Goal: Task Accomplishment & Management: Manage account settings

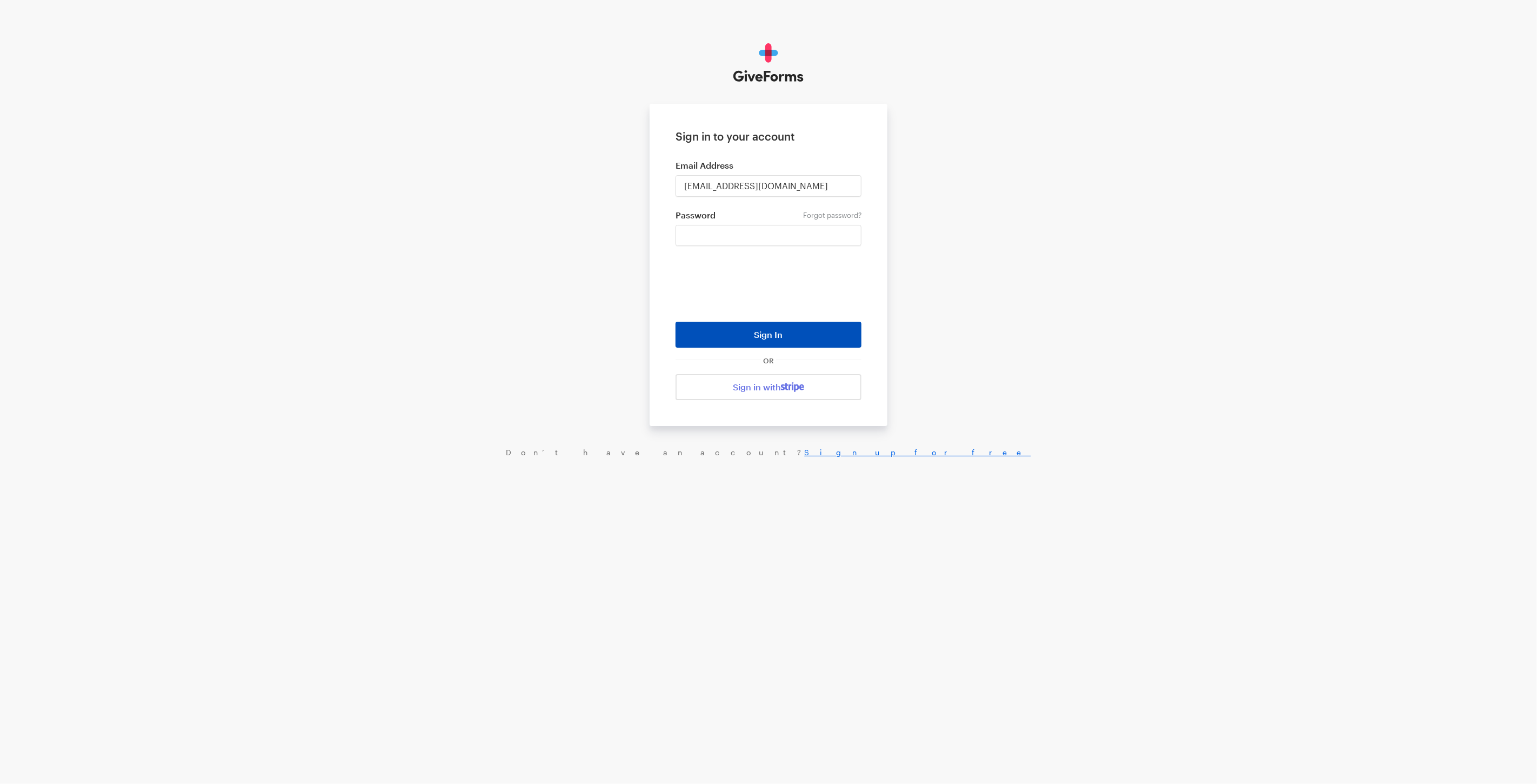
click at [744, 333] on button "Sign In" at bounding box center [768, 334] width 186 height 26
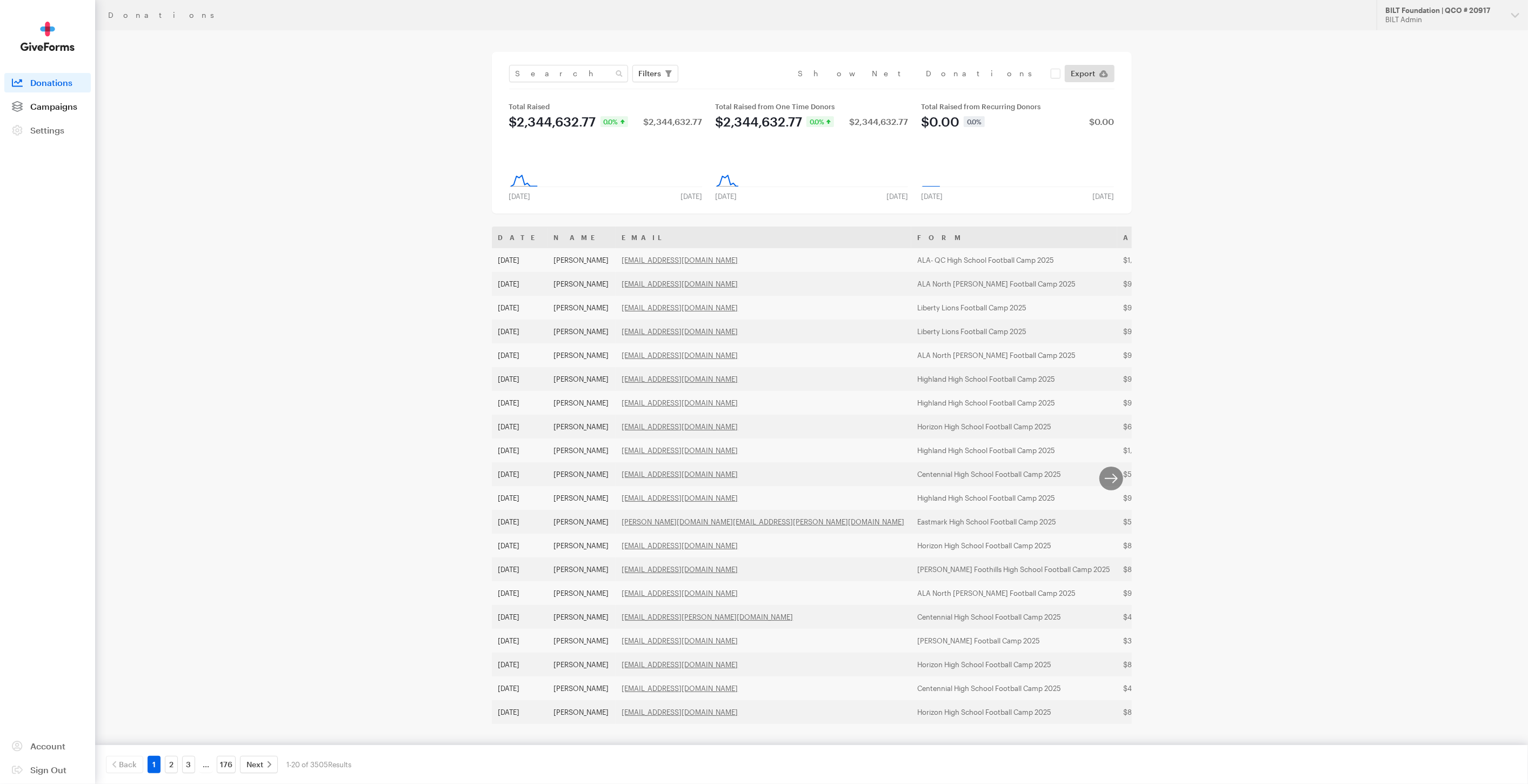
click at [47, 112] on link "Campaigns" at bounding box center [48, 106] width 87 height 20
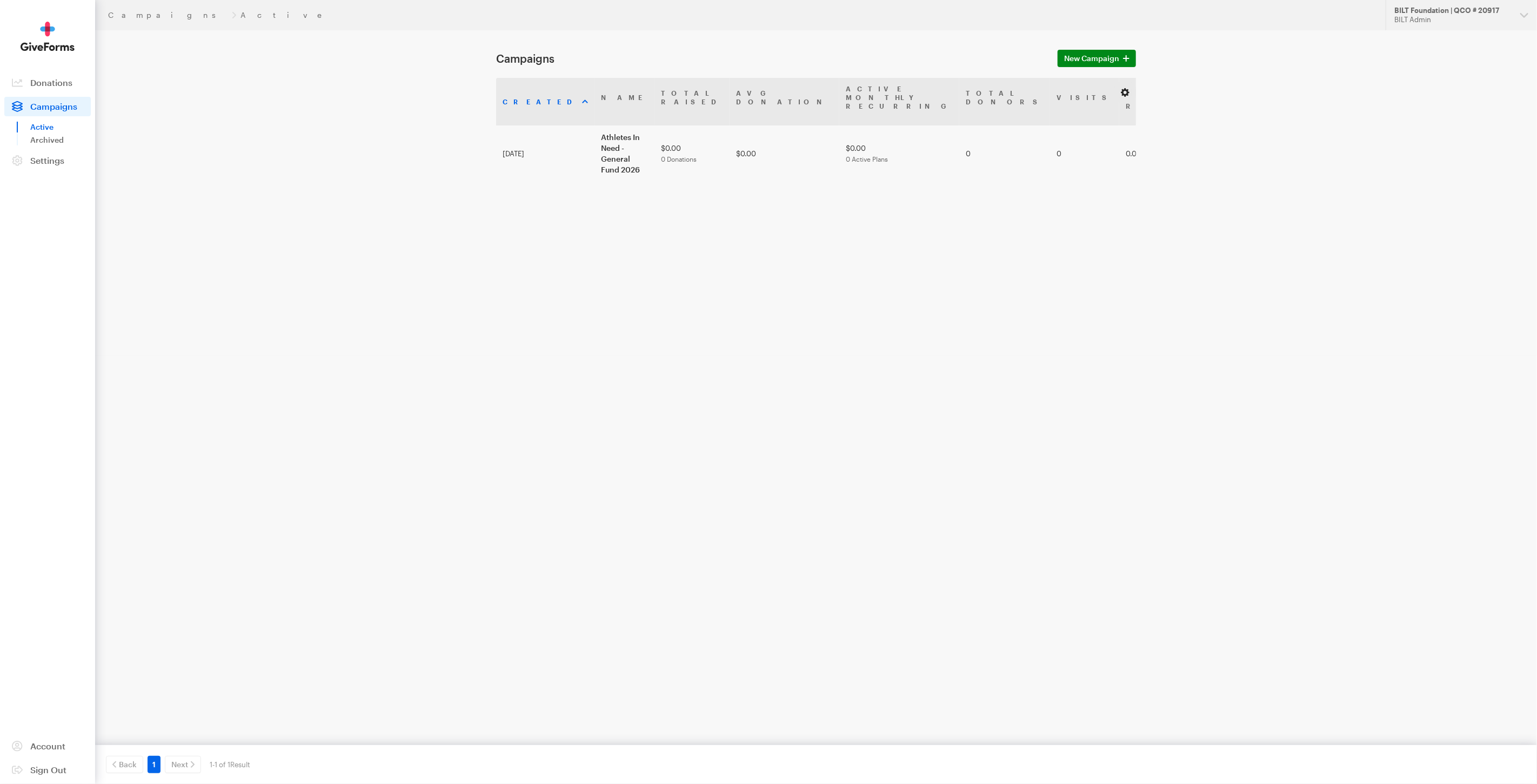
click at [1125, 91] on button "button" at bounding box center [1125, 92] width 13 height 13
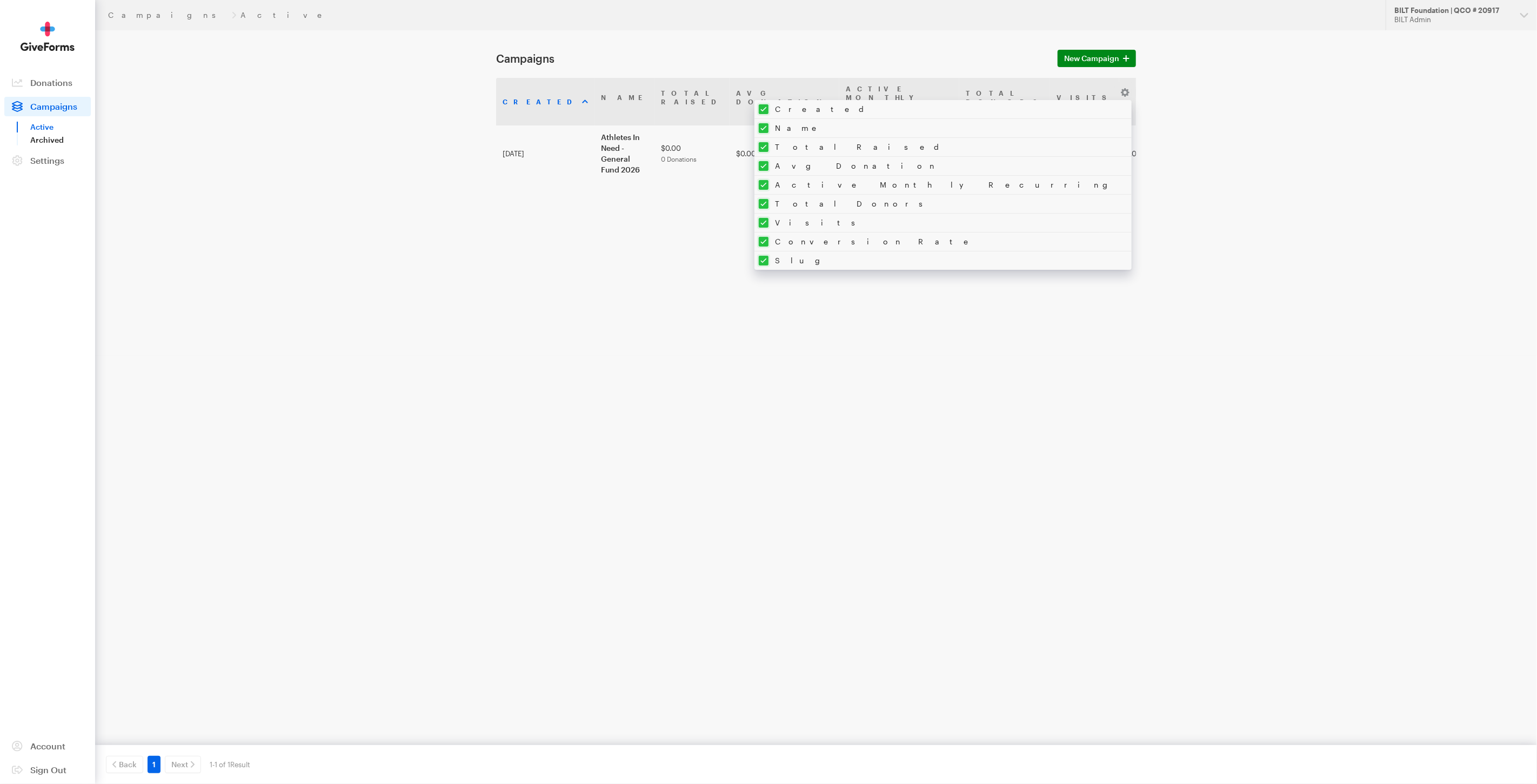
click at [63, 136] on link "Archived" at bounding box center [61, 140] width 61 height 13
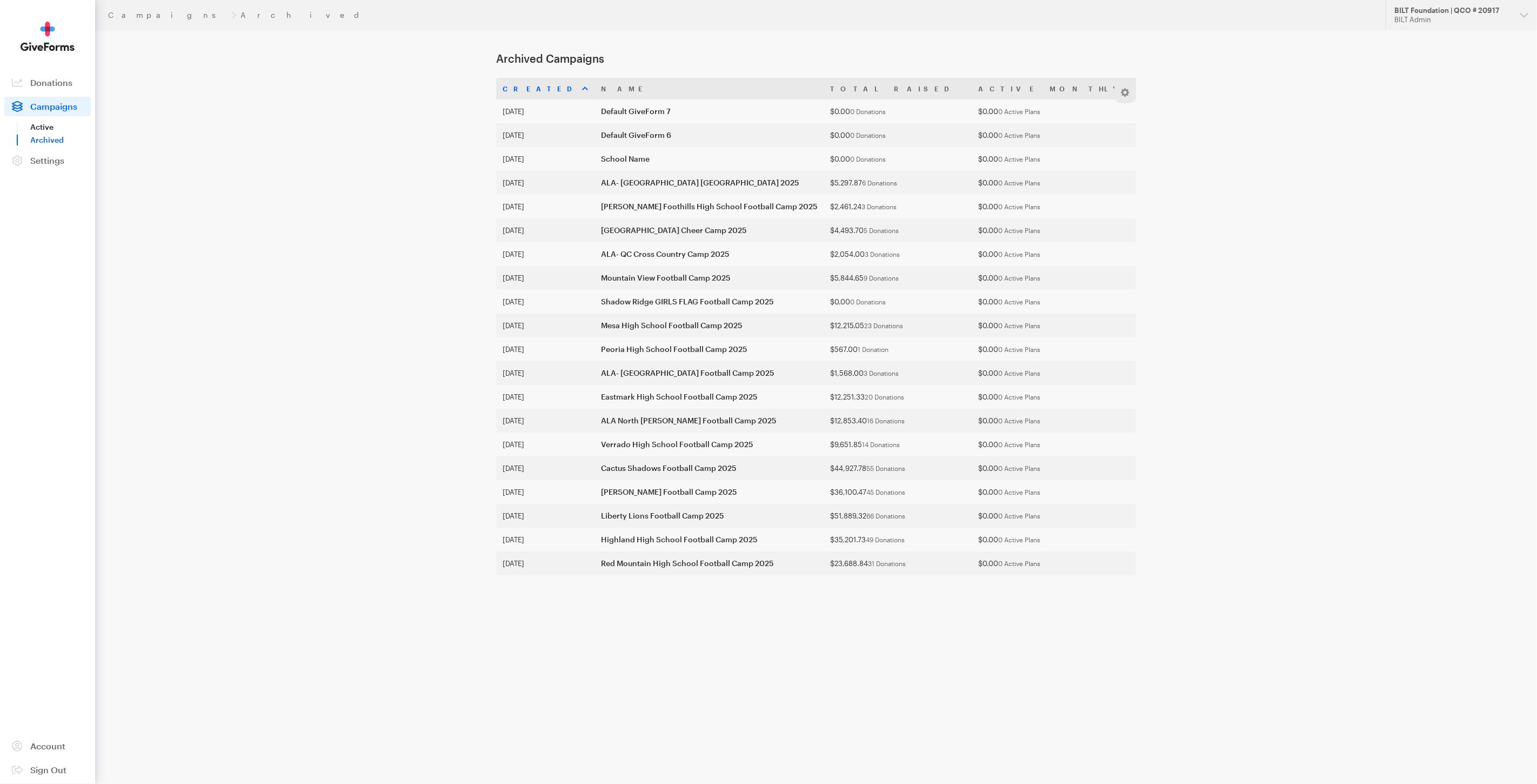
click at [46, 127] on link "Active" at bounding box center [61, 127] width 61 height 13
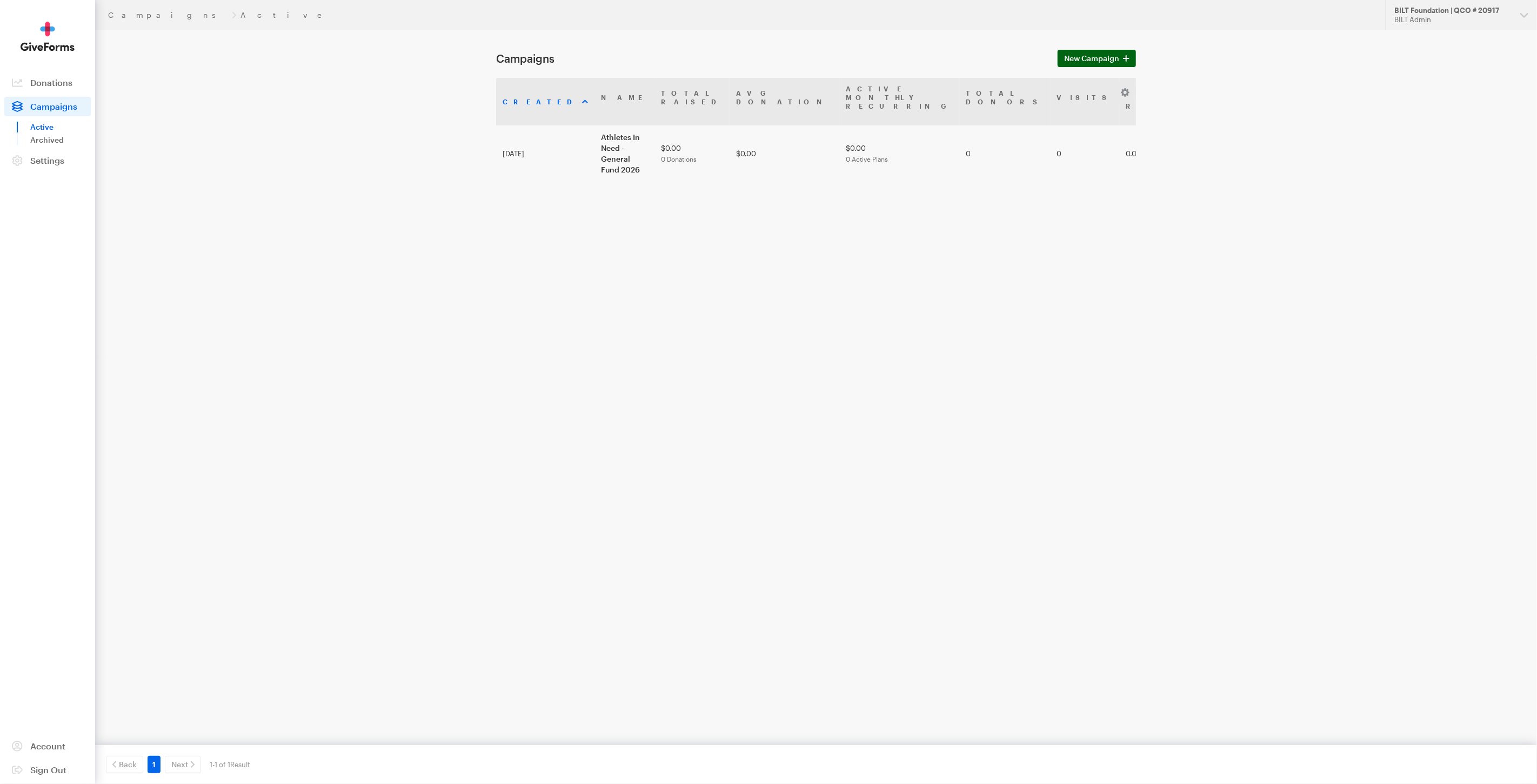
click at [1090, 55] on span "New Campaign" at bounding box center [1092, 58] width 55 height 13
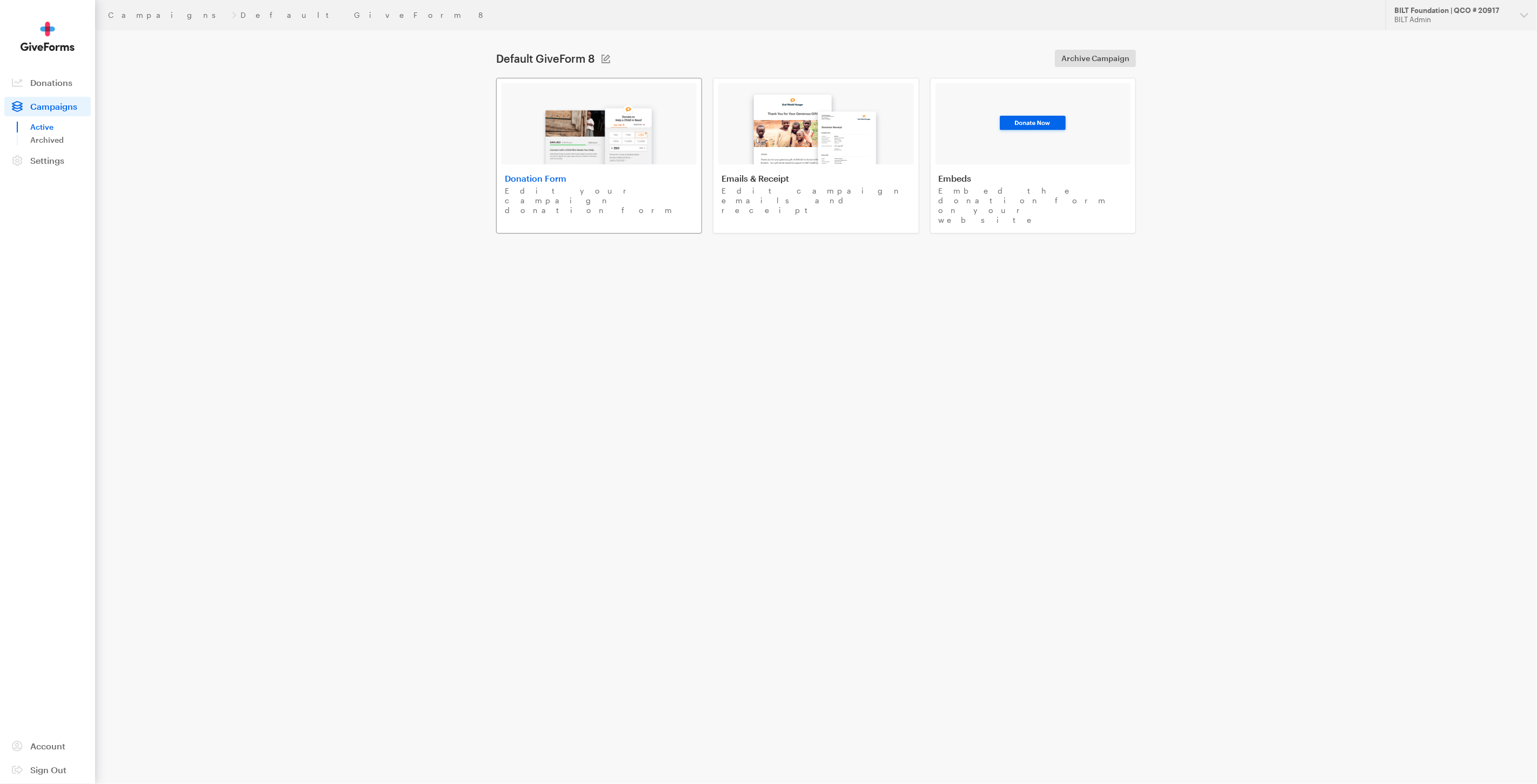
click at [587, 132] on img at bounding box center [600, 130] width 127 height 69
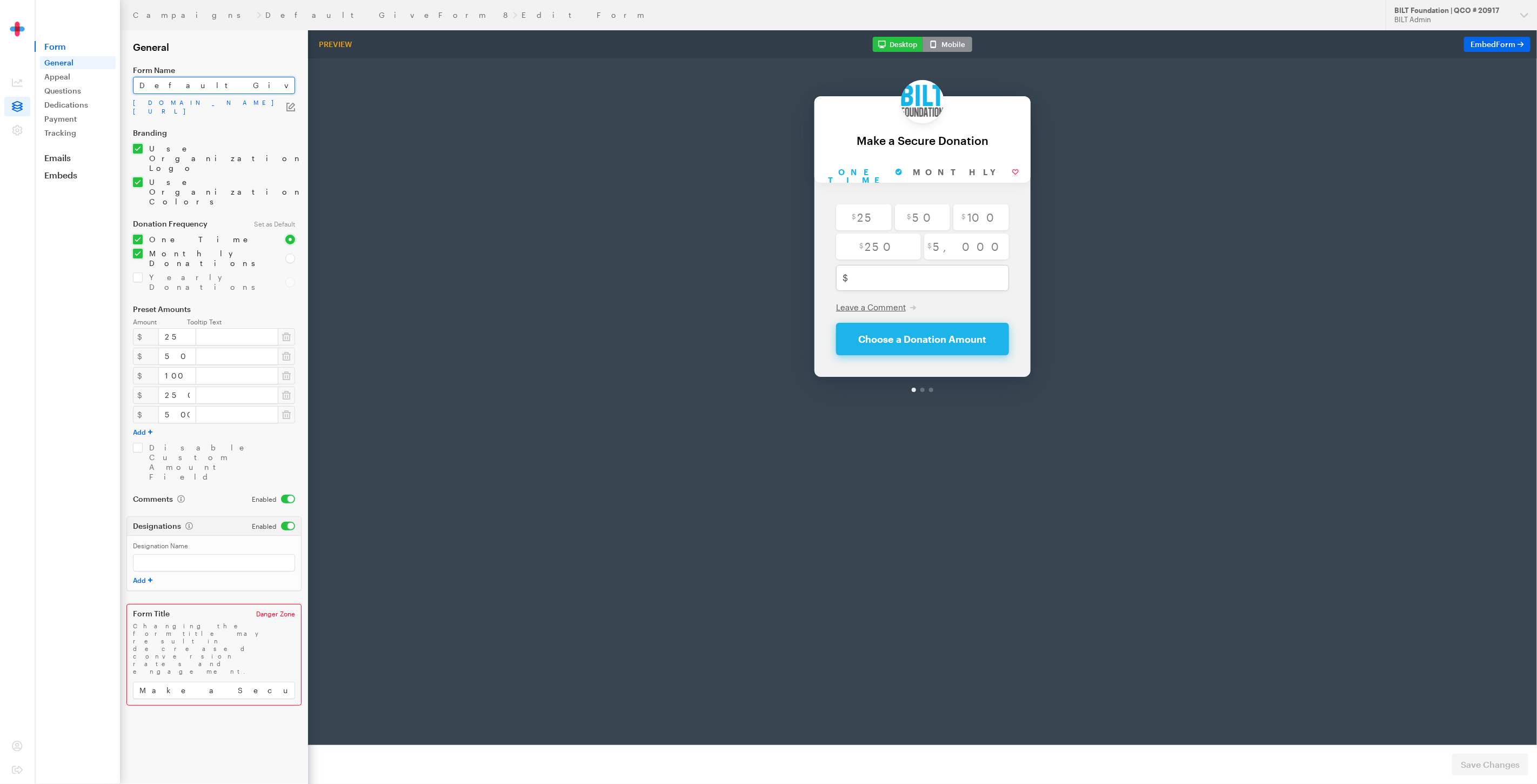
drag, startPoint x: 216, startPoint y: 88, endPoint x: 123, endPoint y: 88, distance: 93.0
click at [123, 88] on form "Campaigns Default GiveForm 8 Edit Form General Form Name Default GiveForm 8 [DO…" at bounding box center [154, 392] width 308 height 784
type input "Saguaro Choir 2026"
click at [292, 105] on icon "button" at bounding box center [291, 106] width 9 height 9
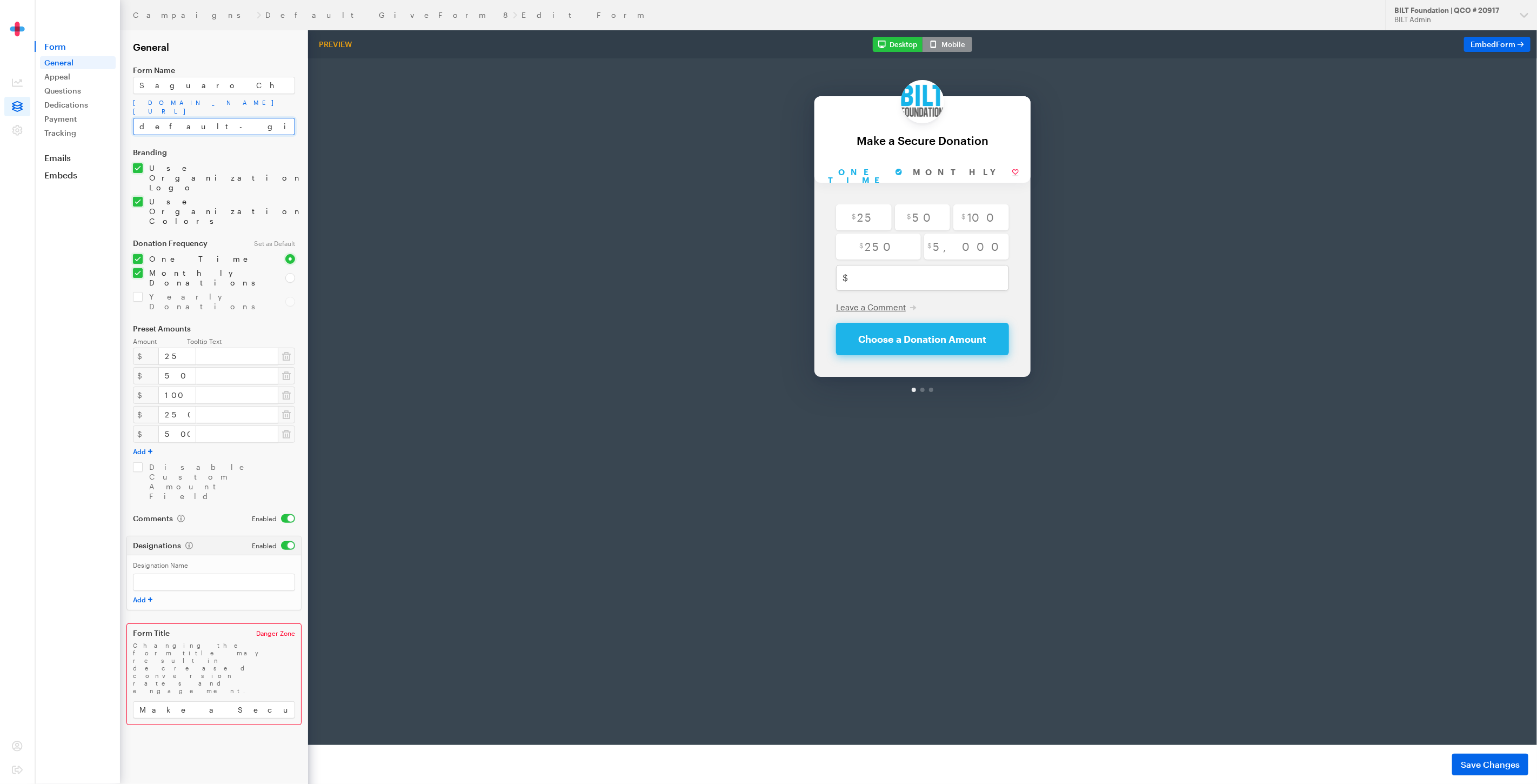
click at [199, 129] on input "default-giveform-8" at bounding box center [214, 127] width 162 height 17
drag, startPoint x: 209, startPoint y: 123, endPoint x: 137, endPoint y: 119, distance: 72.1
click at [137, 119] on input "default-giveform-8" at bounding box center [214, 127] width 162 height 17
type input "SHSC2026"
click at [166, 84] on input "Saguaro Choir 2026" at bounding box center [214, 85] width 162 height 17
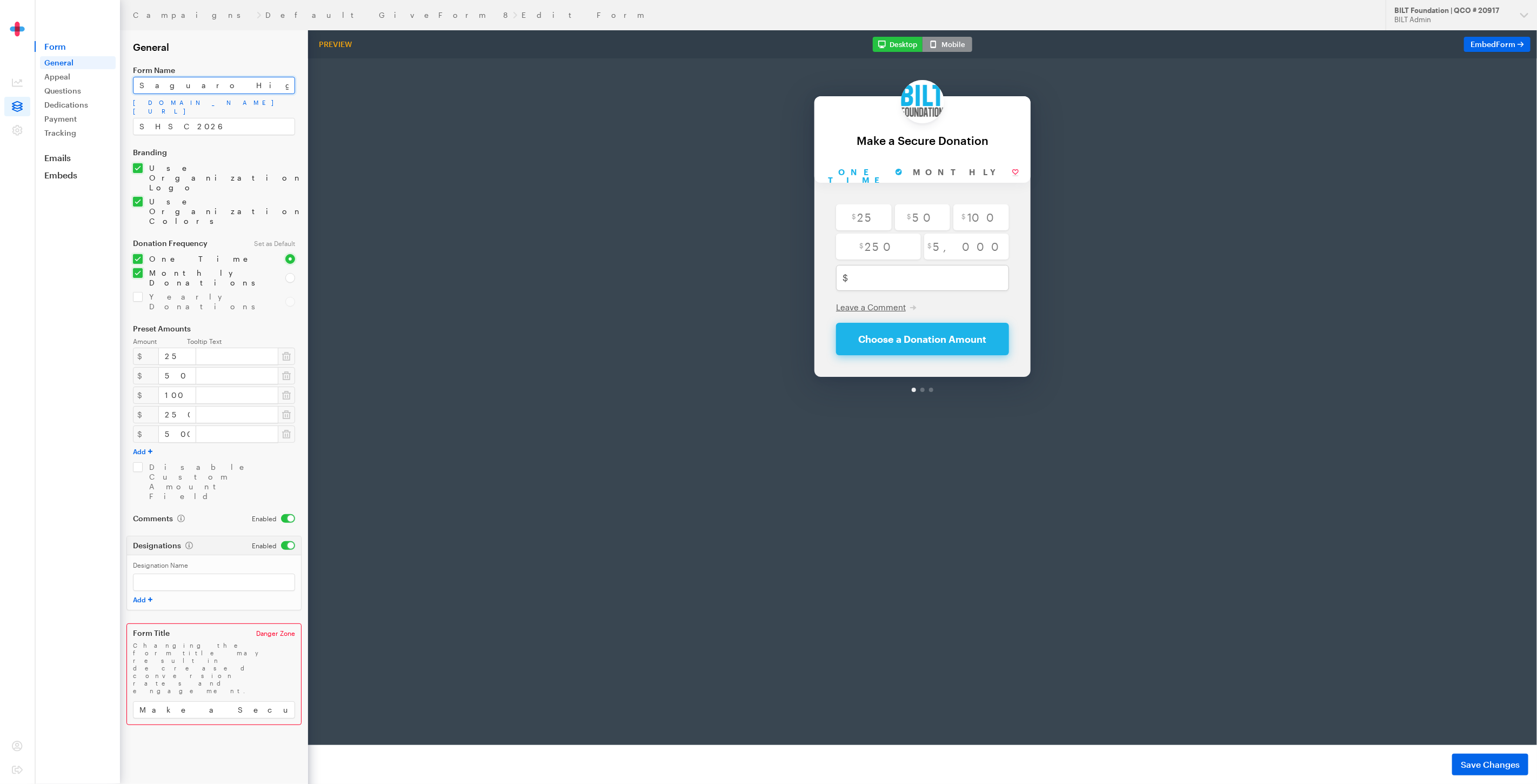
type input "Saguaro High School Choir 2026"
drag, startPoint x: 234, startPoint y: 87, endPoint x: 244, endPoint y: 84, distance: 10.4
click at [234, 87] on input "Saguaro High School Choir 2026" at bounding box center [214, 85] width 162 height 17
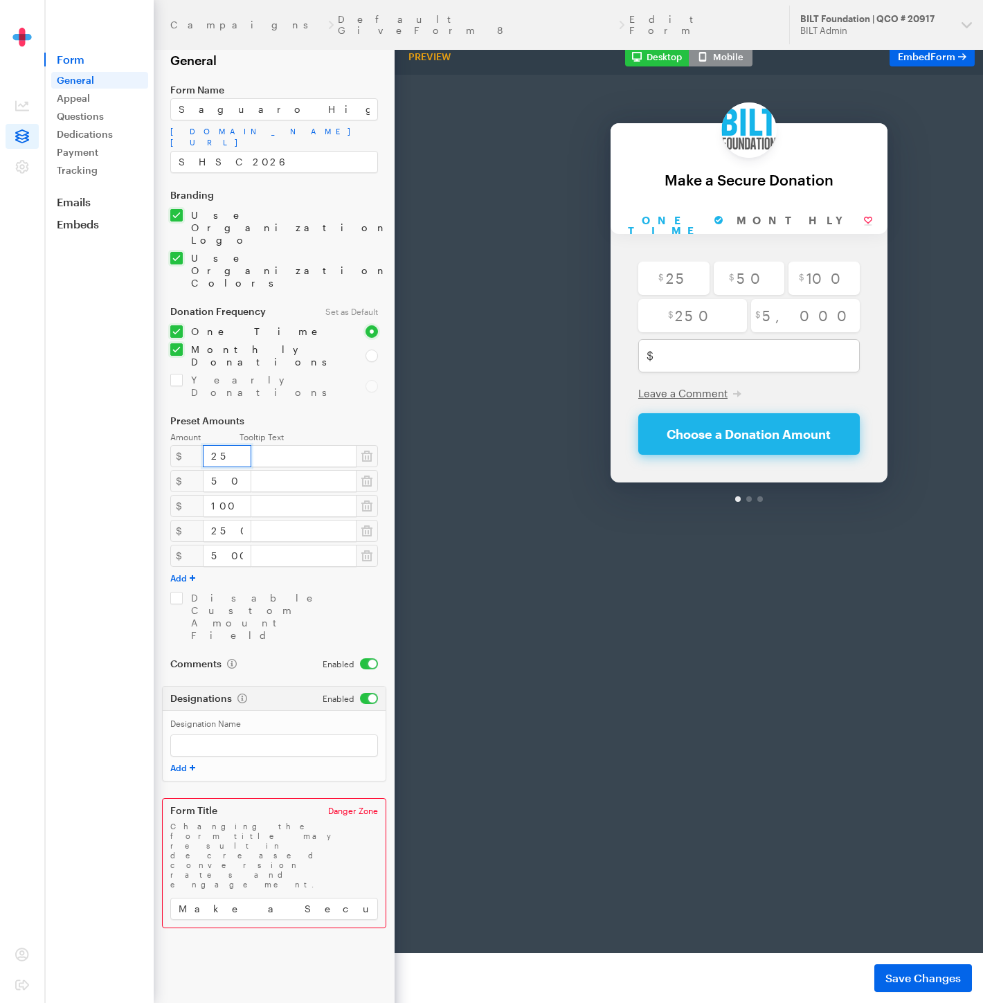
click at [213, 445] on input "25" at bounding box center [227, 456] width 48 height 22
drag, startPoint x: 213, startPoint y: 376, endPoint x: 146, endPoint y: 380, distance: 67.2
click at [146, 380] on div "Campaigns Default GiveForm 8 Edit Form Updates Support BILT Foundation | QCO # …" at bounding box center [491, 501] width 983 height 1003
type input "495"
type input "Max 2025 QCO Refund Filing Single"
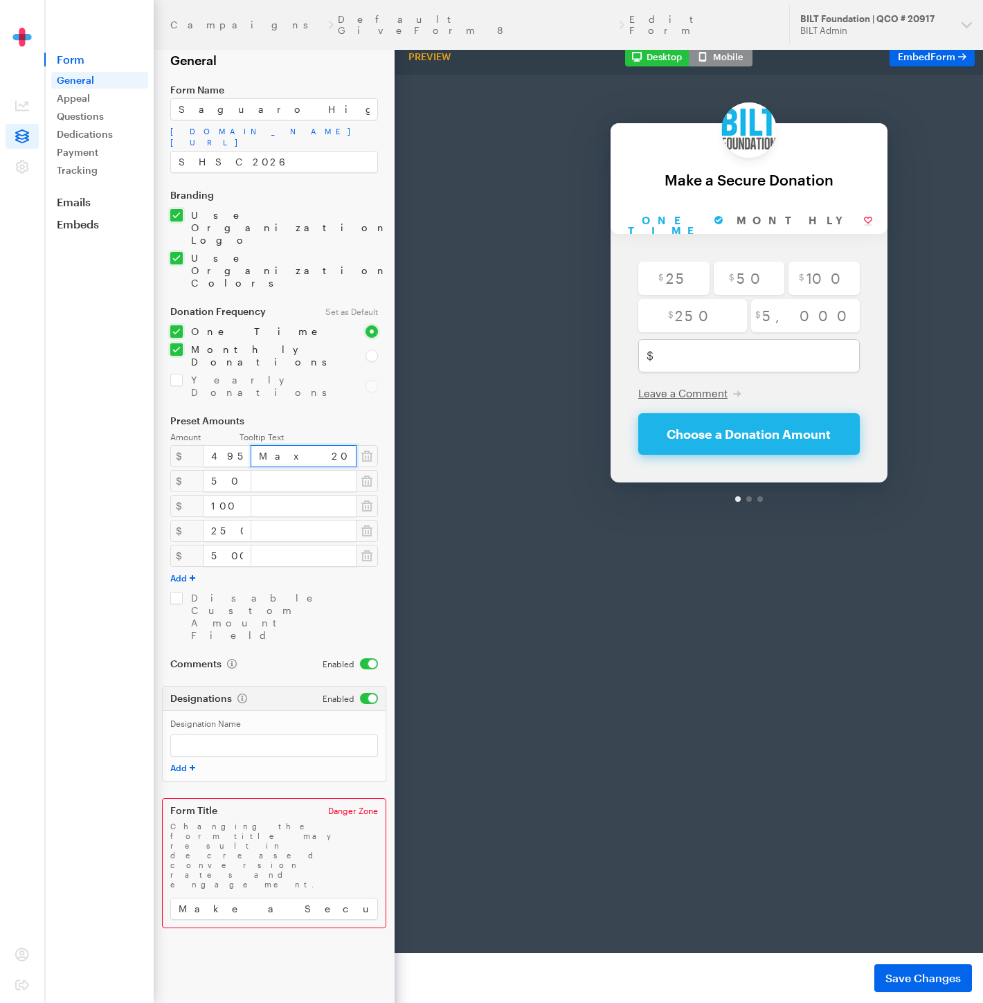
click at [340, 445] on input "Max 2025 QCO Refund Filing Single" at bounding box center [304, 456] width 106 height 22
click at [365, 499] on icon "button" at bounding box center [366, 506] width 11 height 14
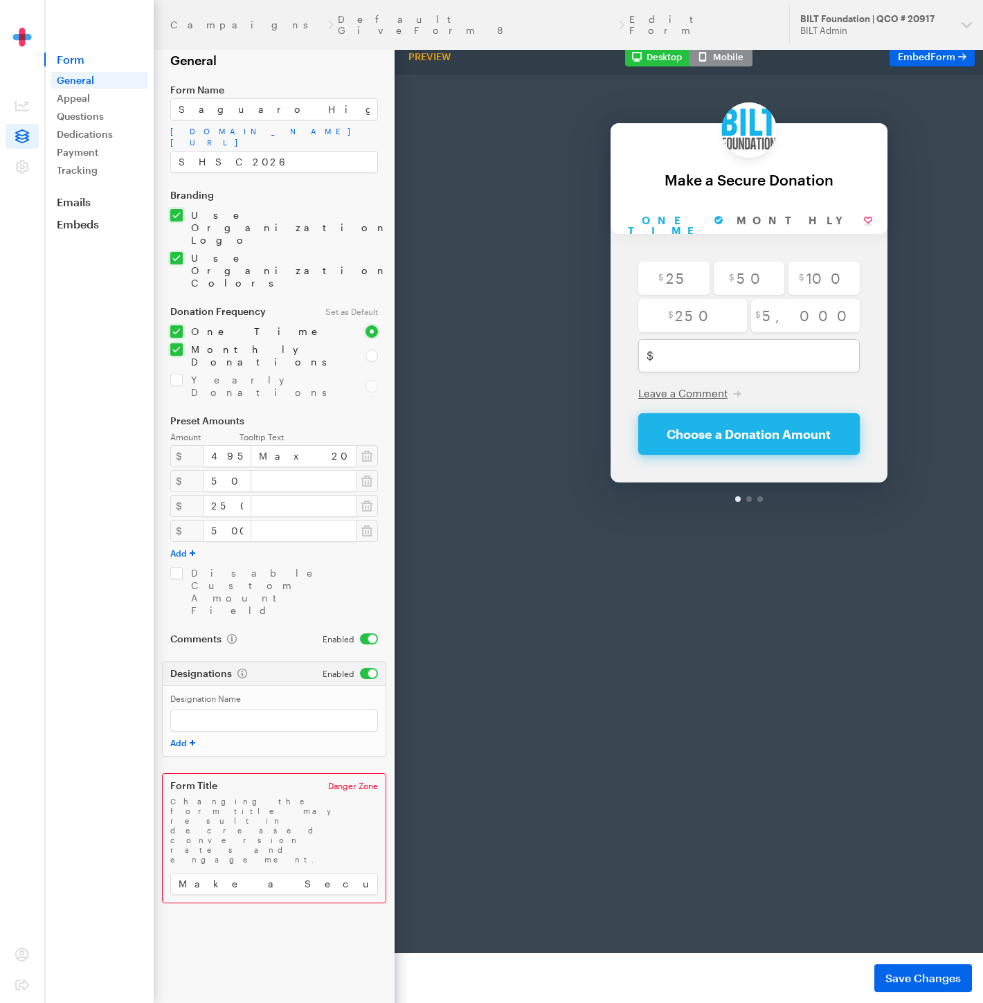
click at [365, 499] on icon "button" at bounding box center [366, 506] width 11 height 14
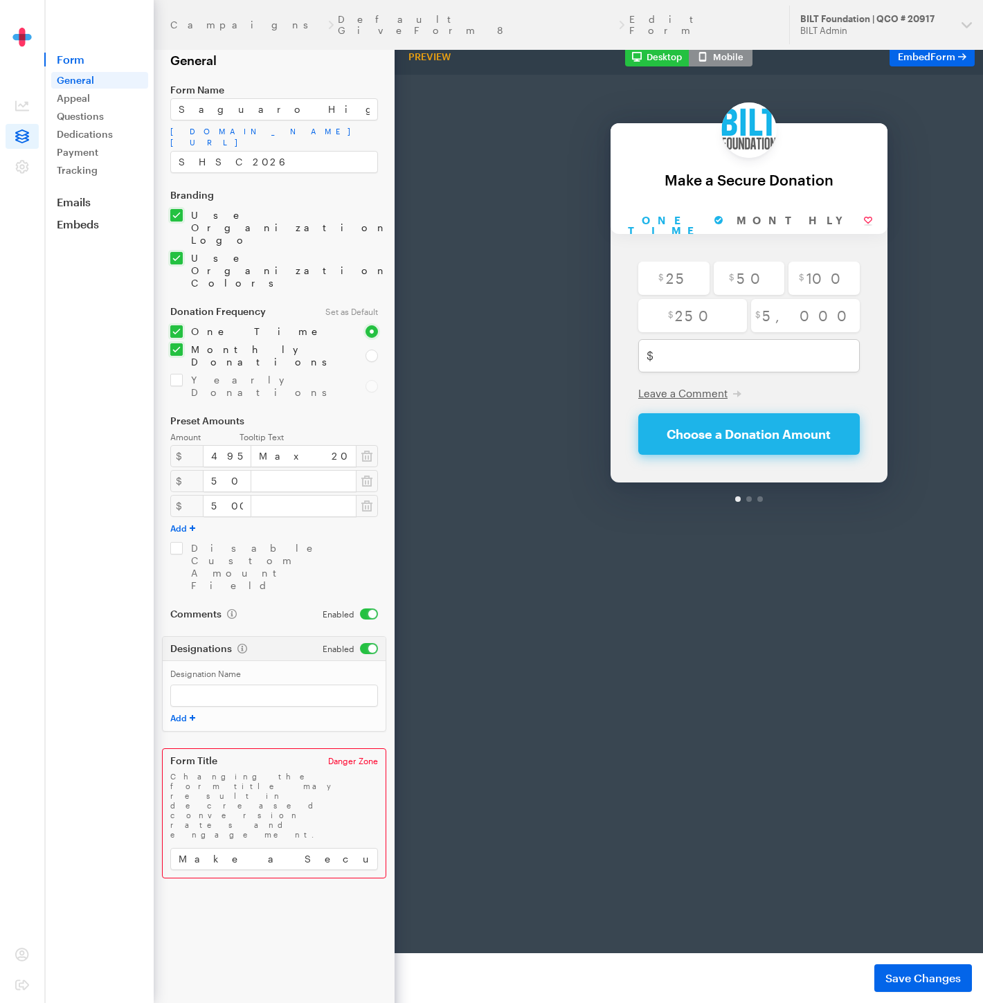
click at [365, 499] on icon "button" at bounding box center [366, 506] width 11 height 14
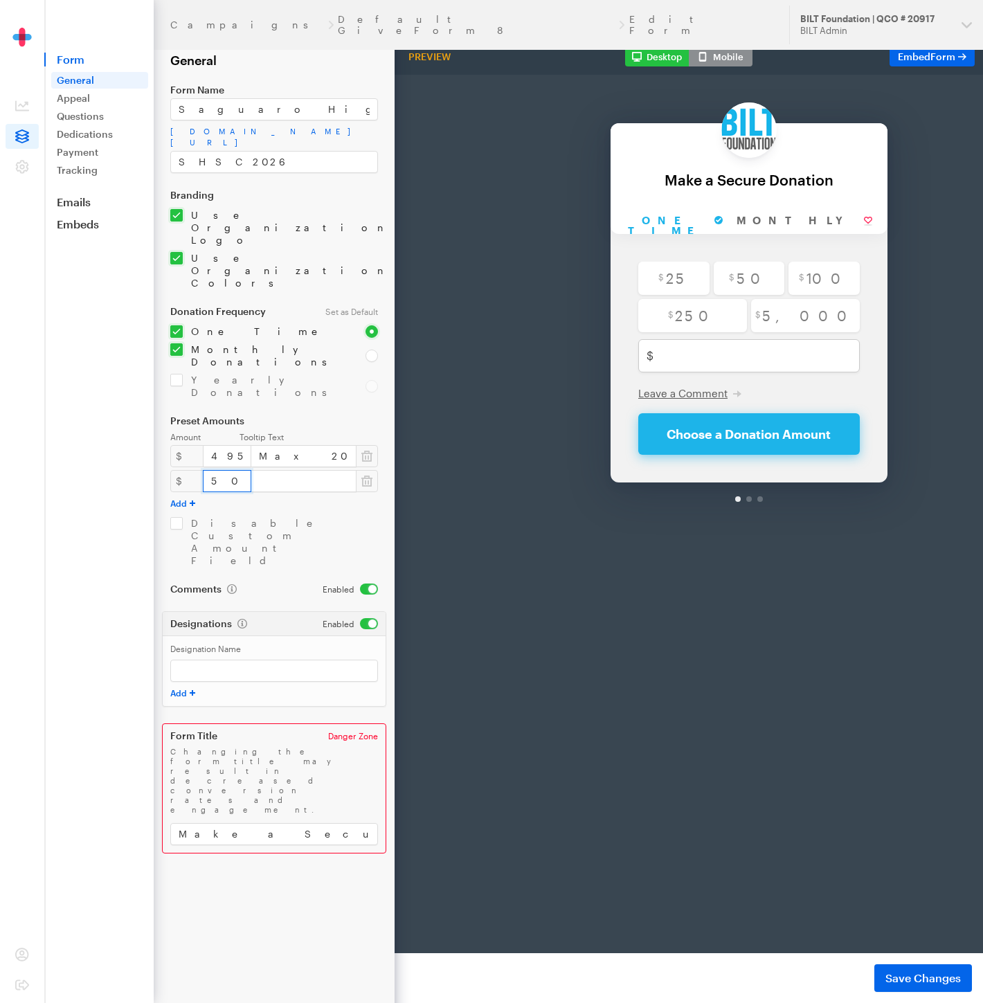
drag, startPoint x: 220, startPoint y: 406, endPoint x: 158, endPoint y: 406, distance: 61.6
click at [158, 406] on form "Campaigns Default GiveForm 8 Edit Form General Form Name Saguaro High School Ch…" at bounding box center [197, 501] width 394 height 1003
type input "987"
click at [337, 470] on input "Max 2025 QCO Refund Filing Single" at bounding box center [304, 481] width 106 height 22
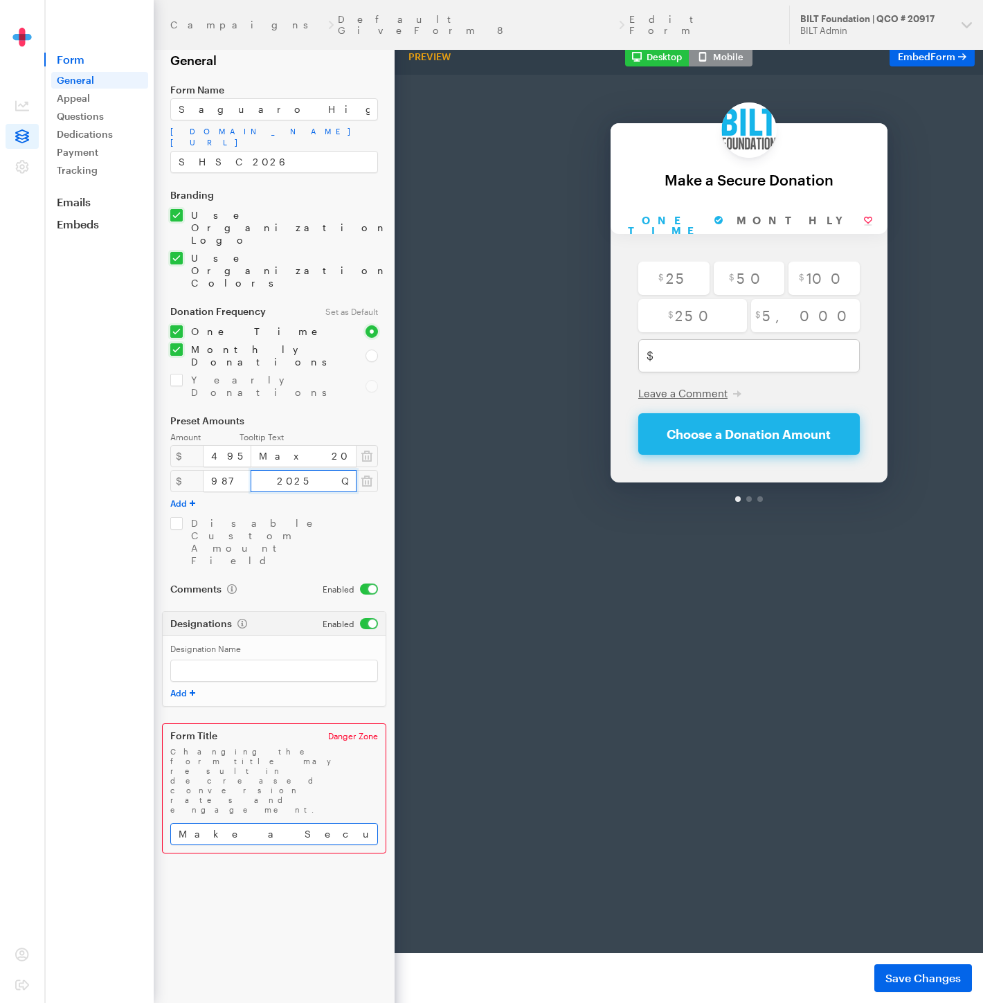
type input "Max 2025 QCO Refund Filing Joint"
drag, startPoint x: 290, startPoint y: 669, endPoint x: 103, endPoint y: 666, distance: 186.9
click at [103, 666] on div "Campaigns Default GiveForm 8 Edit Form Updates Support BILT Foundation | QCO # …" at bounding box center [491, 501] width 983 height 1003
type input "Saguaro High School Choir 2026"
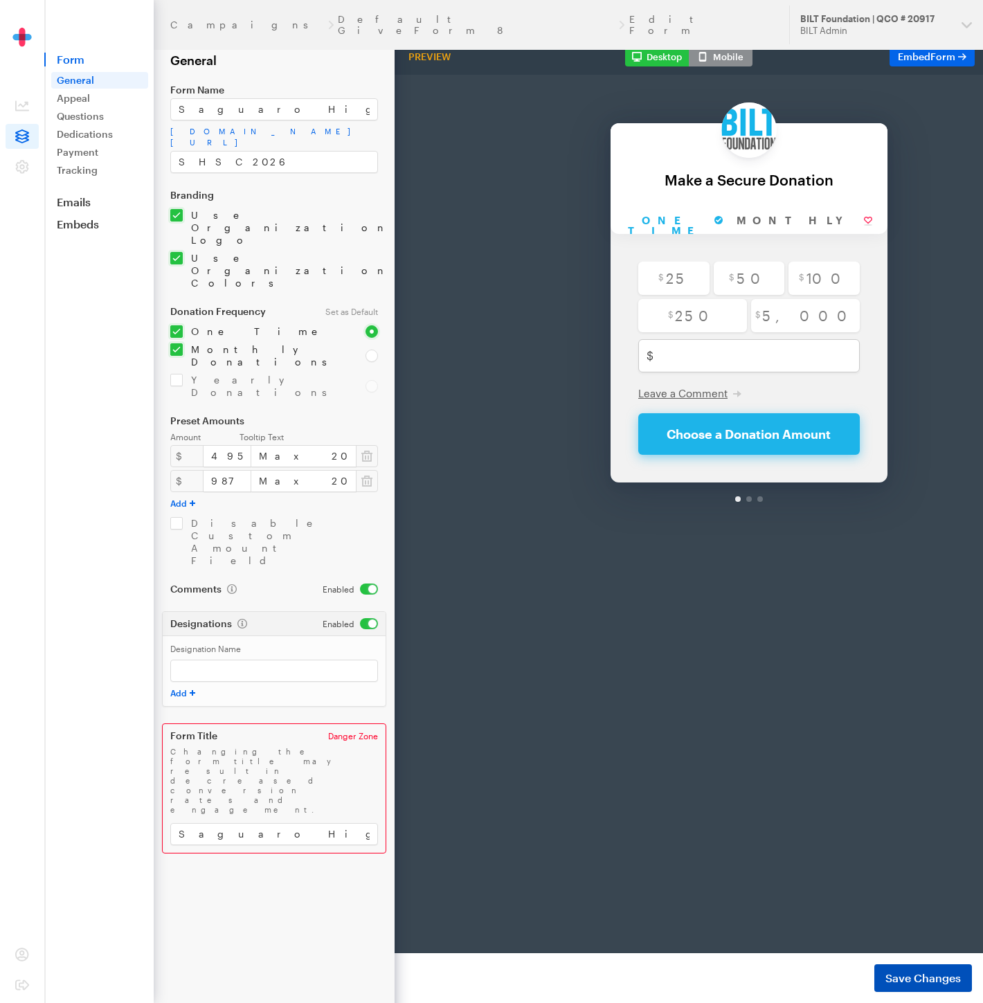
click at [911, 972] on span "Save Changes" at bounding box center [922, 978] width 75 height 17
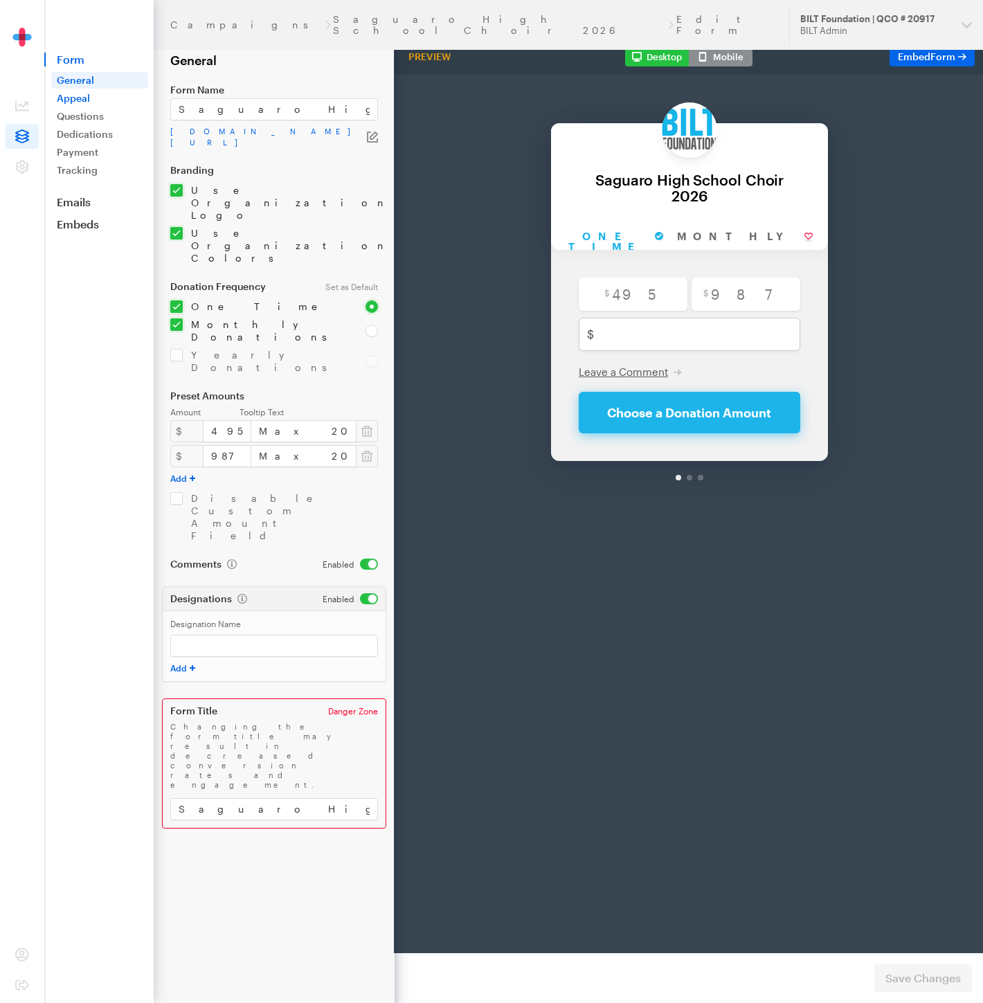
click at [83, 99] on link "Appeal" at bounding box center [99, 98] width 97 height 17
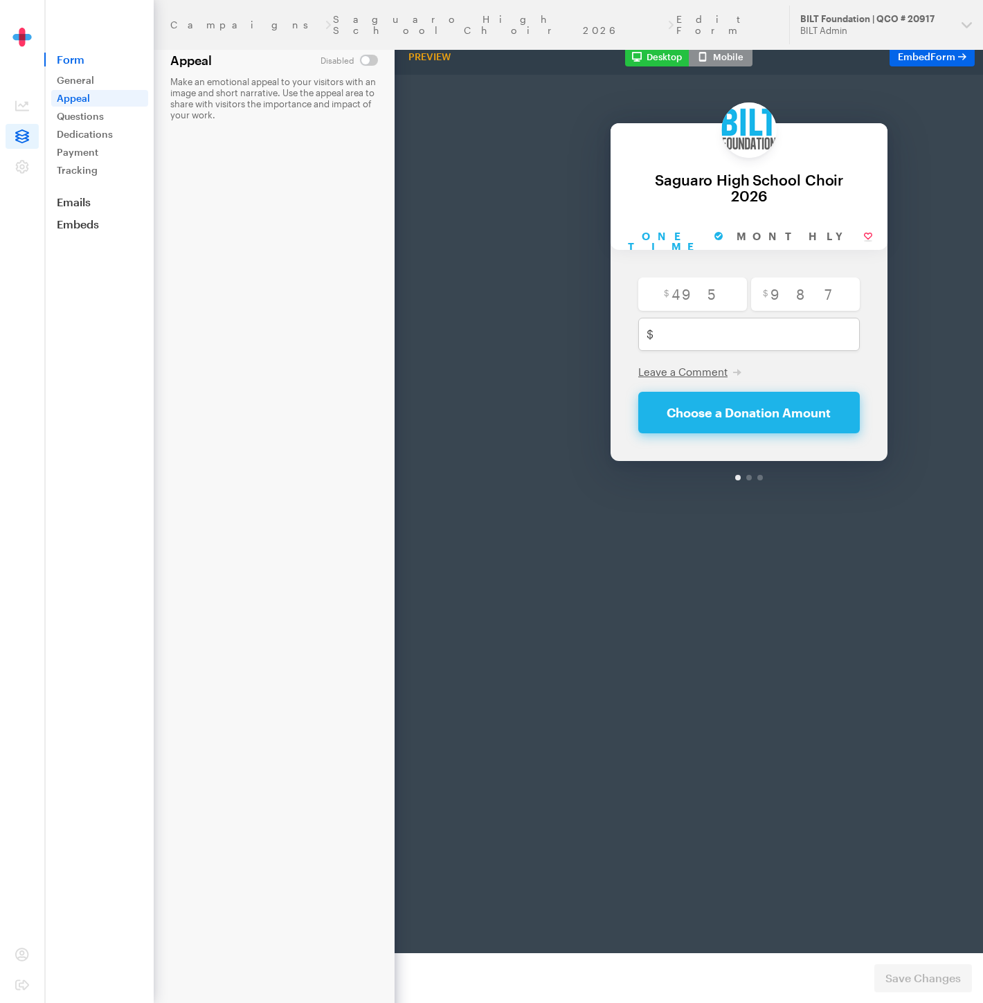
scroll to position [0, 60]
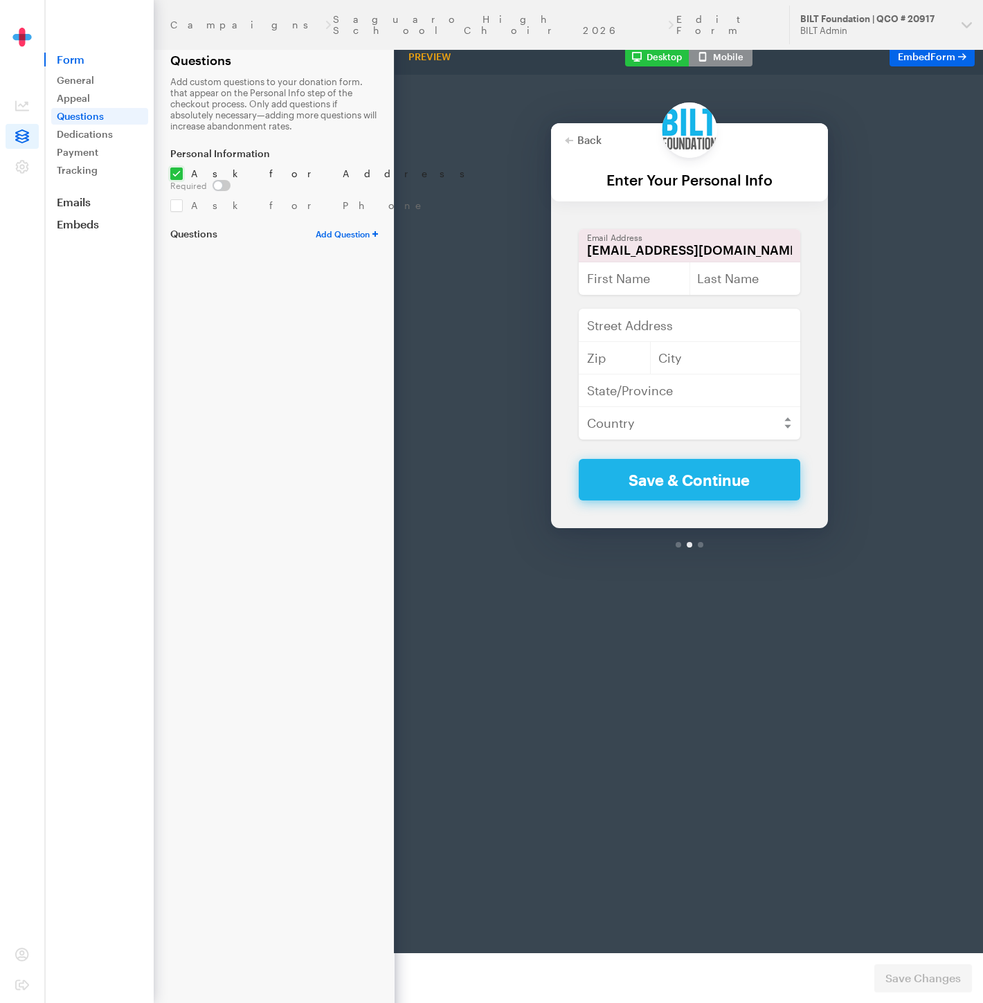
click at [85, 137] on link "Dedications" at bounding box center [99, 134] width 97 height 17
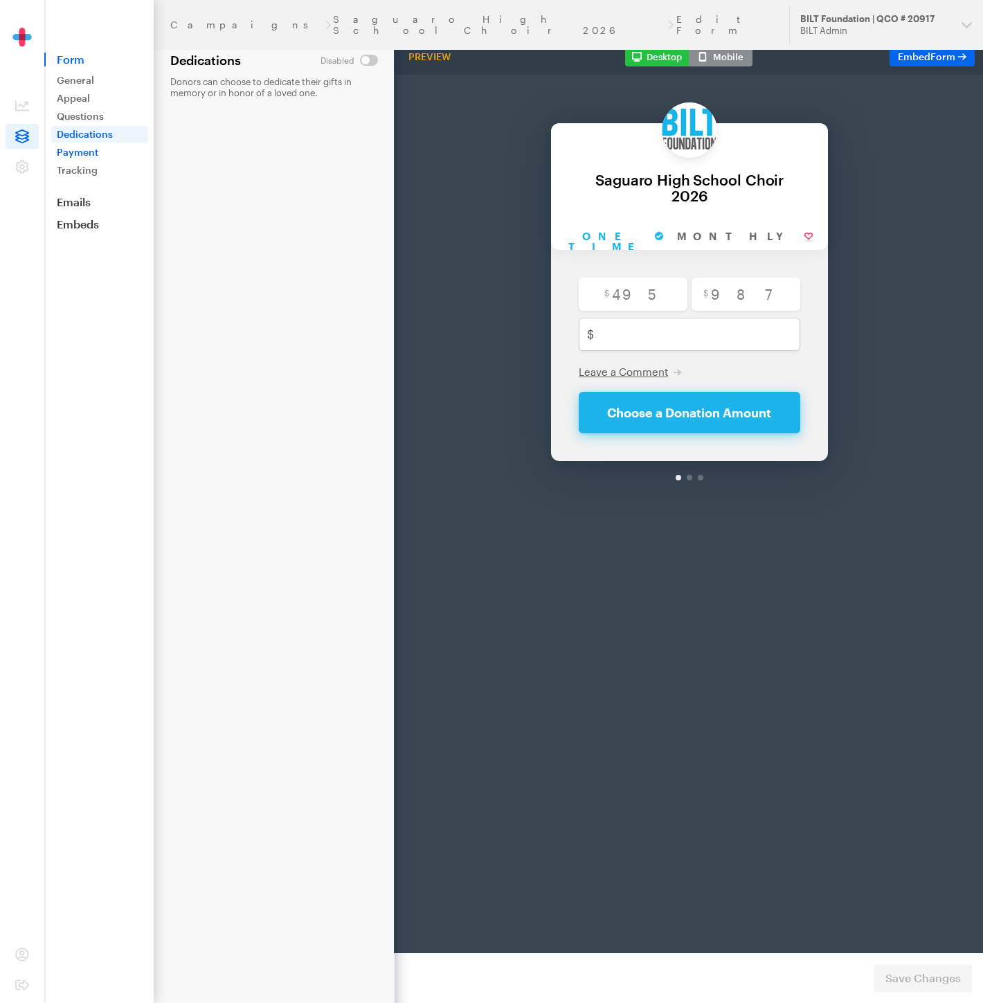
click at [89, 151] on link "Payment" at bounding box center [99, 152] width 97 height 17
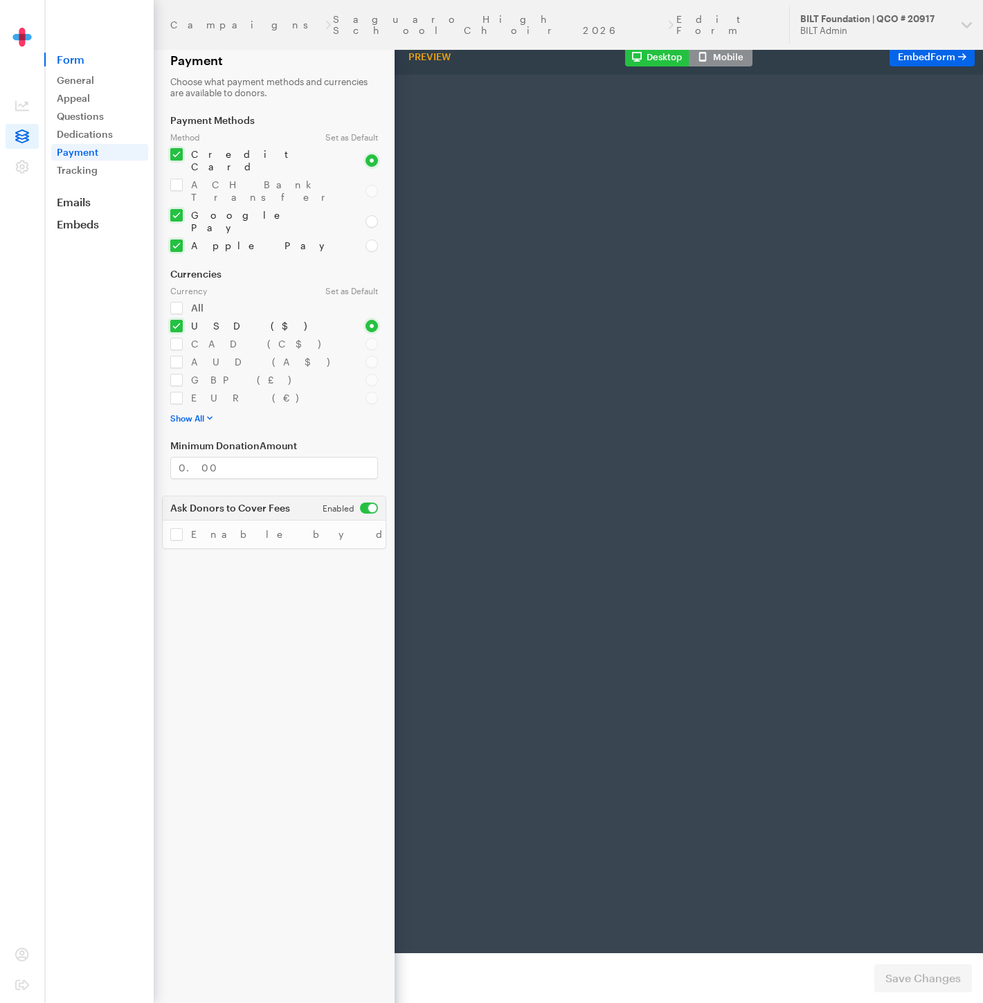
select select "US"
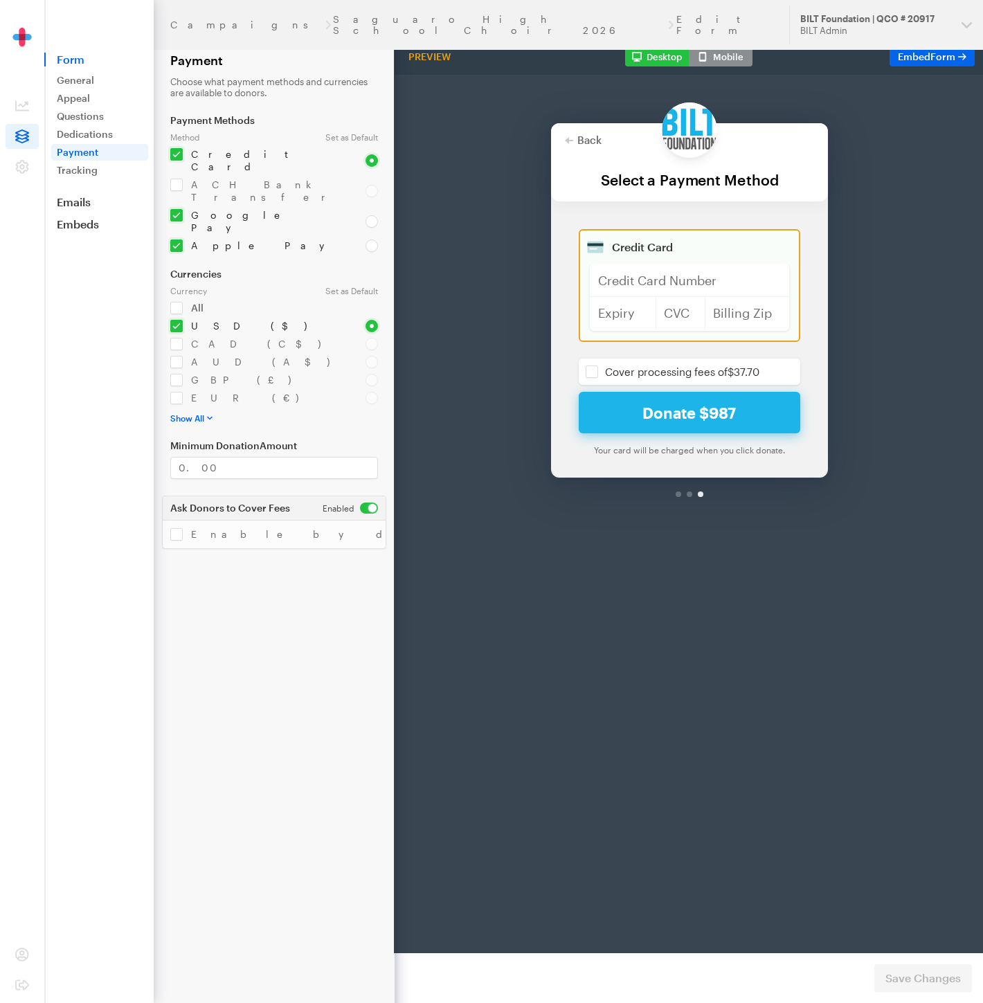
click at [91, 171] on link "Tracking" at bounding box center [99, 170] width 97 height 17
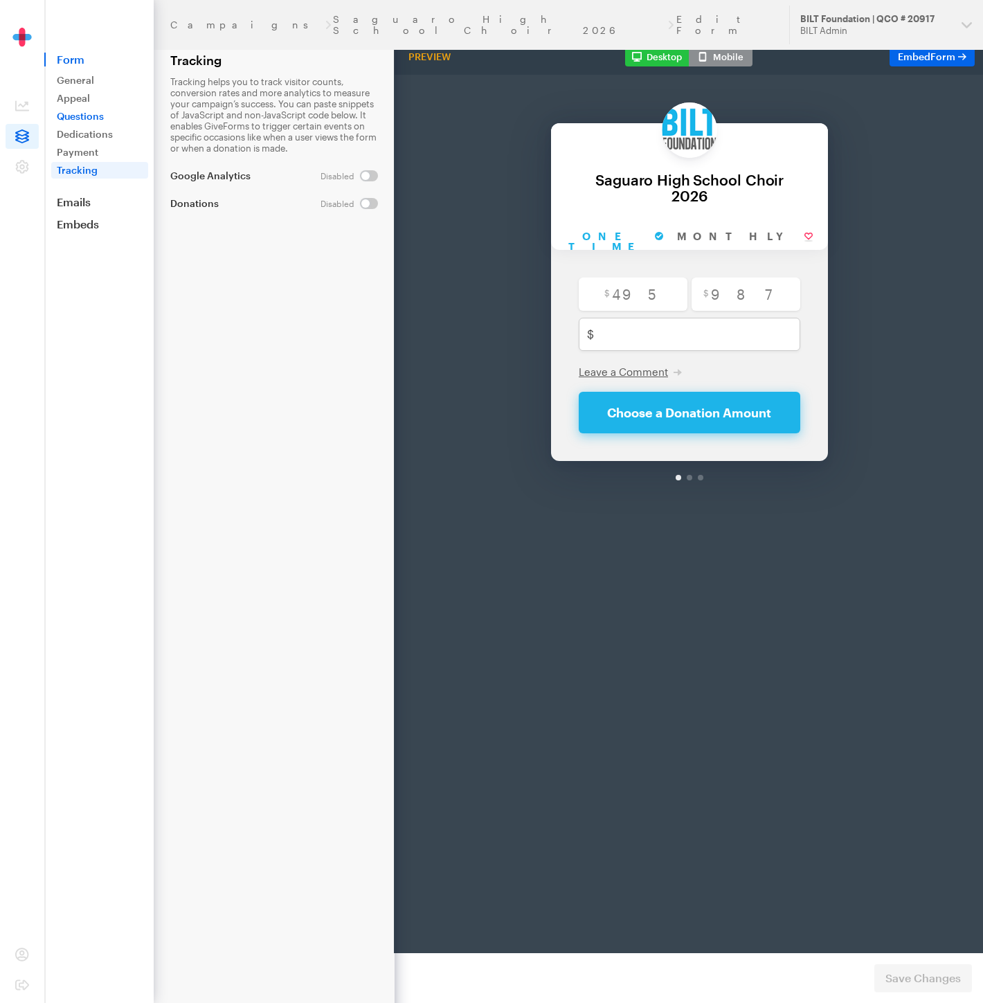
click at [91, 115] on link "Questions" at bounding box center [99, 116] width 97 height 17
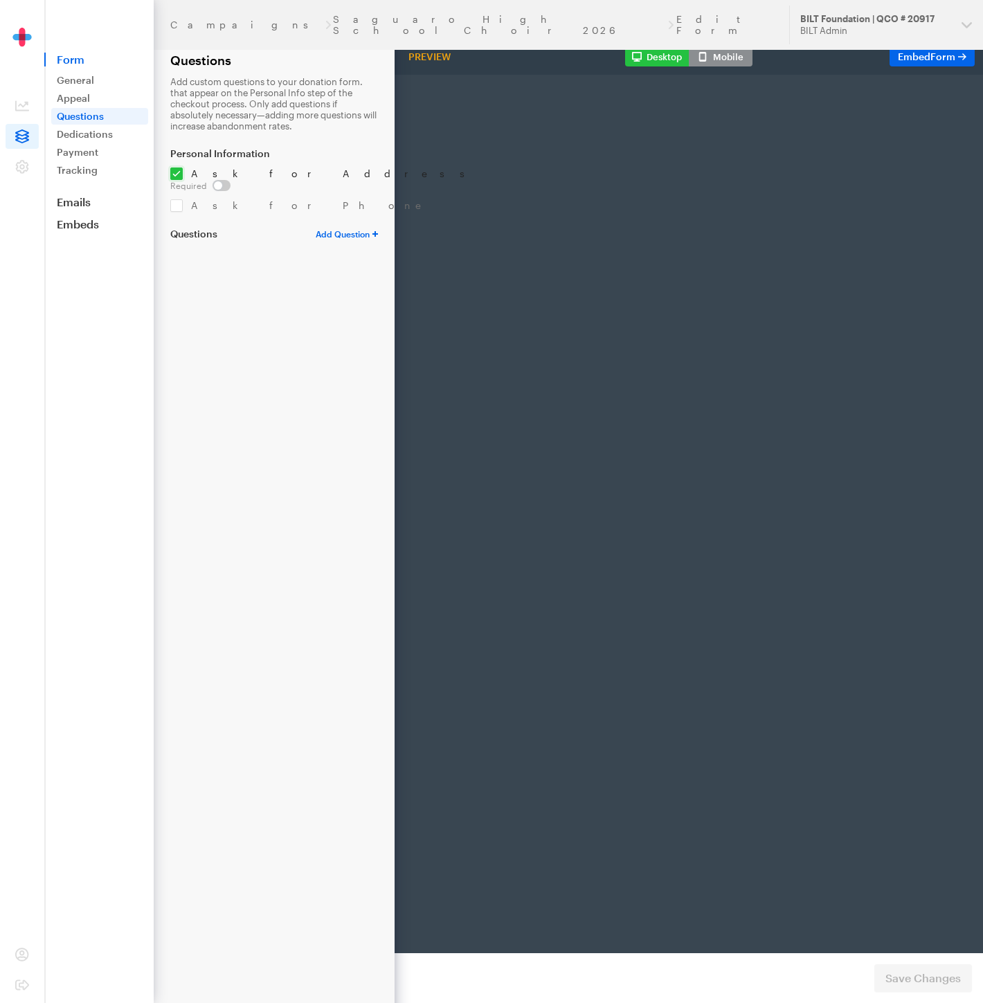
scroll to position [0, 60]
type input "[EMAIL_ADDRESS][DOMAIN_NAME]"
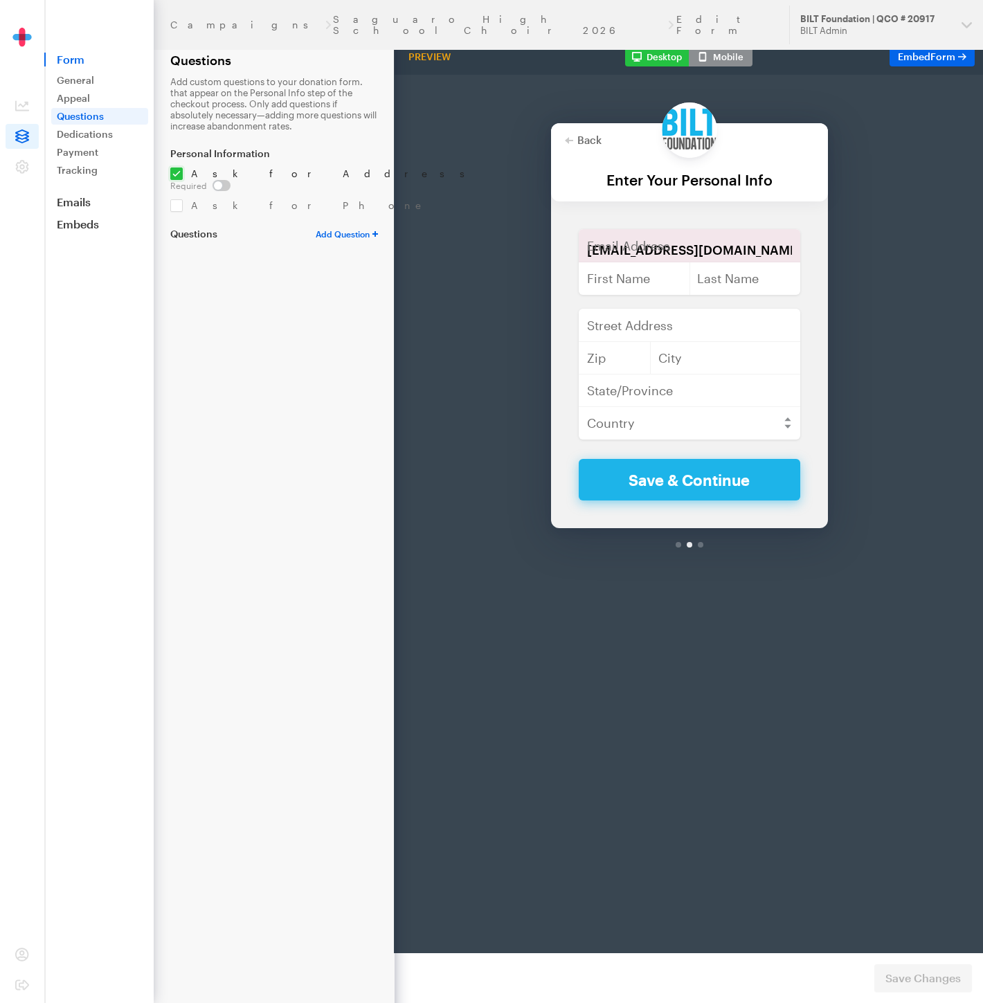
click at [332, 228] on select "Text Field Dropdown Checkboxes Radio Buttons" at bounding box center [347, 233] width 62 height 11
select select "Text"
click at [316, 228] on select "Text Field Dropdown Checkboxes Radio Buttons" at bounding box center [347, 233] width 62 height 11
select select
click at [240, 284] on input "text" at bounding box center [274, 295] width 208 height 22
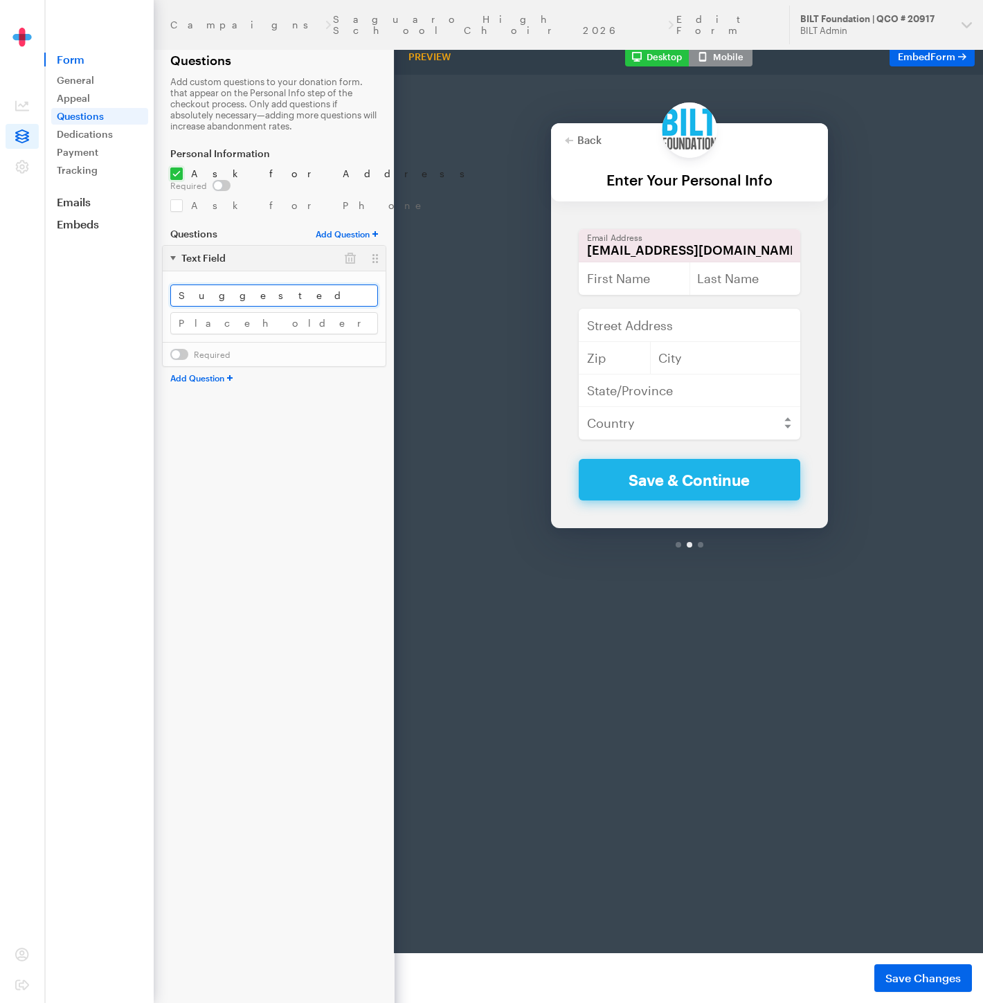
type input "Suggested Athlete"
click at [262, 414] on form "Campaigns Saguaro High School Choir 2026 Edit Form Questions Add custom questio…" at bounding box center [197, 501] width 394 height 1003
click at [898, 972] on span "Save Changes" at bounding box center [922, 978] width 75 height 17
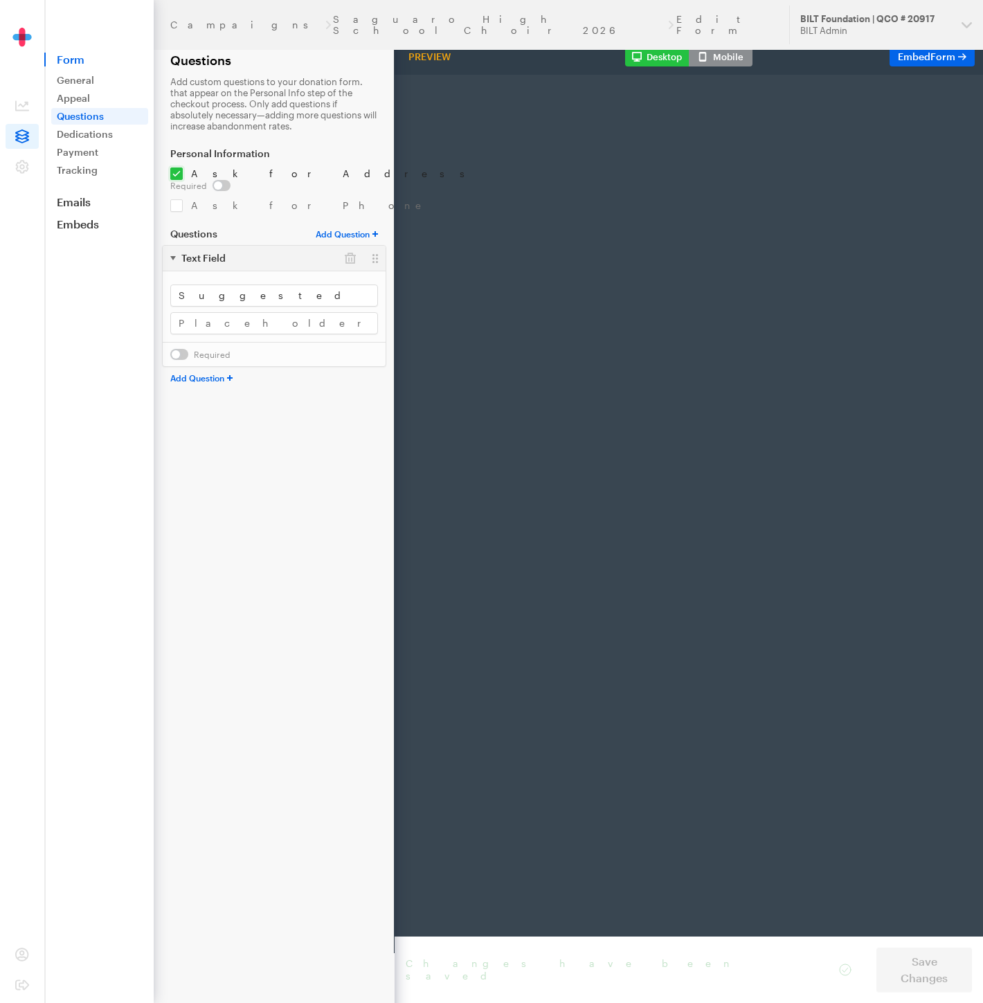
type input "[EMAIL_ADDRESS][DOMAIN_NAME]"
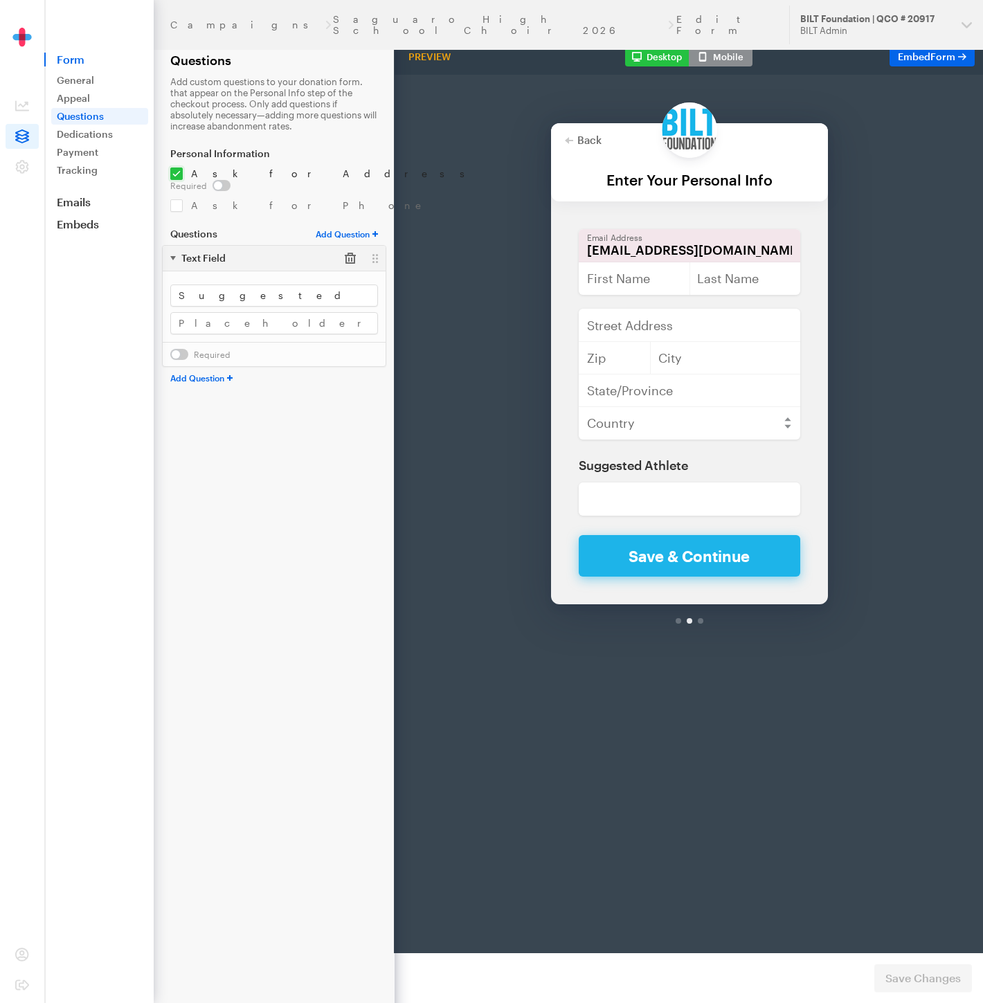
click at [347, 246] on button "button" at bounding box center [350, 258] width 25 height 25
click at [916, 976] on span "Save Changes" at bounding box center [922, 978] width 75 height 17
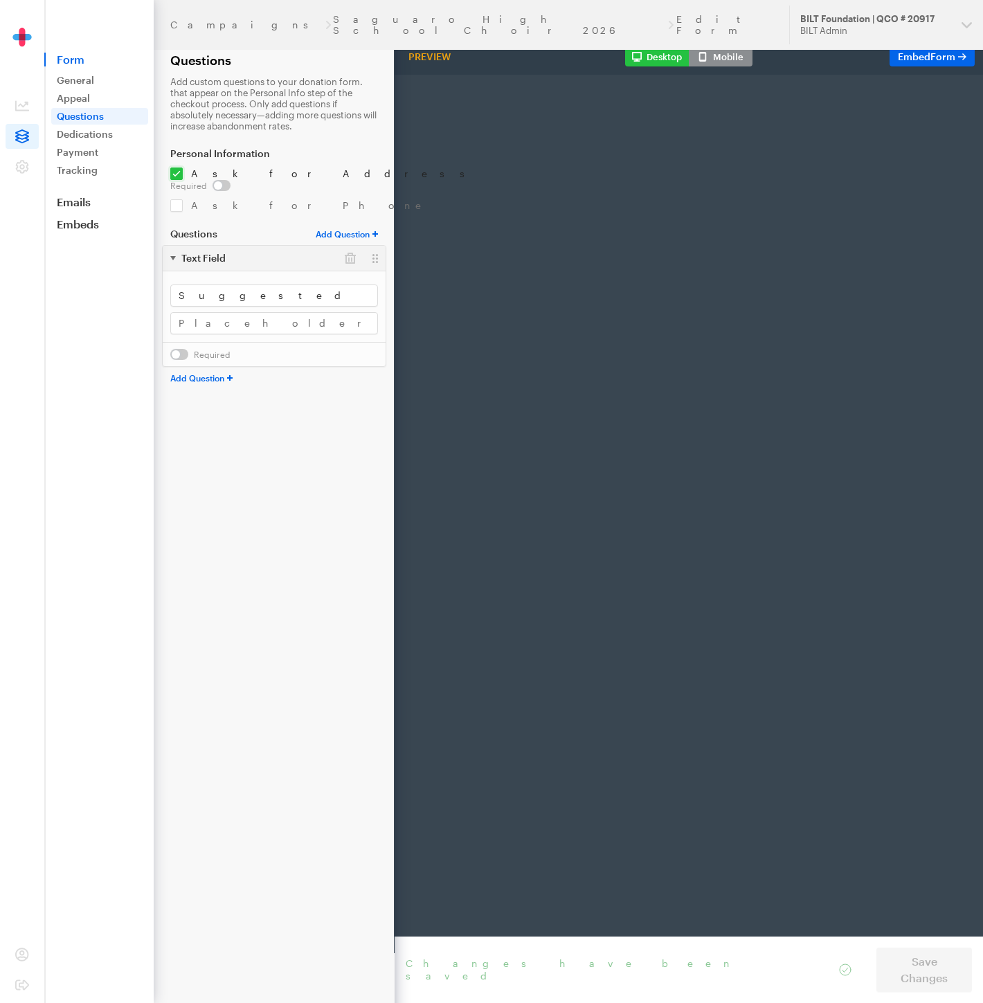
type input "[EMAIL_ADDRESS][DOMAIN_NAME]"
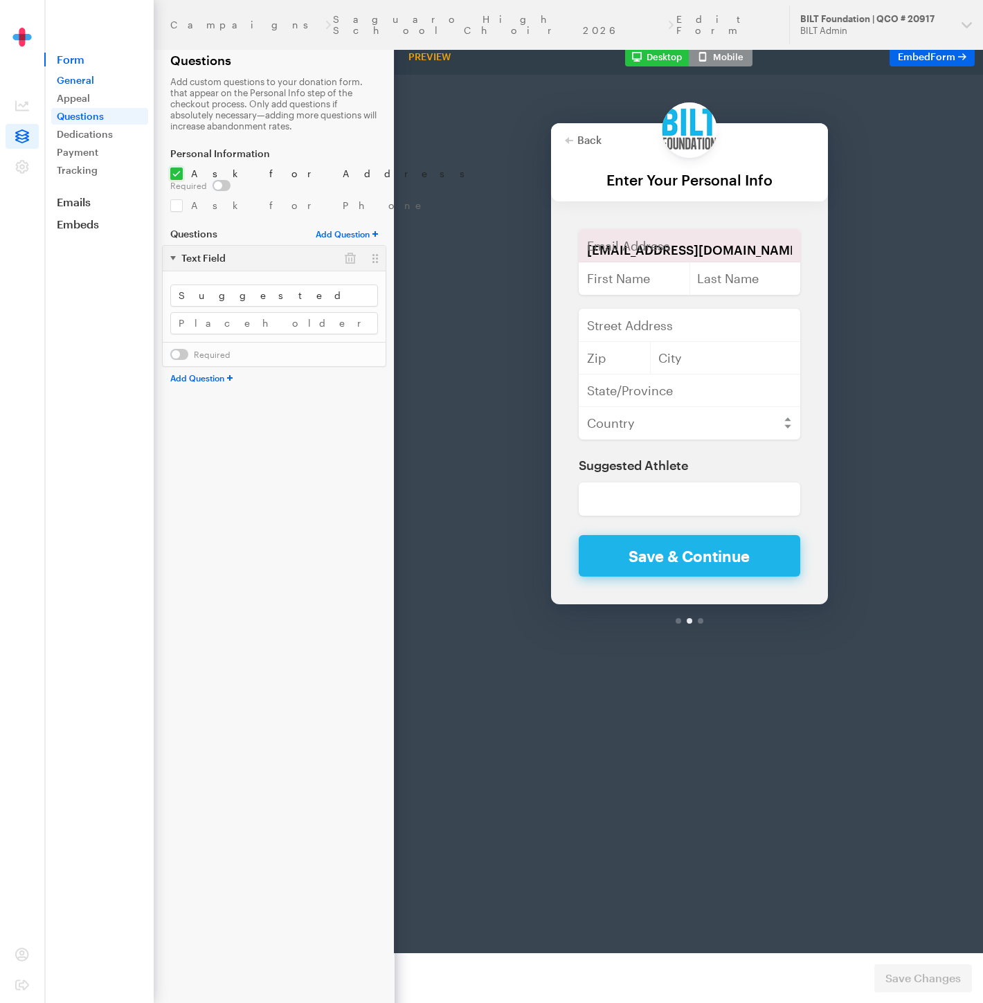
click at [91, 78] on link "General" at bounding box center [99, 80] width 97 height 17
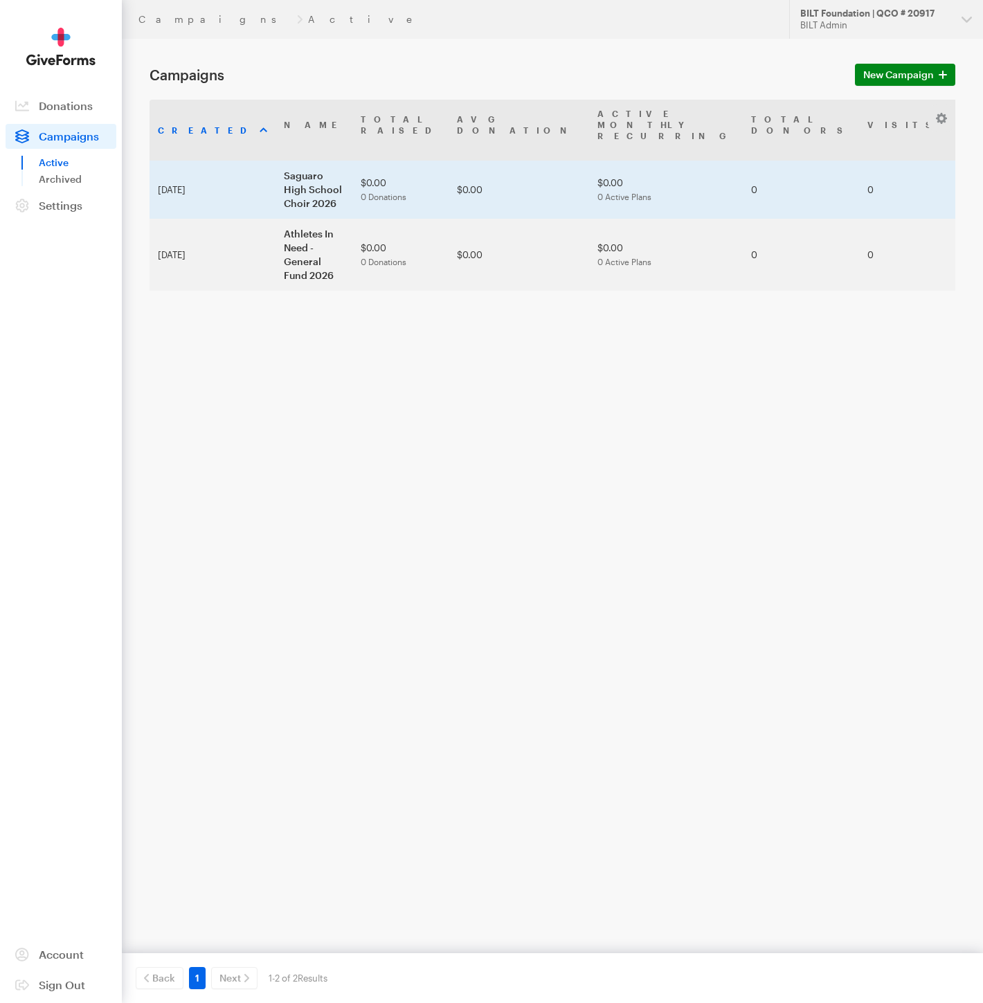
click at [275, 161] on td "Saguaro High School Choir 2026" at bounding box center [313, 190] width 77 height 58
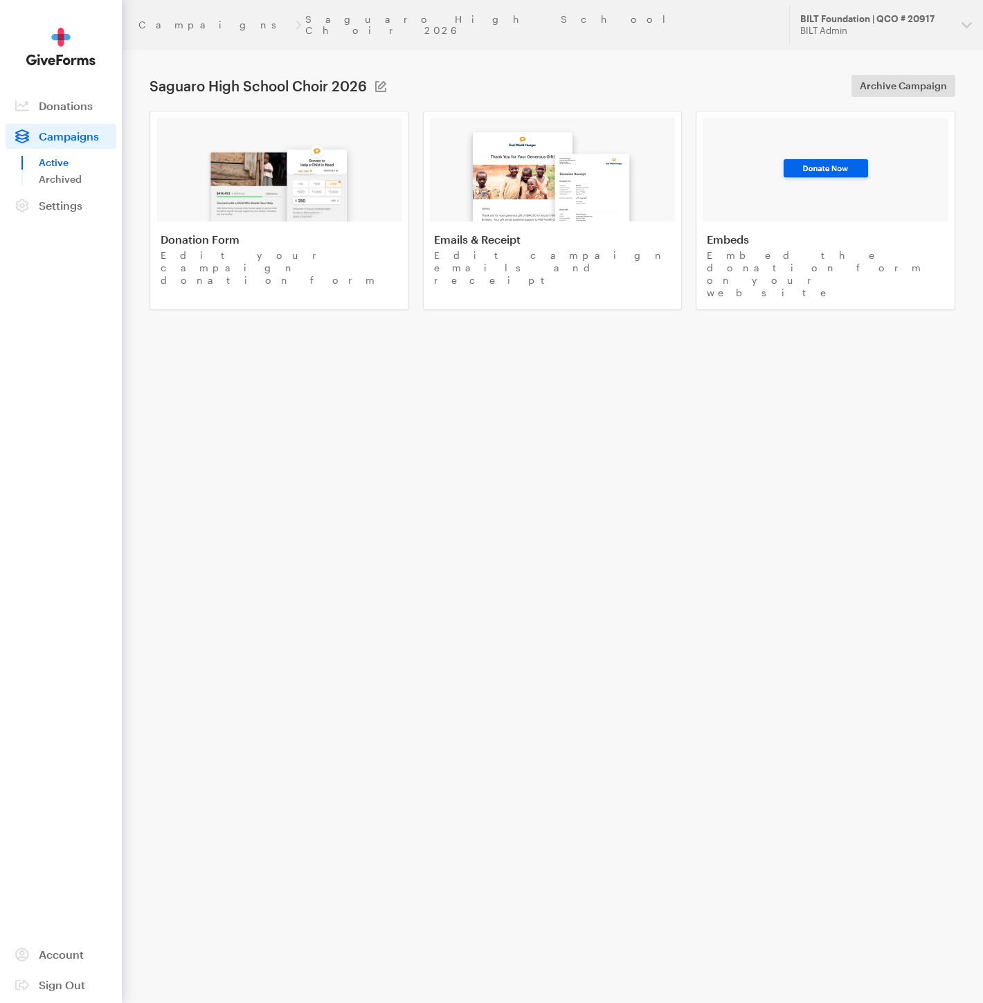
click at [60, 159] on link "Active" at bounding box center [78, 162] width 78 height 17
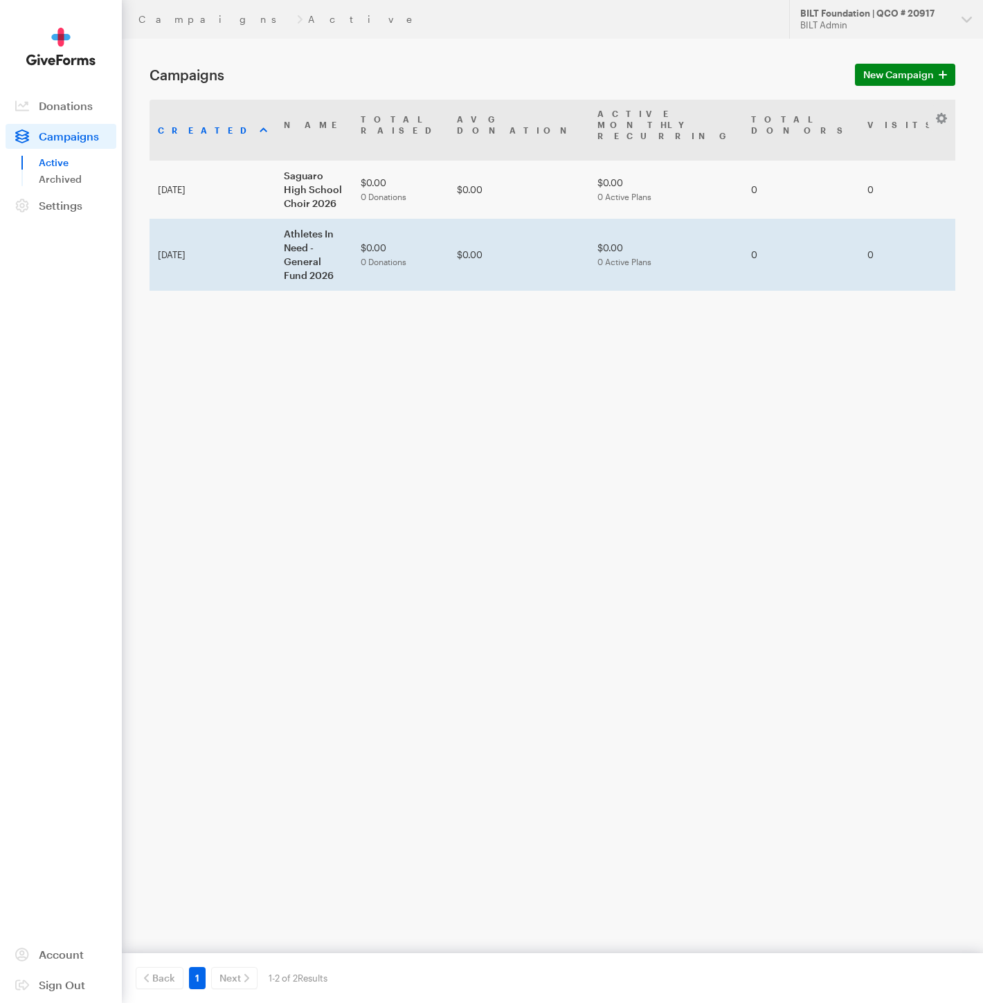
click at [275, 219] on td "Athletes In Need - General Fund 2026" at bounding box center [313, 255] width 77 height 72
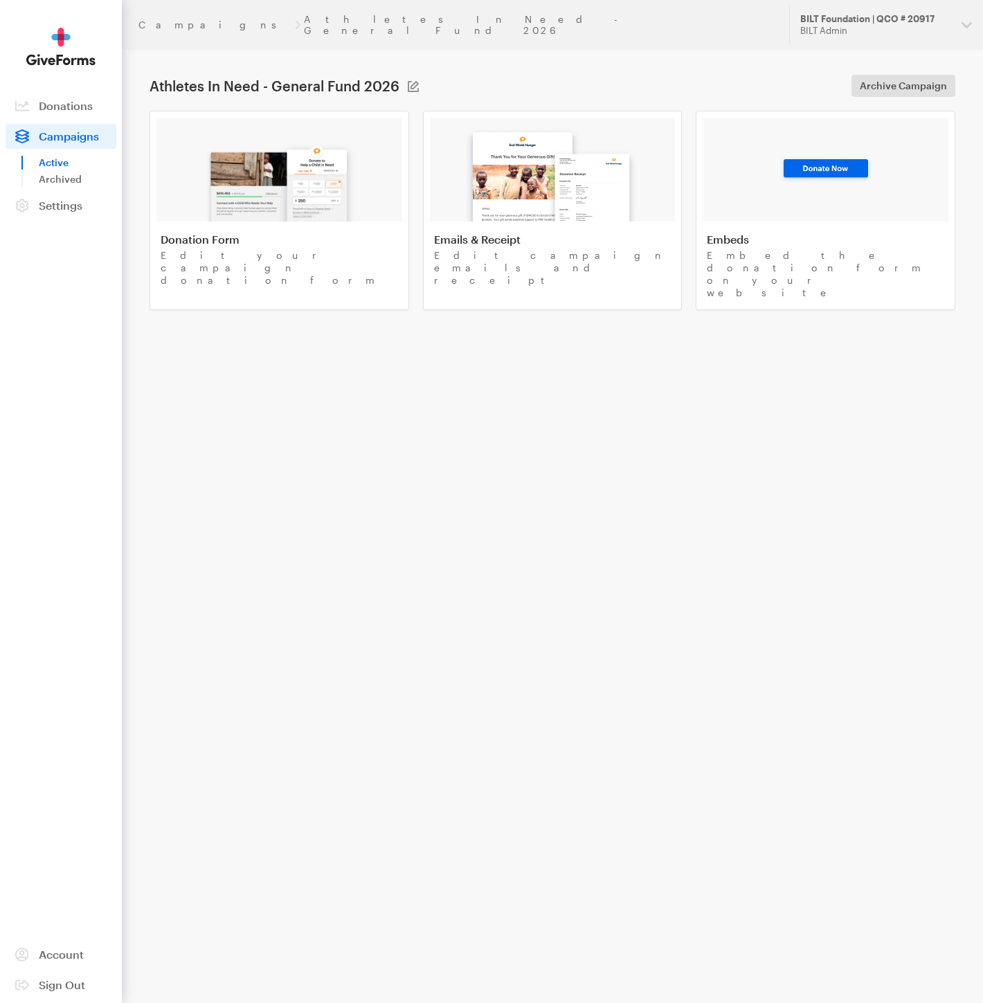
click at [245, 206] on img at bounding box center [280, 177] width 162 height 89
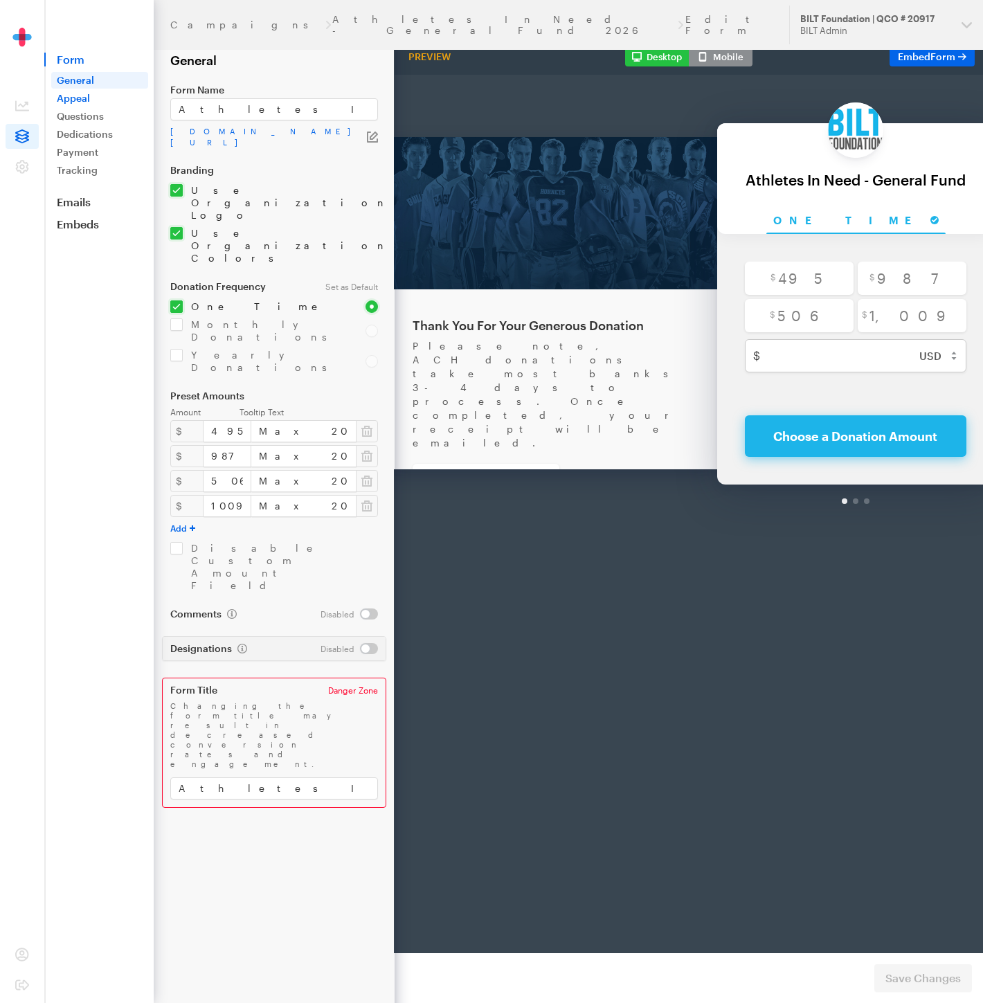
click at [100, 96] on link "Appeal" at bounding box center [99, 98] width 97 height 17
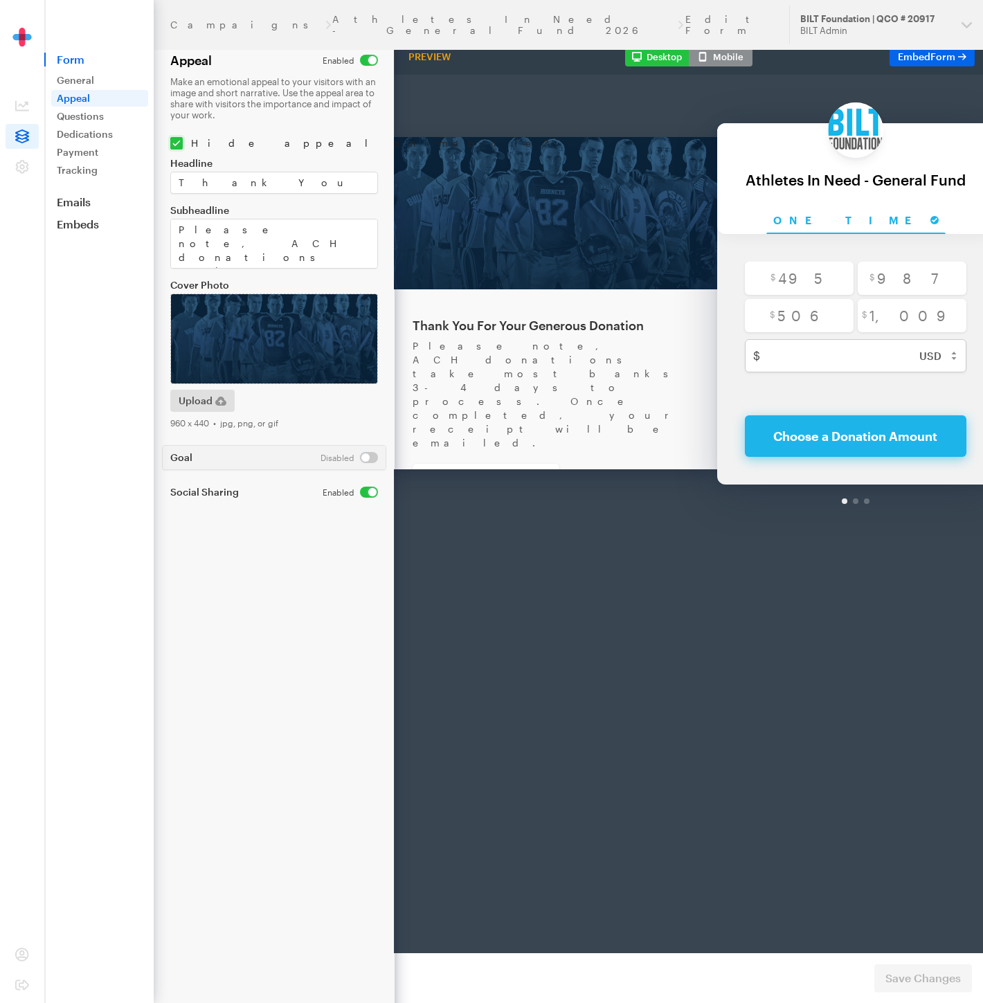
click at [87, 117] on link "Questions" at bounding box center [99, 116] width 97 height 17
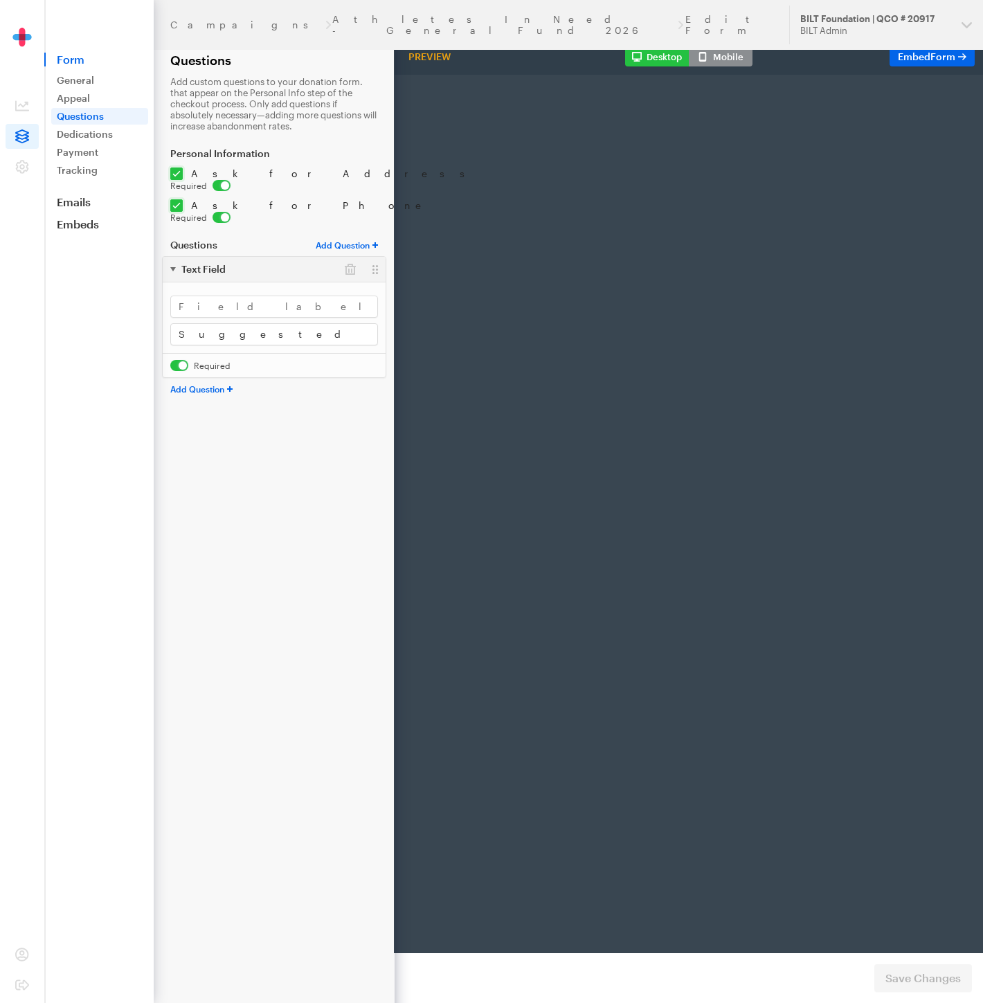
type input "[EMAIL_ADDRESS][DOMAIN_NAME]"
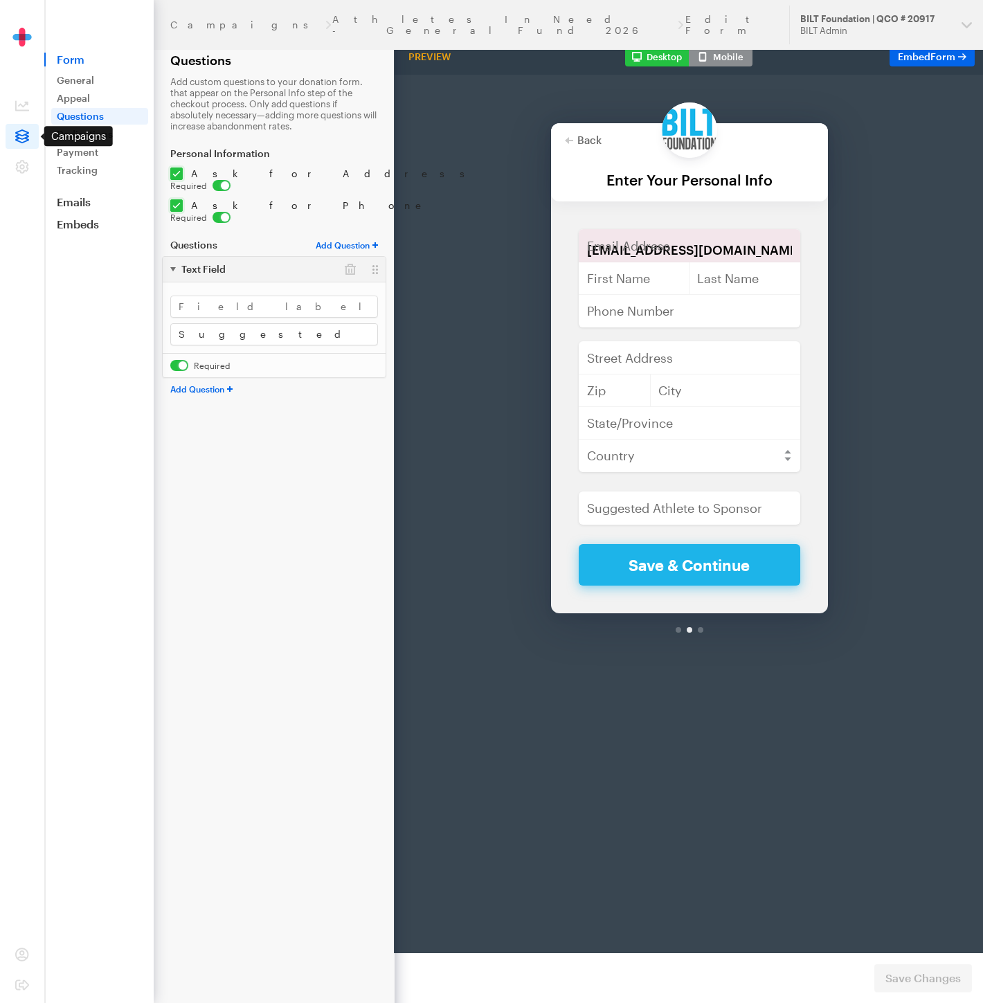
click at [28, 137] on icon at bounding box center [22, 136] width 14 height 14
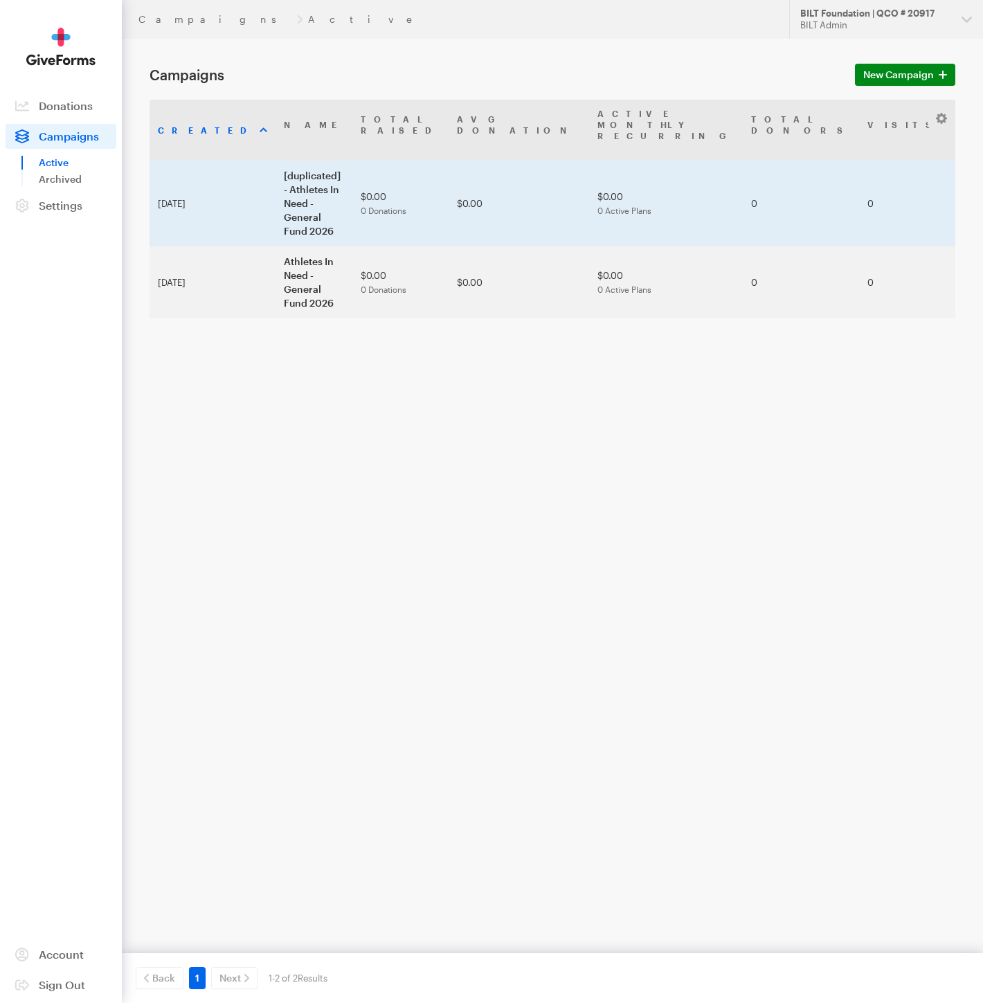
click at [285, 167] on td "[duplicated] - Athletes In Need - General Fund 2026" at bounding box center [313, 204] width 77 height 86
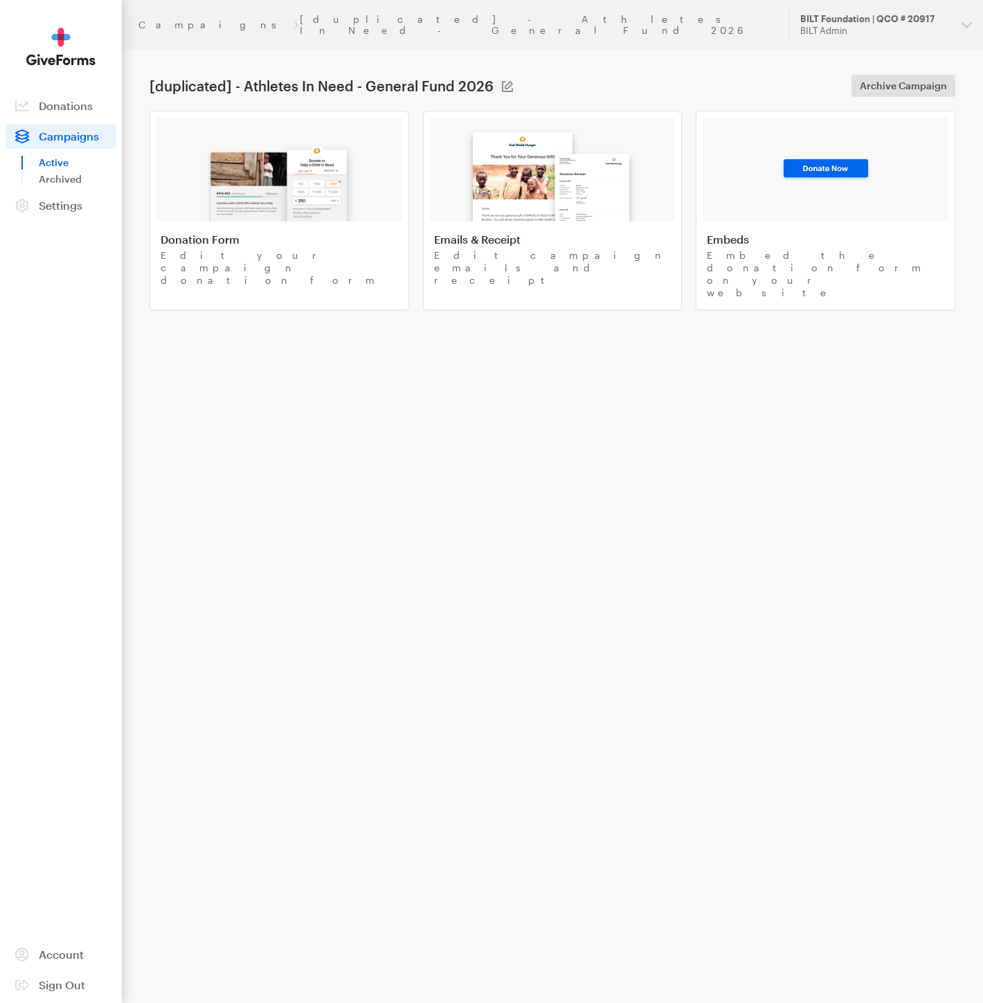
click at [285, 167] on img at bounding box center [280, 177] width 162 height 89
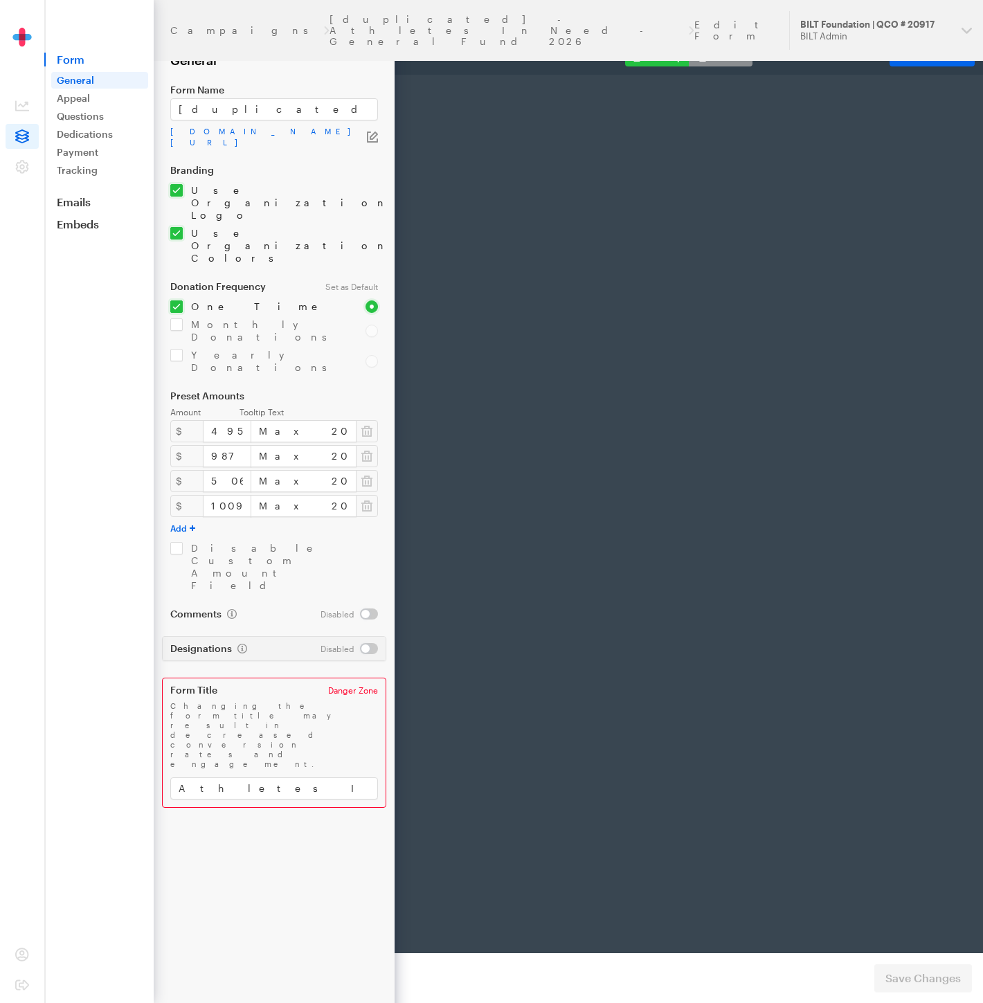
click at [349, 117] on input "[duplicated] - Athletes In Need - General Fund 2026" at bounding box center [274, 109] width 208 height 22
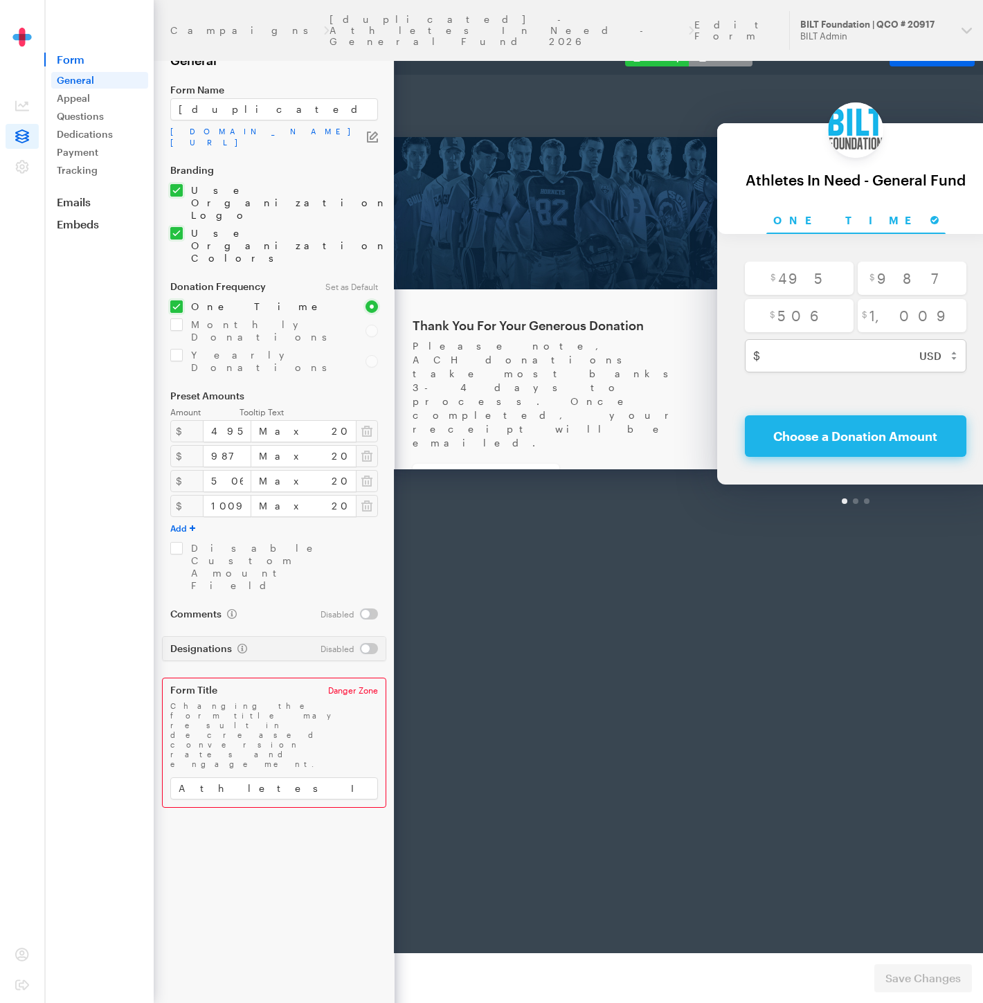
click at [349, 117] on input "[duplicated] - Athletes In Need - General Fund 2026" at bounding box center [274, 109] width 208 height 22
type input "Saguaro High School Choir 2026"
click at [372, 134] on icon "button" at bounding box center [374, 135] width 8 height 8
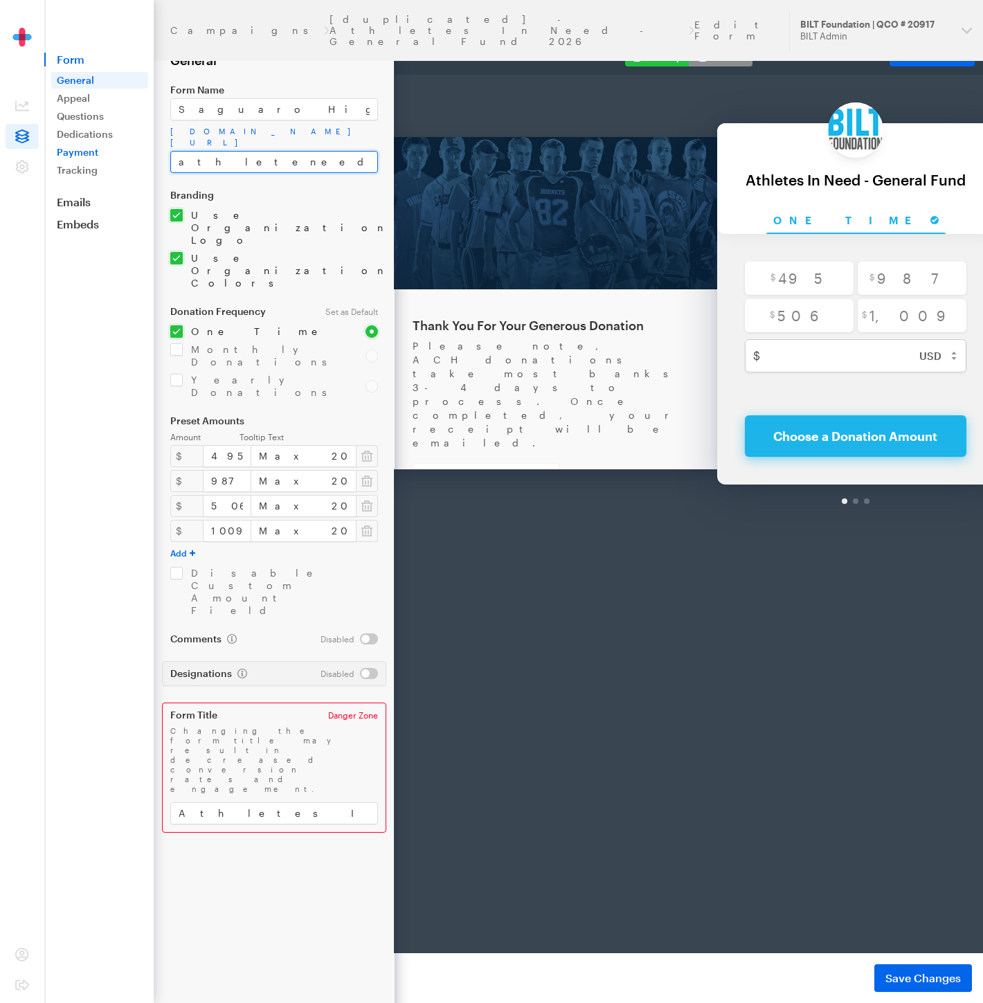
drag, startPoint x: 263, startPoint y: 145, endPoint x: 128, endPoint y: 146, distance: 135.0
click at [128, 146] on div "Campaigns [duplicated] - Athletes In Need - General Fund 2026 Edit Form Updates…" at bounding box center [491, 501] width 983 height 1003
type input "SHSC2026"
drag, startPoint x: 336, startPoint y: 641, endPoint x: 105, endPoint y: 621, distance: 232.0
click at [105, 621] on div "Campaigns [duplicated] - Athletes In Need - General Fund 2026 Edit Form Updates…" at bounding box center [491, 501] width 983 height 1003
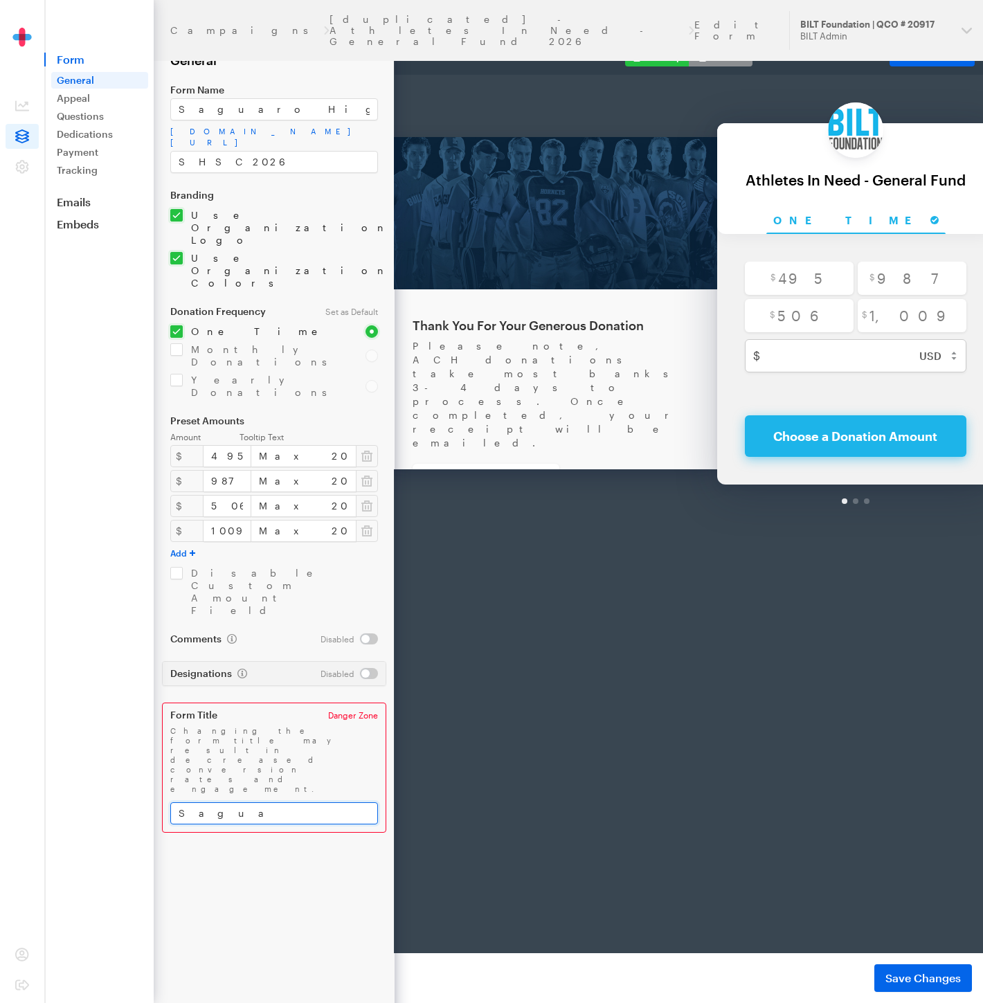
type input "Saguaro High School Choir 2026"
click at [889, 974] on span "Save Changes" at bounding box center [922, 978] width 75 height 17
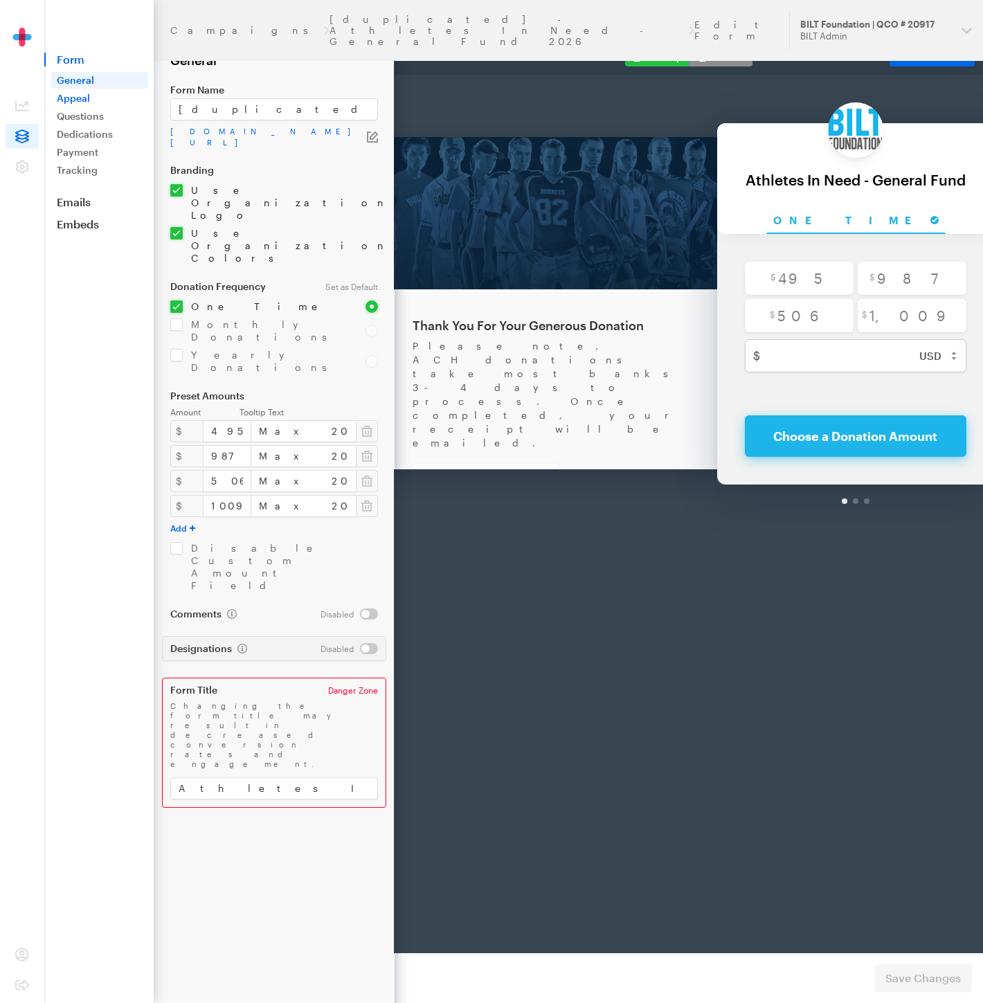
click at [73, 102] on link "Appeal" at bounding box center [99, 98] width 97 height 17
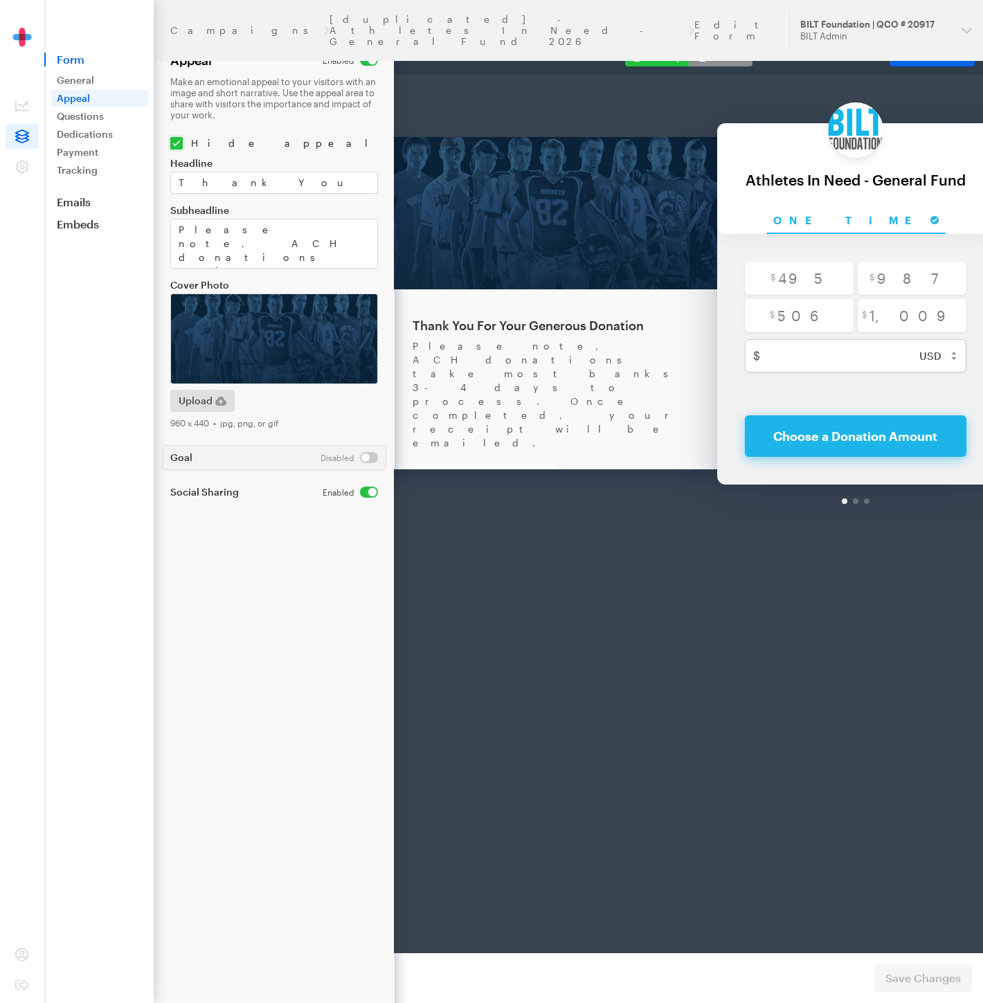
click at [77, 118] on link "Questions" at bounding box center [99, 116] width 97 height 17
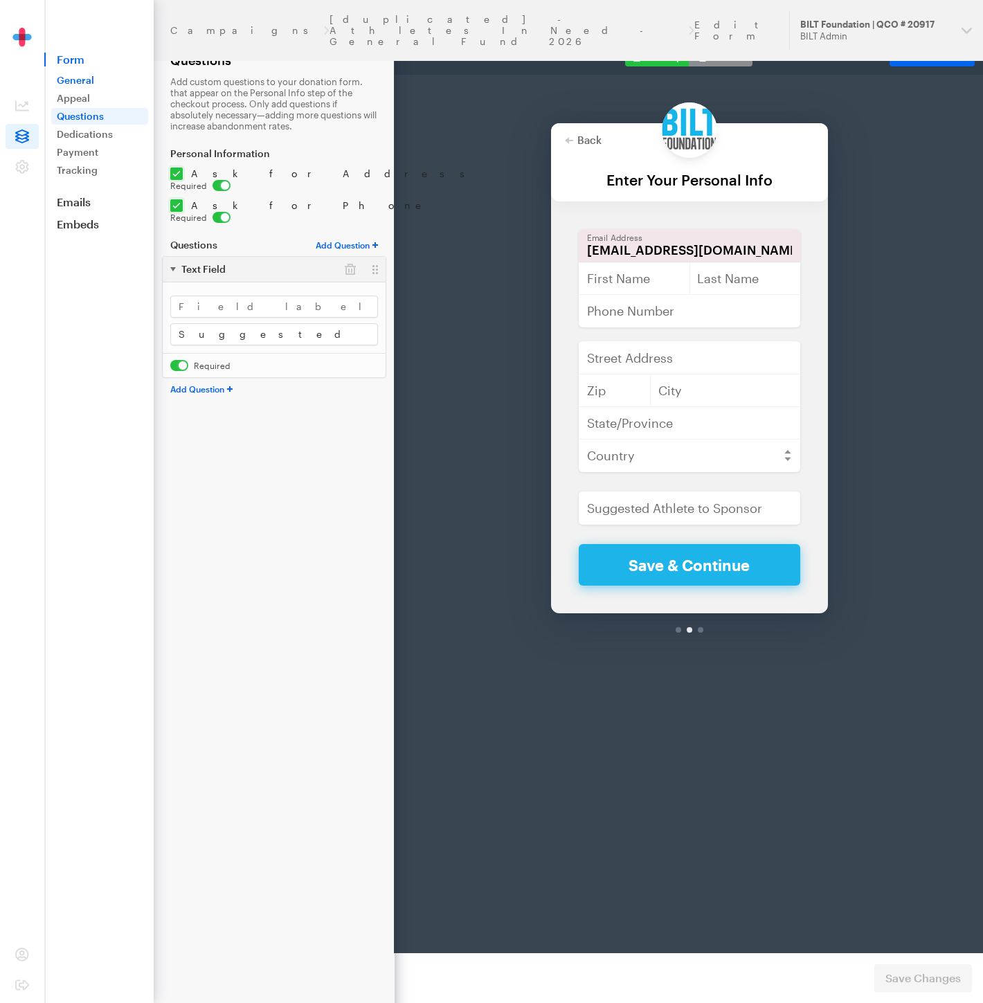
click at [80, 82] on link "General" at bounding box center [99, 80] width 97 height 17
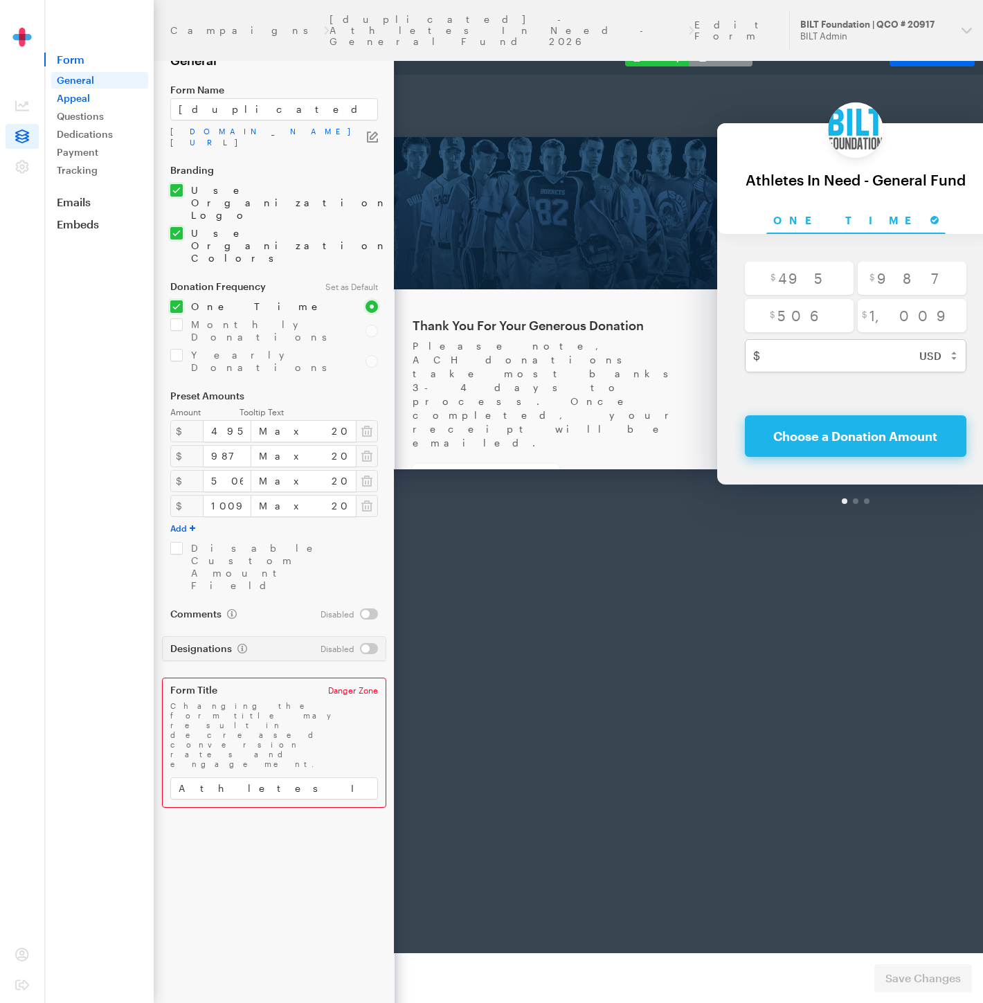
click at [79, 100] on link "Appeal" at bounding box center [99, 98] width 97 height 17
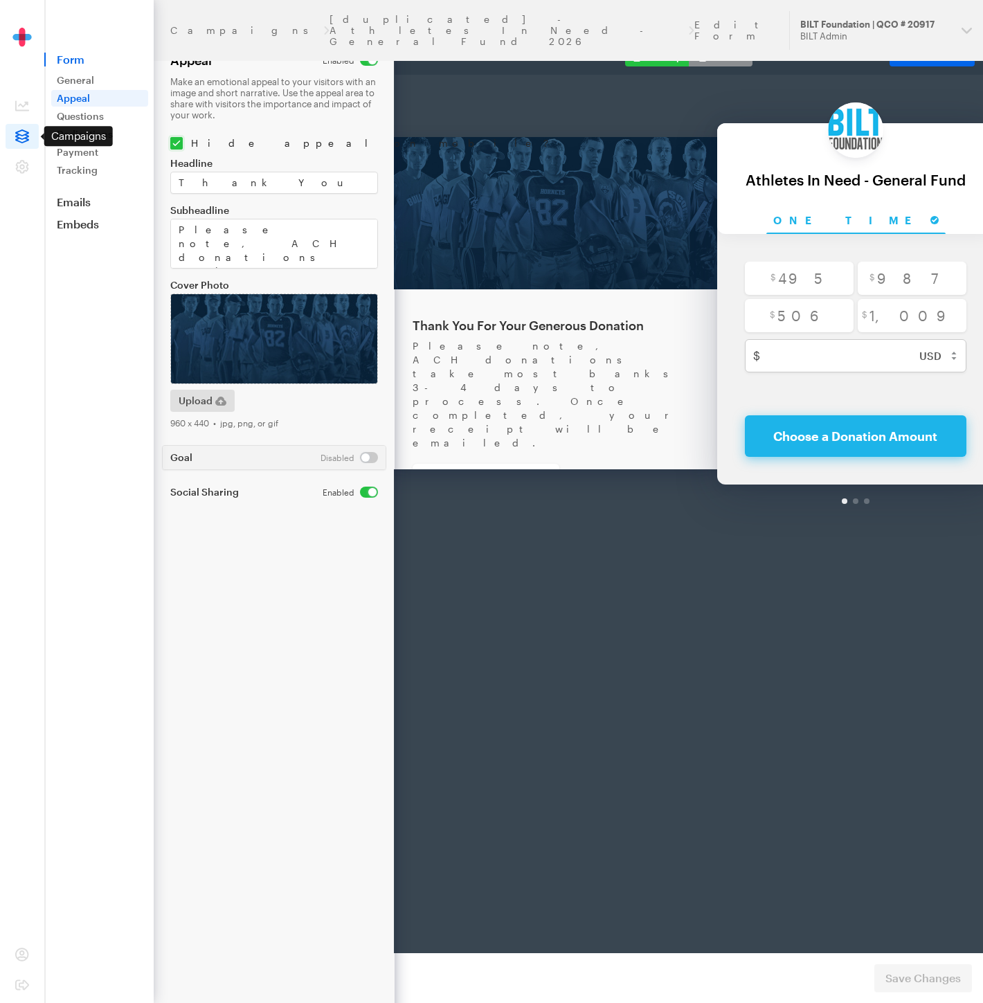
click at [24, 137] on icon at bounding box center [22, 136] width 14 height 14
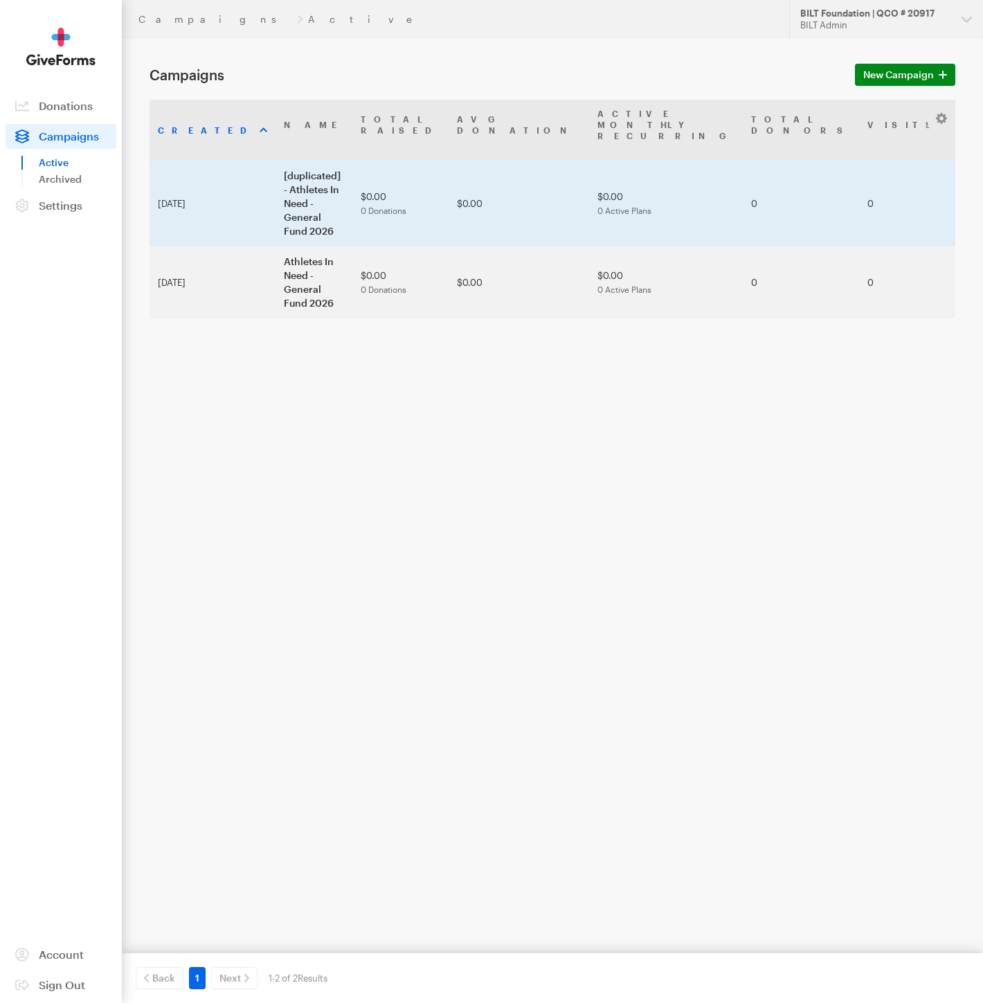
click at [275, 184] on td "[duplicated] - Athletes In Need - General Fund 2026" at bounding box center [313, 204] width 77 height 86
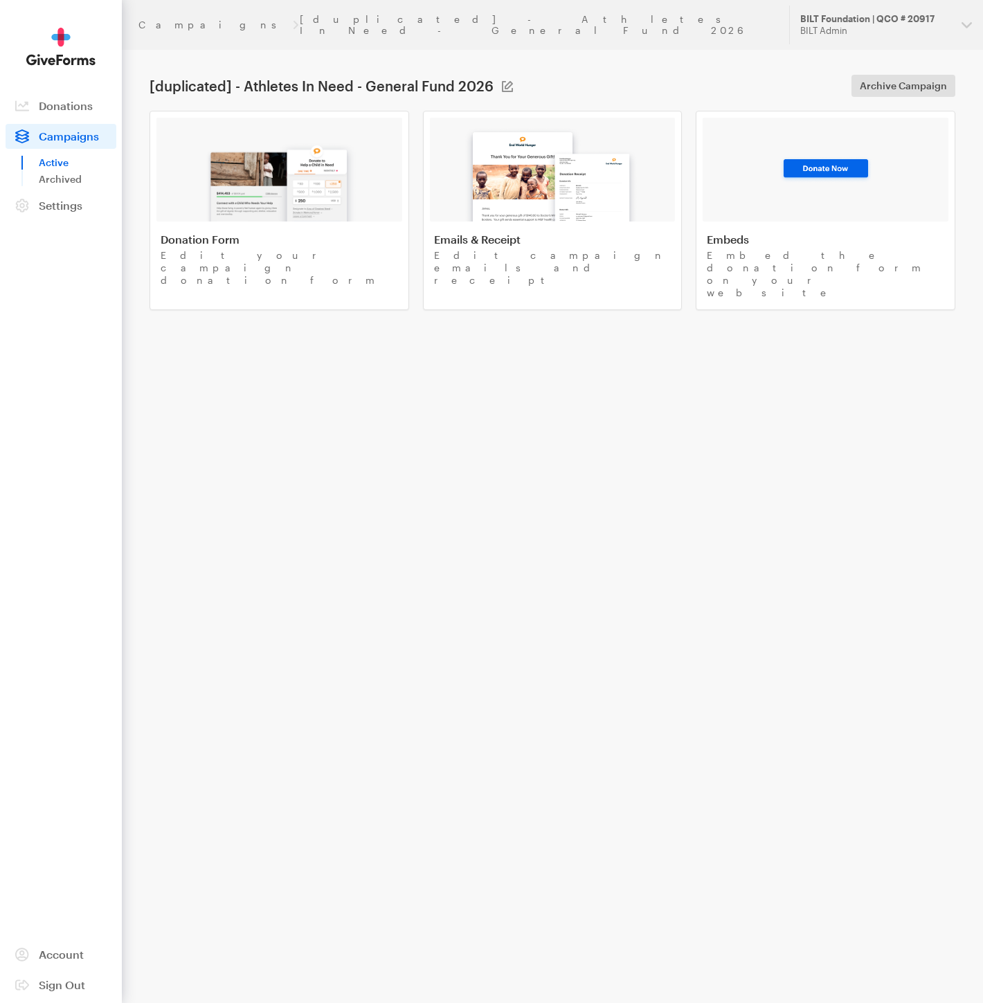
click at [267, 184] on img at bounding box center [280, 177] width 162 height 89
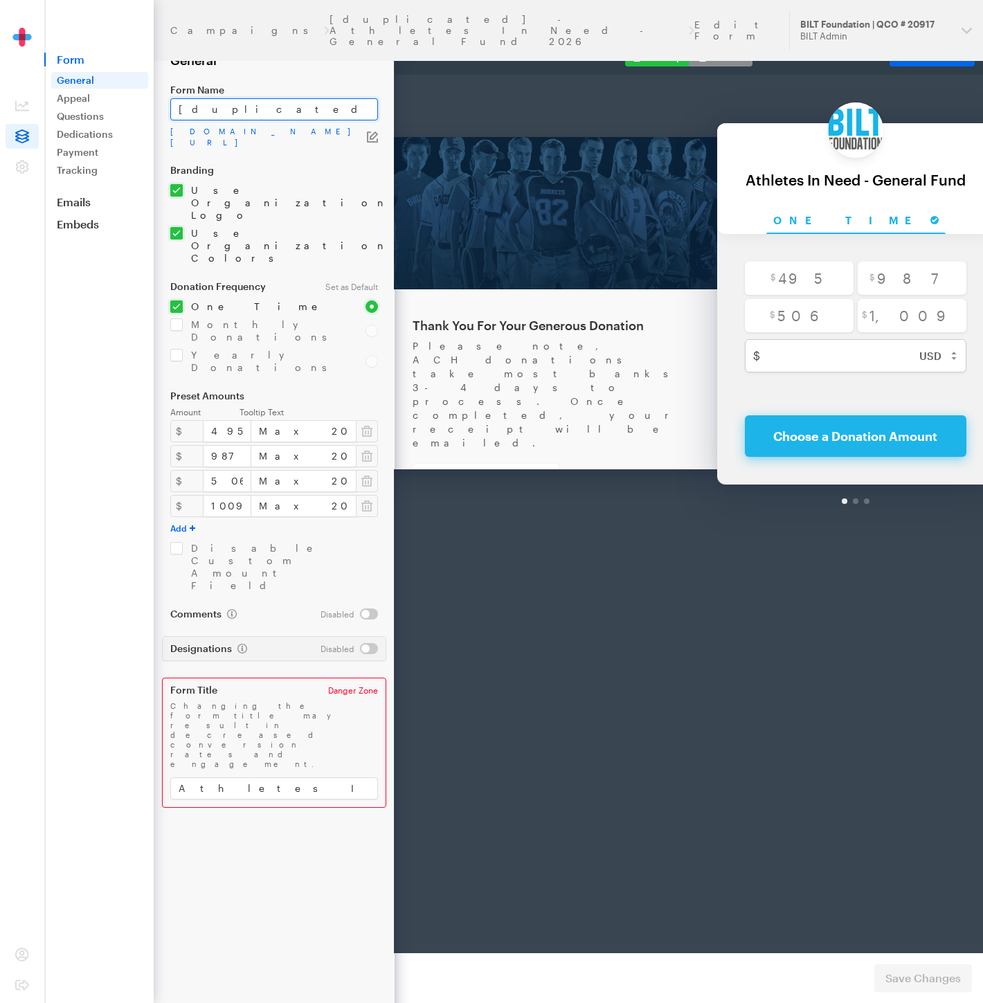
click at [285, 107] on input "[duplicated] - Athletes In Need - General Fund 2026" at bounding box center [274, 109] width 208 height 22
type input "Saguaro High School Choir 2026"
click at [320, 127] on link "app.giveforms.com/forms/biltfoundation/athleteneed26-1" at bounding box center [268, 137] width 197 height 22
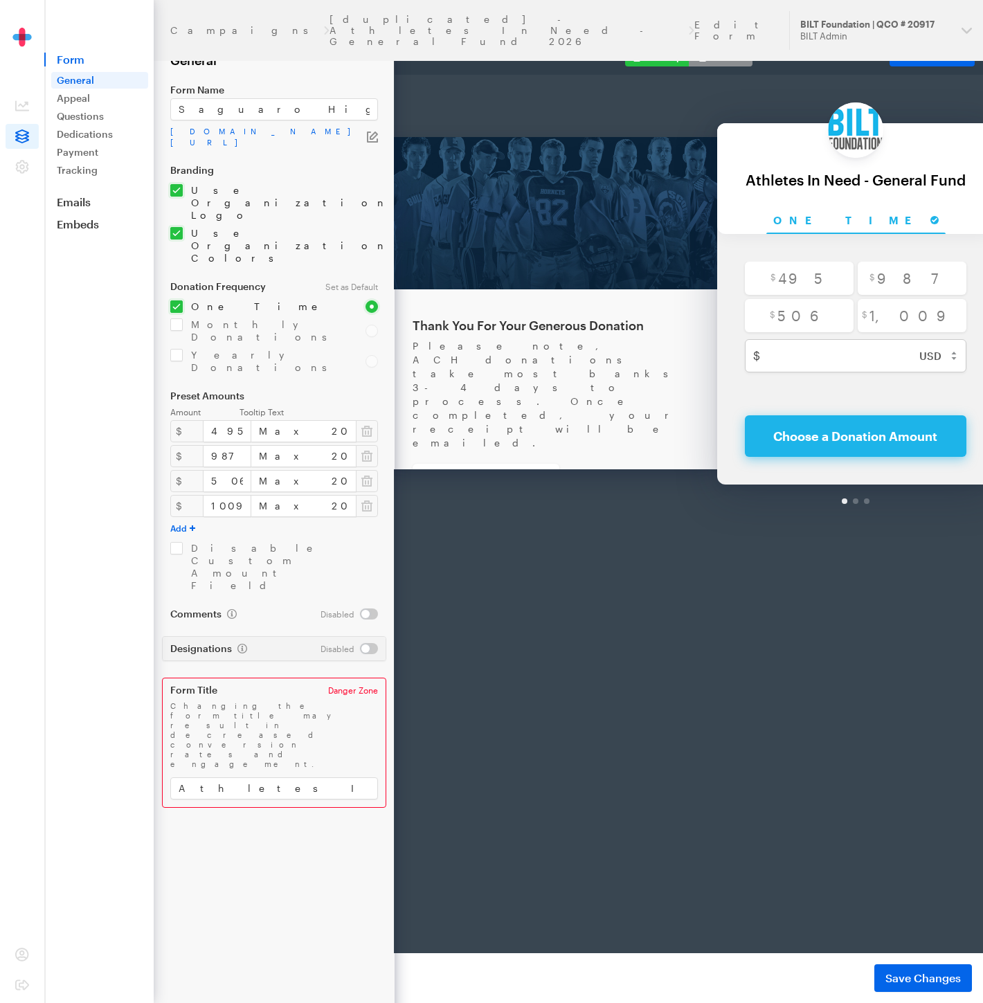
click at [368, 129] on div "app.giveforms.com/forms/biltfoundation/athleteneed26-1 athleteneed26-1" at bounding box center [274, 137] width 208 height 22
click at [371, 137] on icon "button" at bounding box center [372, 136] width 11 height 11
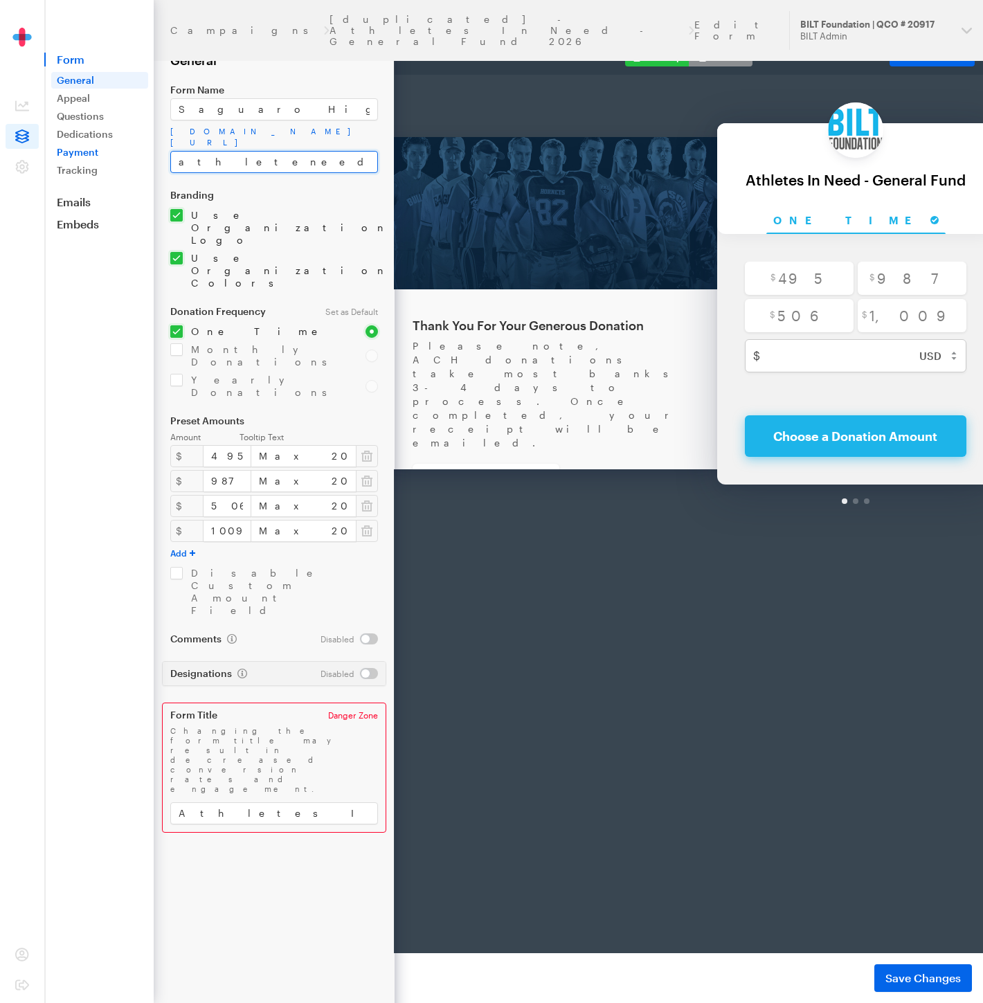
drag, startPoint x: 293, startPoint y: 144, endPoint x: 97, endPoint y: 159, distance: 196.4
click at [97, 159] on div "Campaigns [duplicated] - Athletes In Need - General Fund 2026 Edit Form Updates…" at bounding box center [491, 501] width 983 height 1003
type input "SHSC2026"
drag, startPoint x: 324, startPoint y: 639, endPoint x: 136, endPoint y: 631, distance: 187.7
click at [136, 631] on div "Campaigns [duplicated] - Athletes In Need - General Fund 2026 Edit Form Updates…" at bounding box center [491, 501] width 983 height 1003
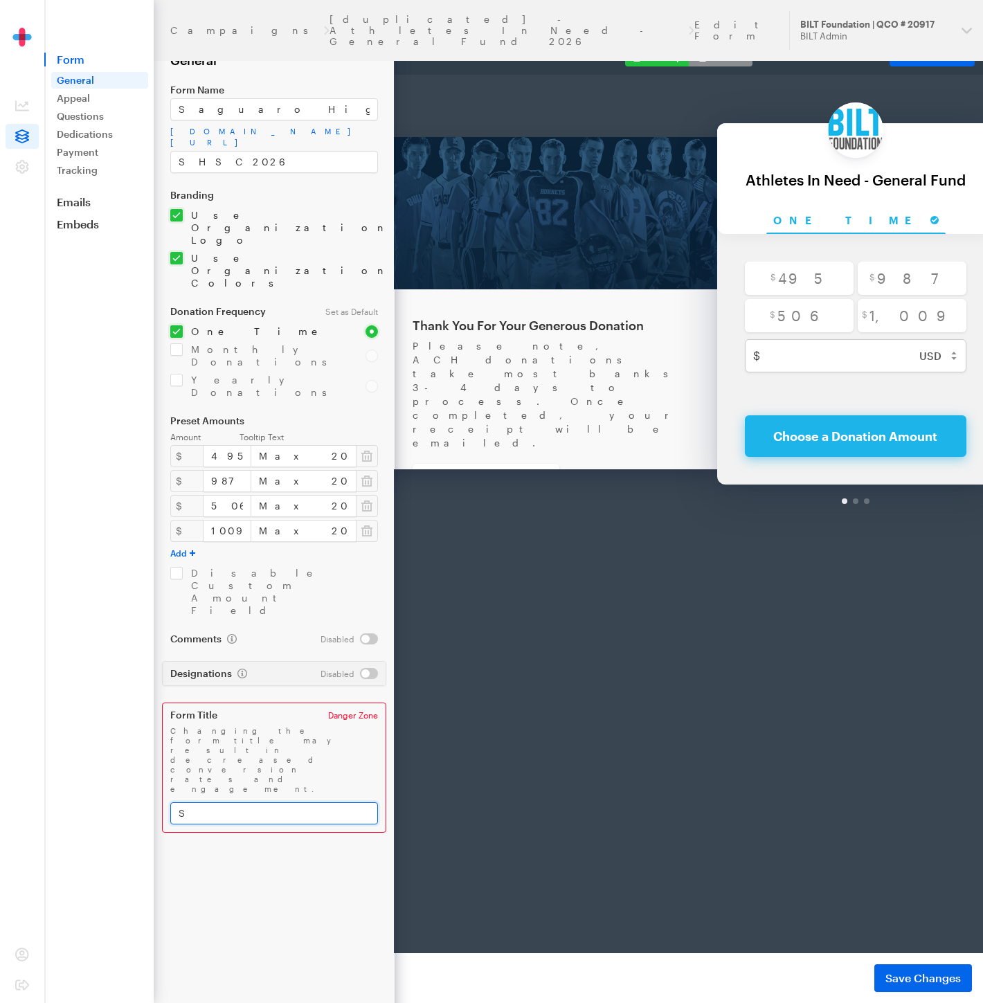
type input "Saguaro High School Choir 2026"
click at [937, 977] on span "Save Changes" at bounding box center [922, 978] width 75 height 17
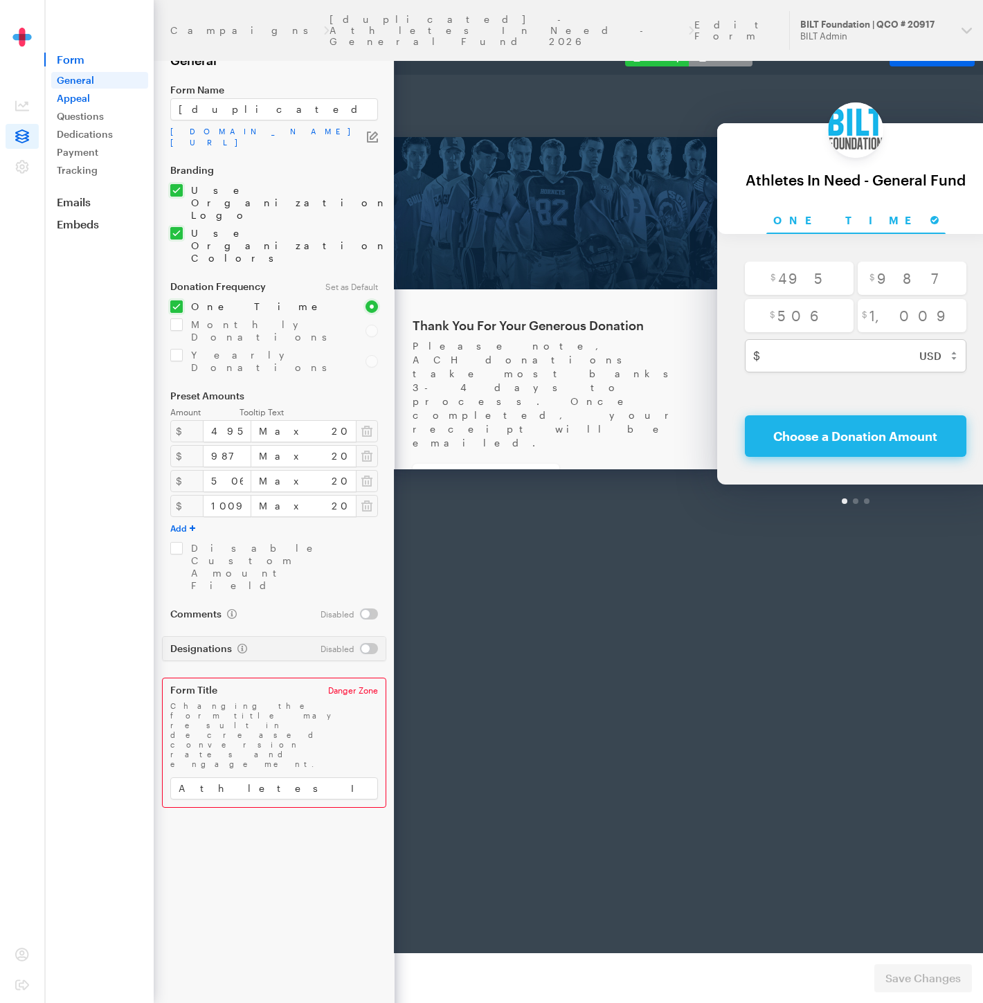
click at [82, 102] on link "Appeal" at bounding box center [99, 98] width 97 height 17
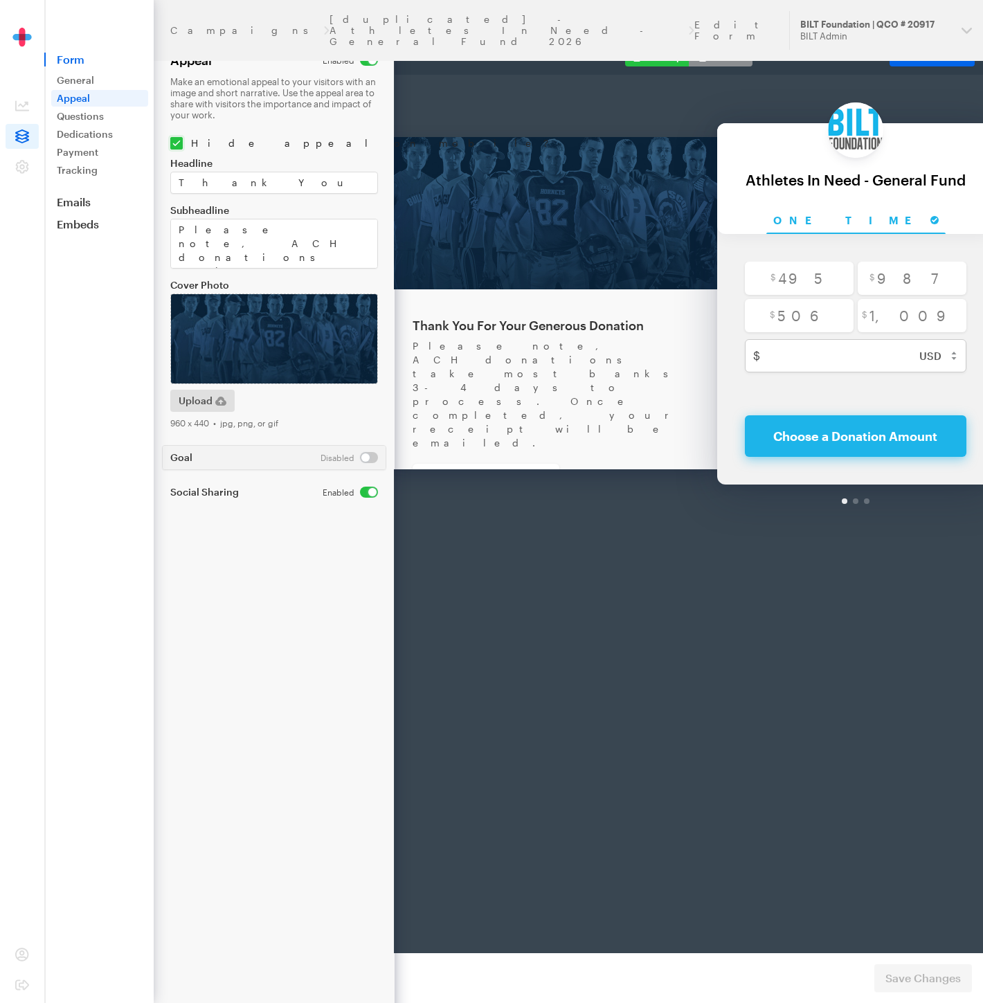
click at [81, 116] on link "Questions" at bounding box center [99, 116] width 97 height 17
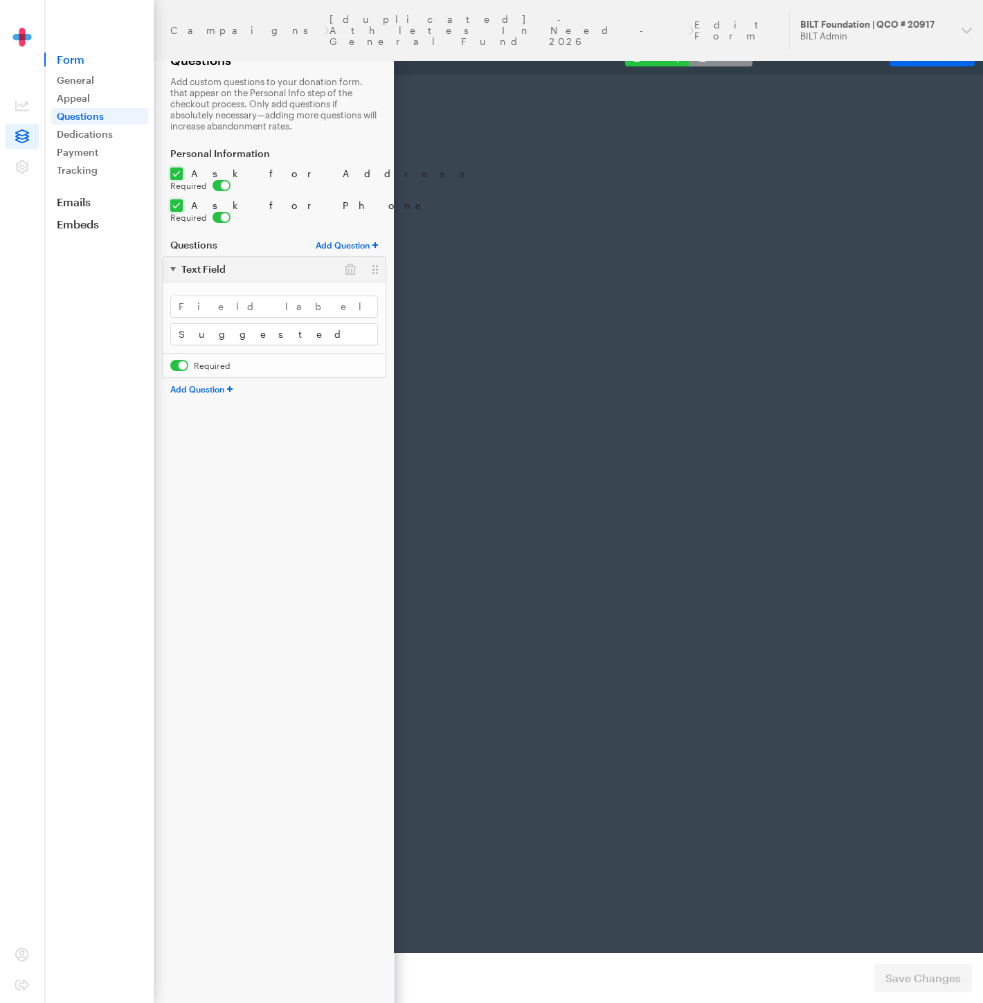
type input "[EMAIL_ADDRESS][DOMAIN_NAME]"
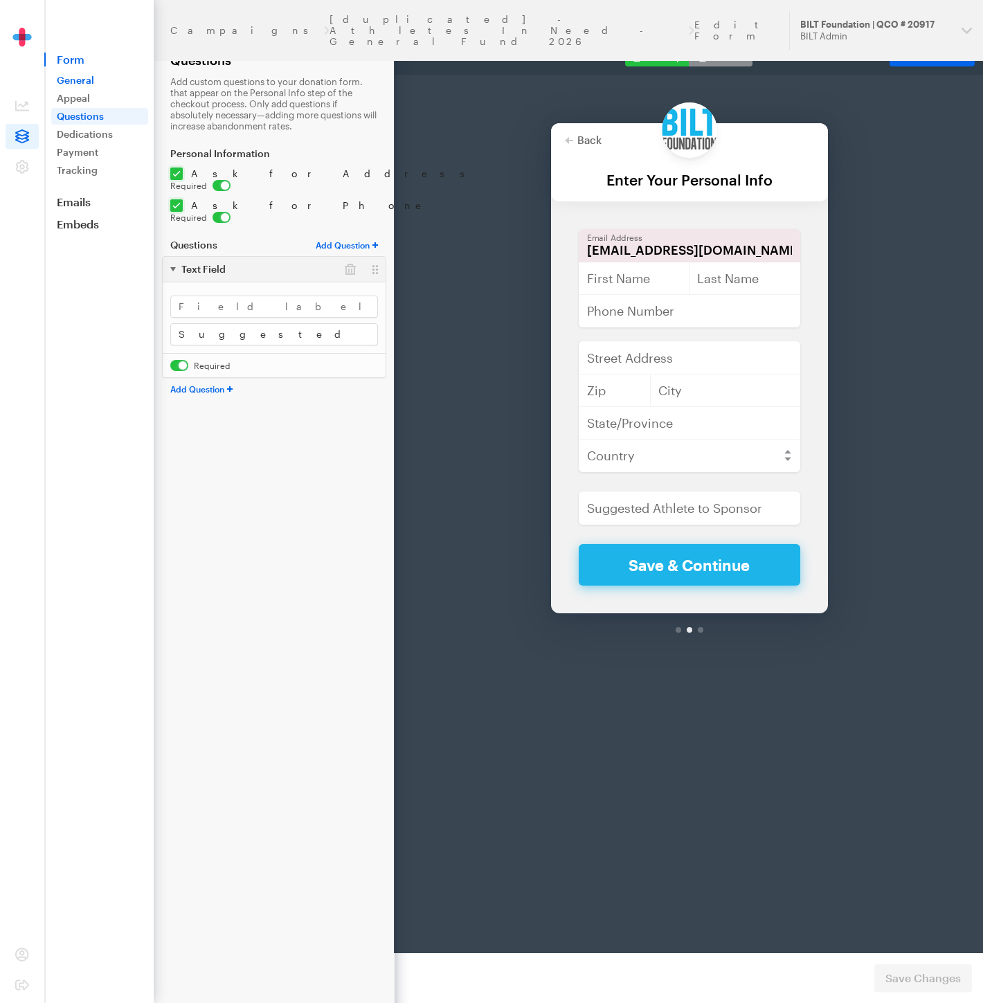
click at [102, 84] on link "General" at bounding box center [99, 80] width 97 height 17
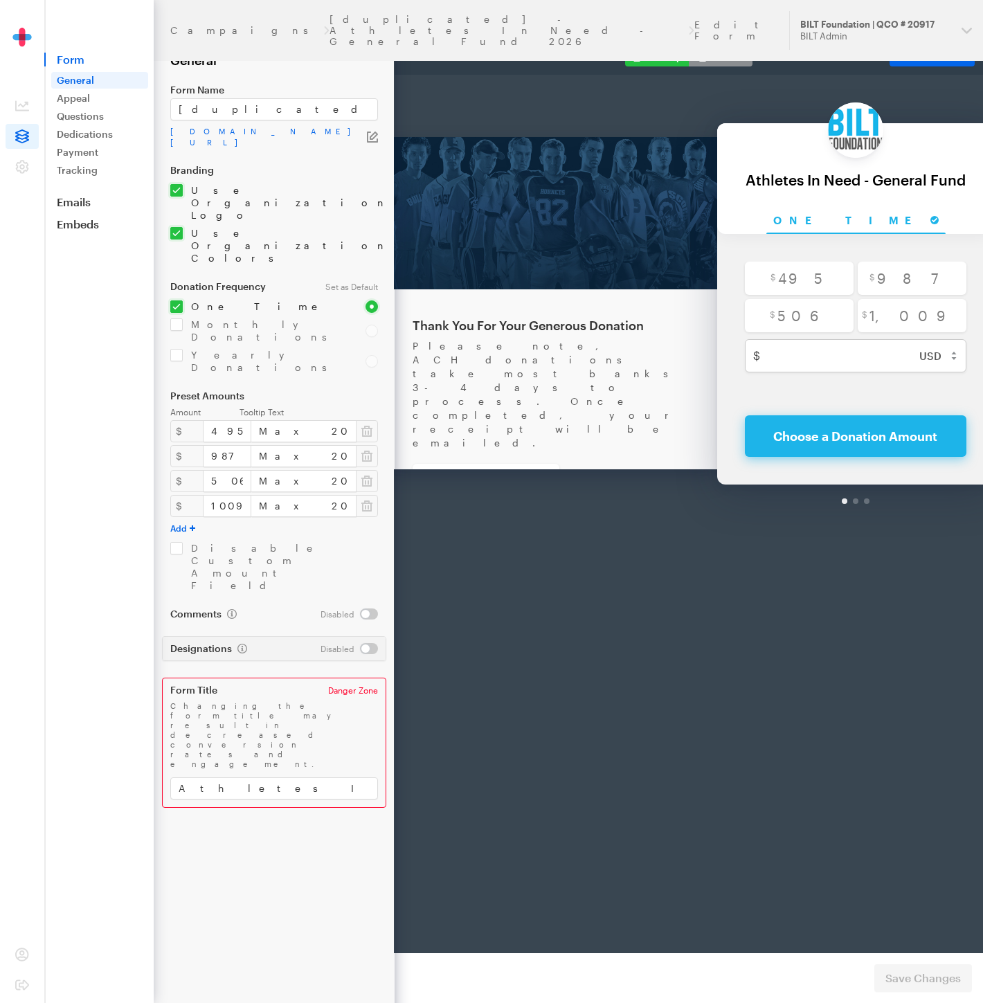
click at [29, 135] on span at bounding box center [22, 136] width 33 height 25
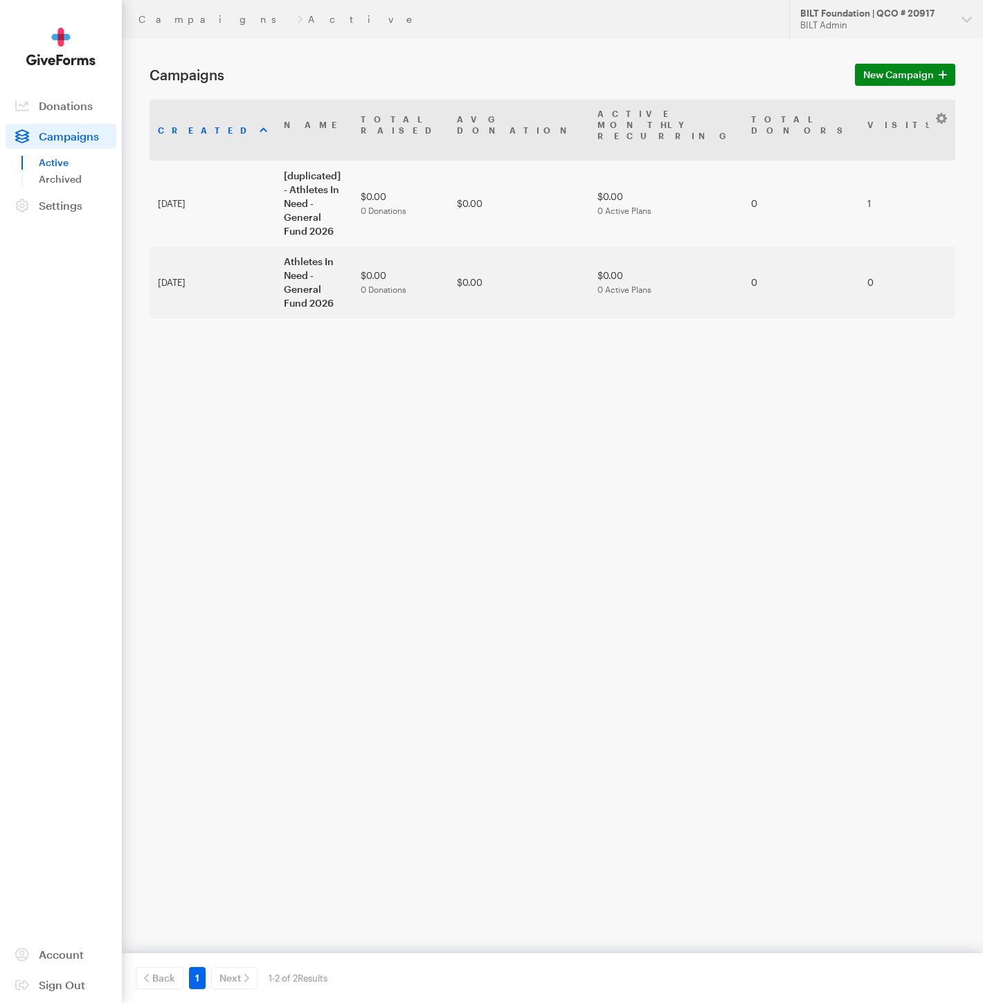
click at [51, 183] on link "Archived" at bounding box center [78, 179] width 78 height 17
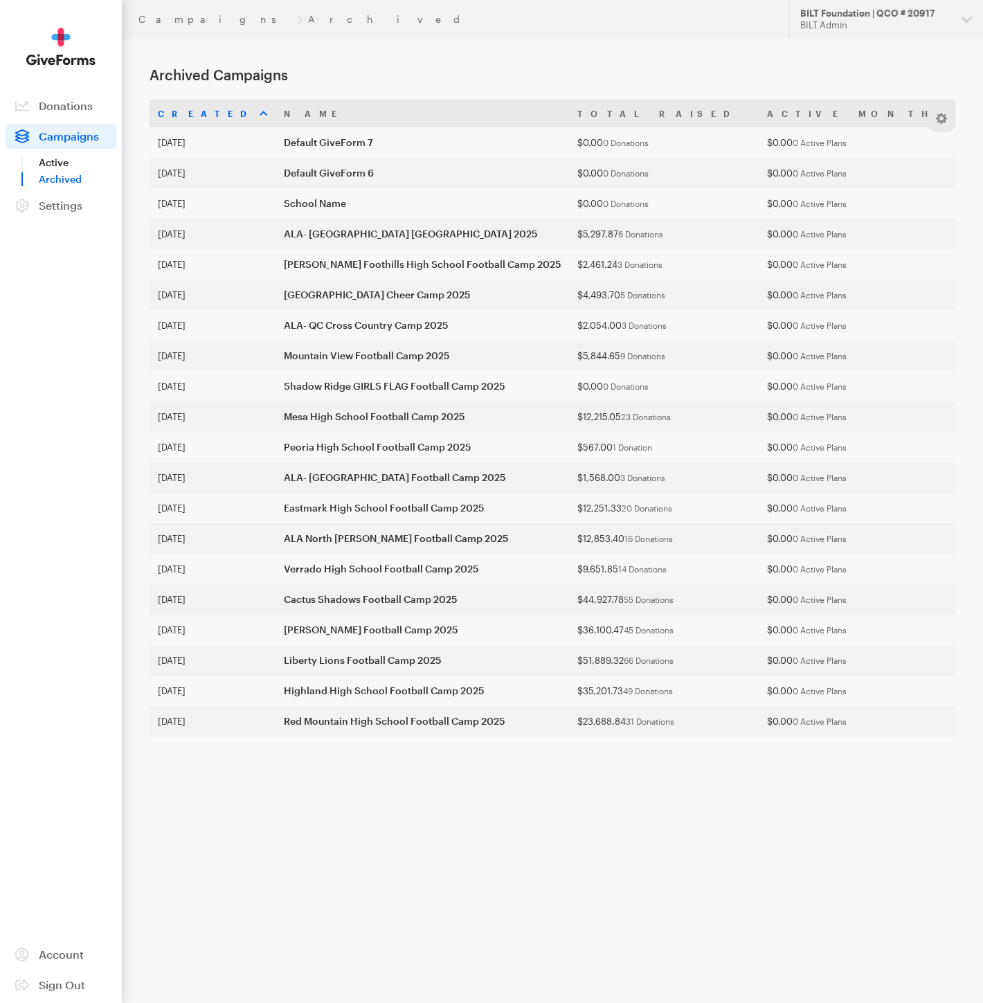
click at [65, 161] on link "Active" at bounding box center [78, 162] width 78 height 17
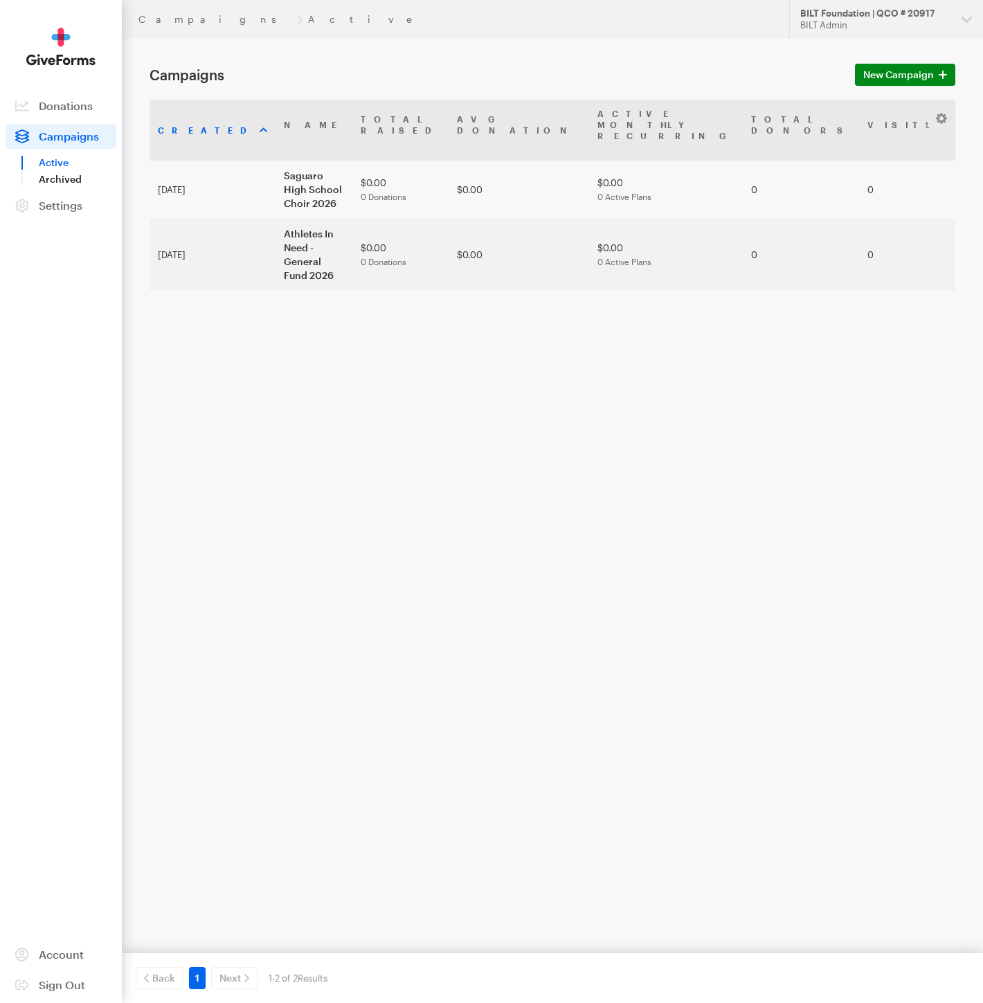
click at [69, 176] on link "Archived" at bounding box center [78, 179] width 78 height 17
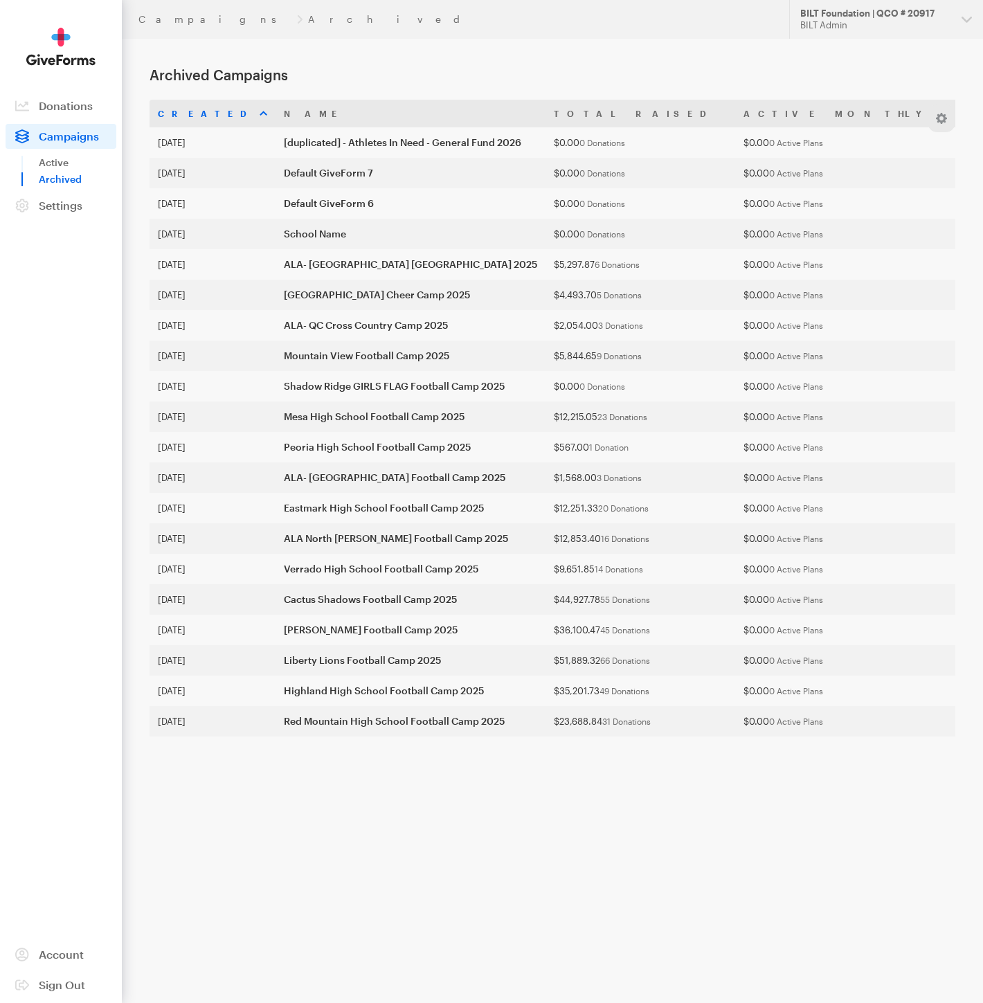
click at [73, 141] on span "Campaigns" at bounding box center [69, 135] width 60 height 13
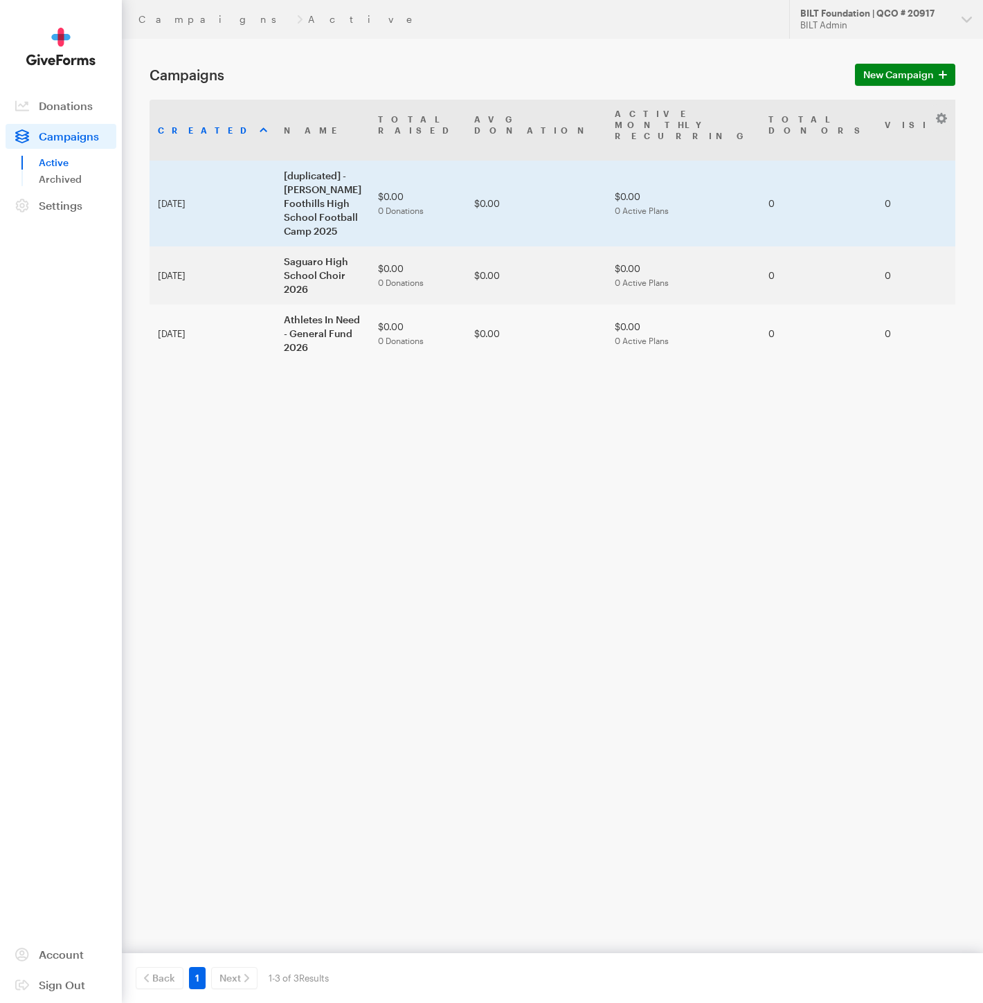
click at [314, 170] on td "[duplicated] - [PERSON_NAME] Foothills High School Football Camp 2025" at bounding box center [322, 204] width 94 height 86
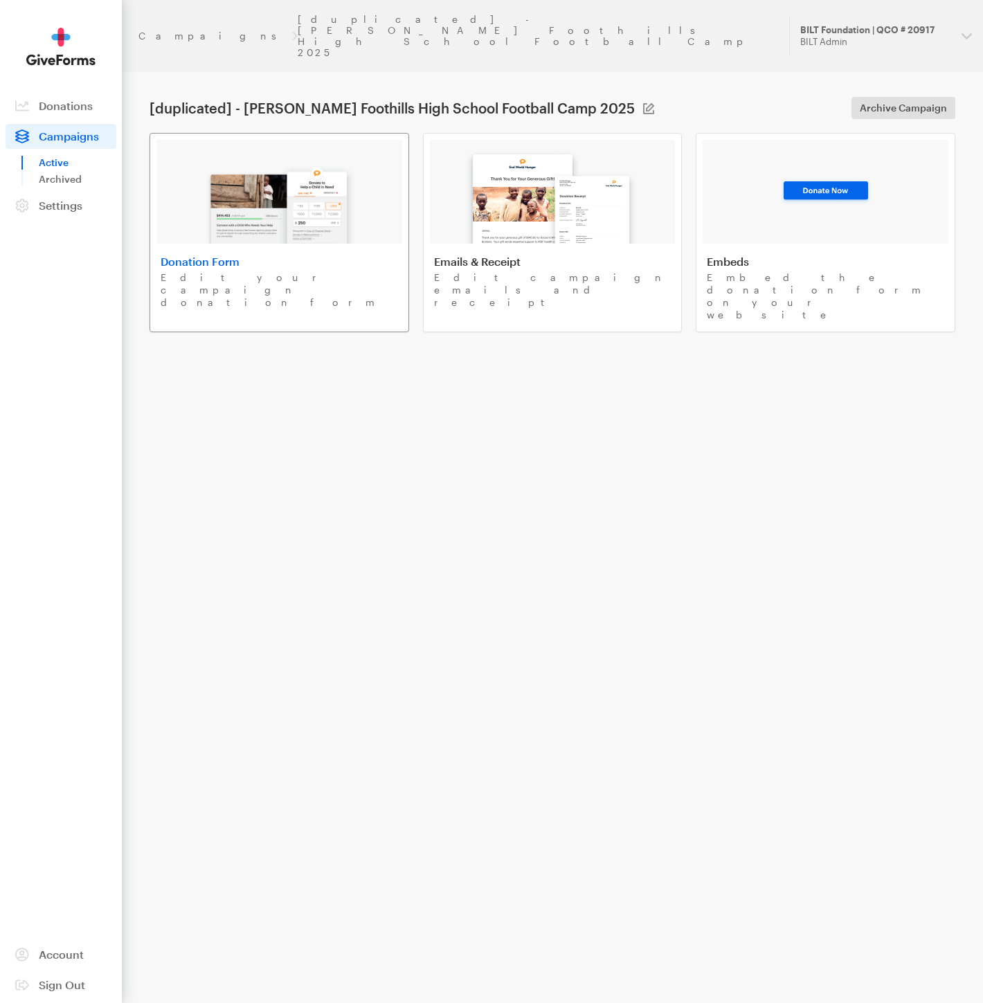
click at [303, 169] on img at bounding box center [280, 199] width 162 height 89
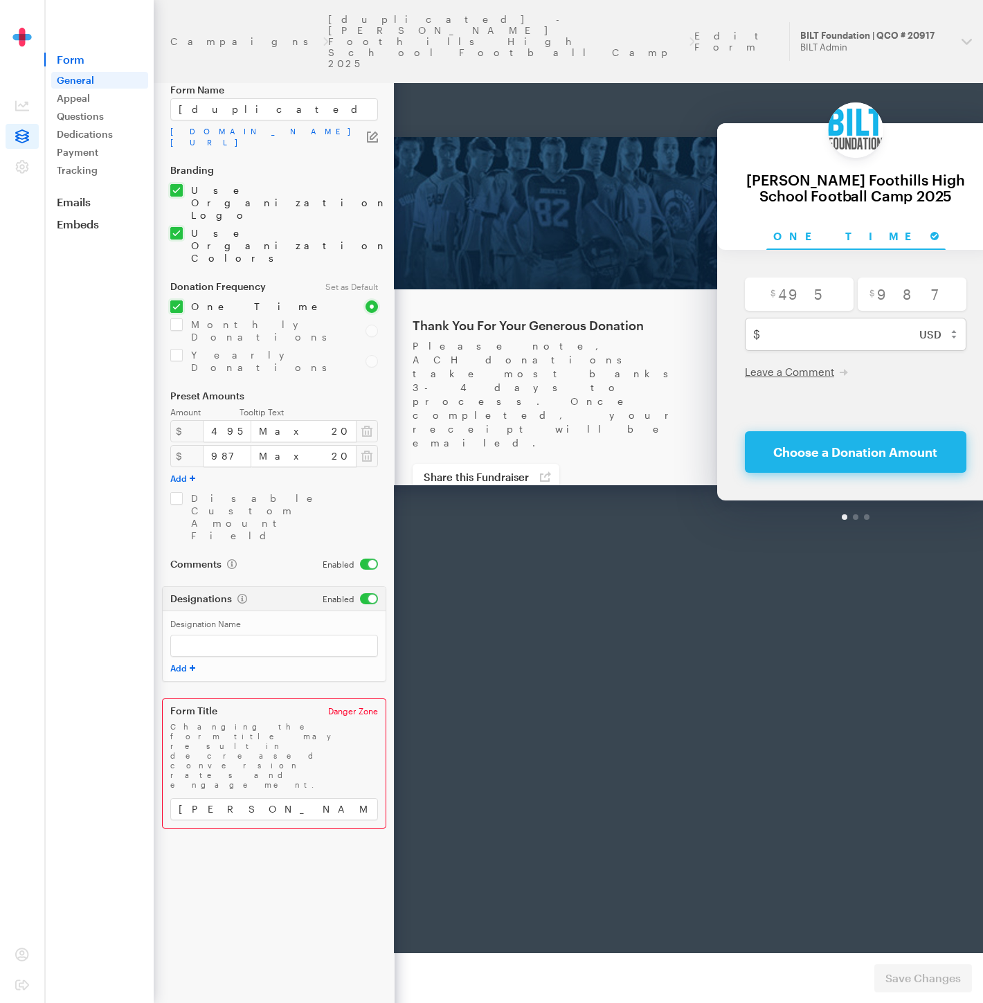
click at [181, 473] on button "Add" at bounding box center [182, 478] width 25 height 11
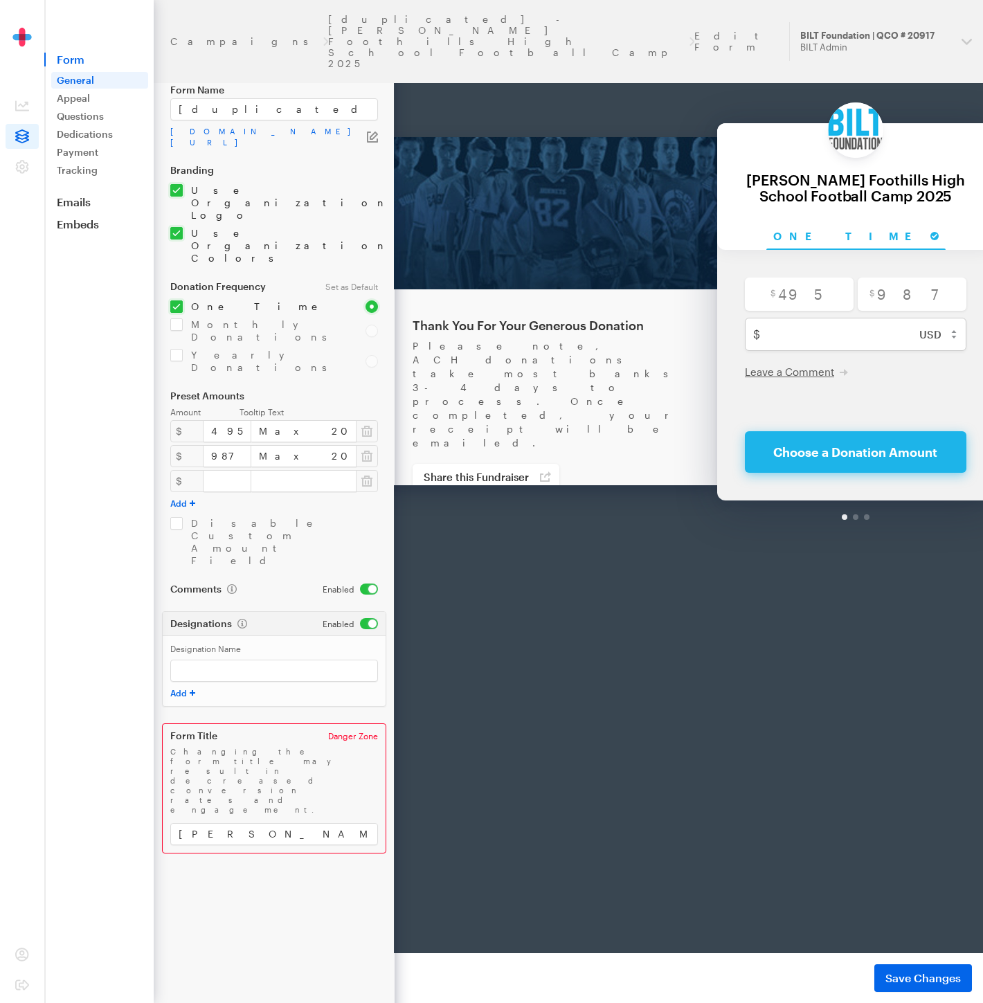
click at [181, 470] on div "$" at bounding box center [186, 481] width 33 height 22
click at [176, 498] on button "Add" at bounding box center [182, 503] width 25 height 11
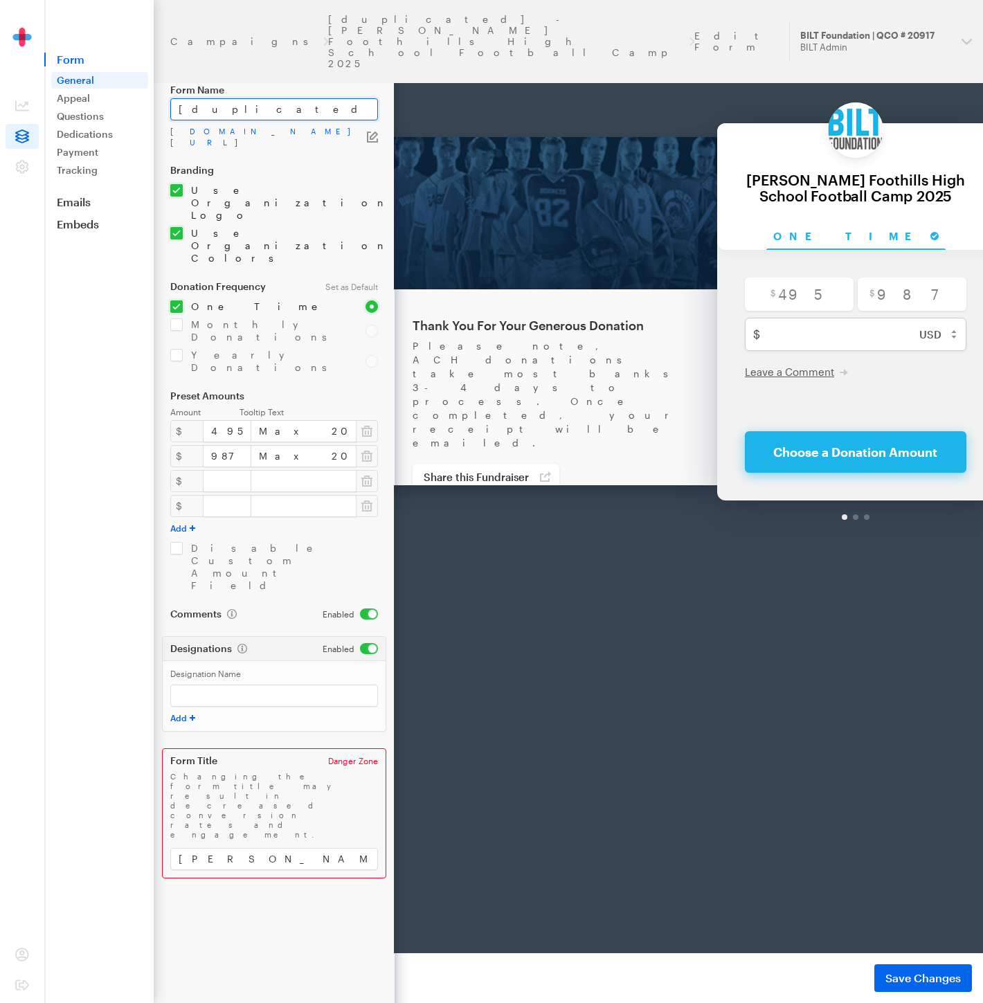
click at [298, 110] on input "[duplicated] - Estrella Foothills High School Football Camp 2025" at bounding box center [274, 109] width 208 height 22
type input "Saguaro High School Choir 2026"
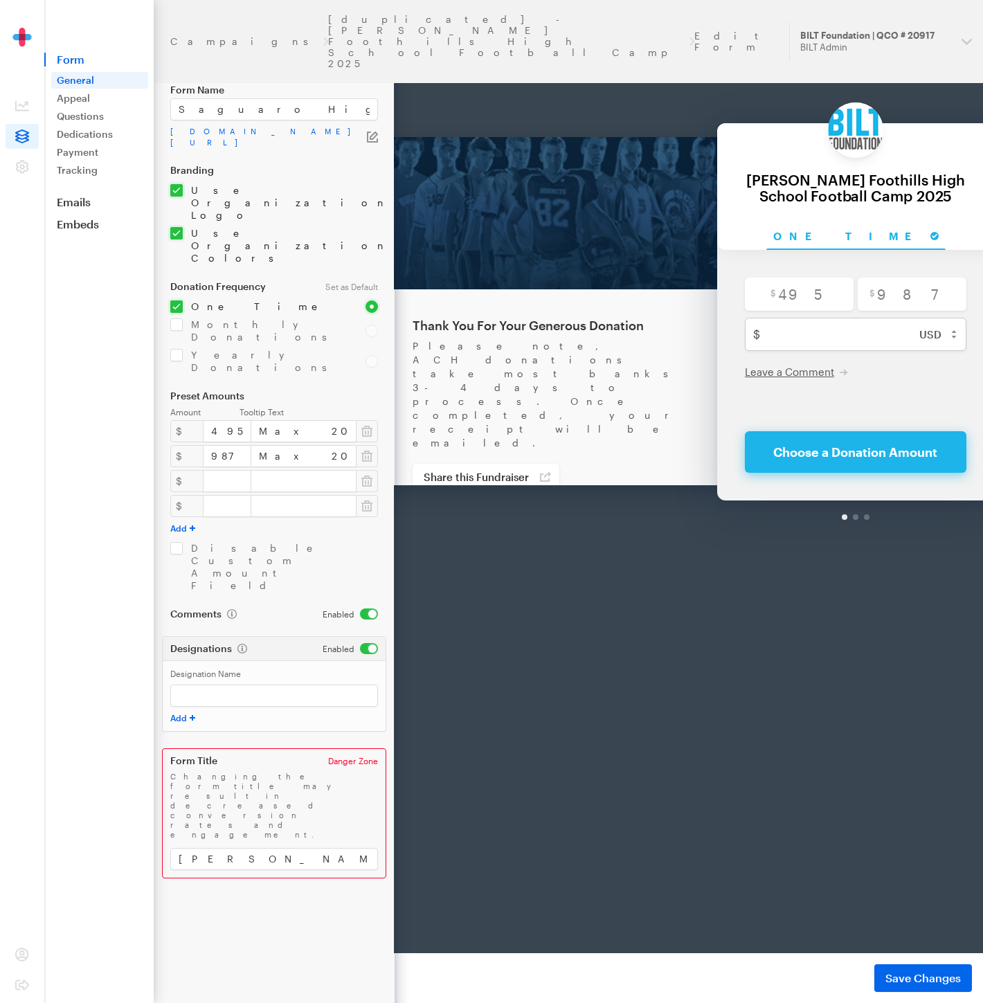
click at [371, 135] on icon "button" at bounding box center [374, 135] width 8 height 8
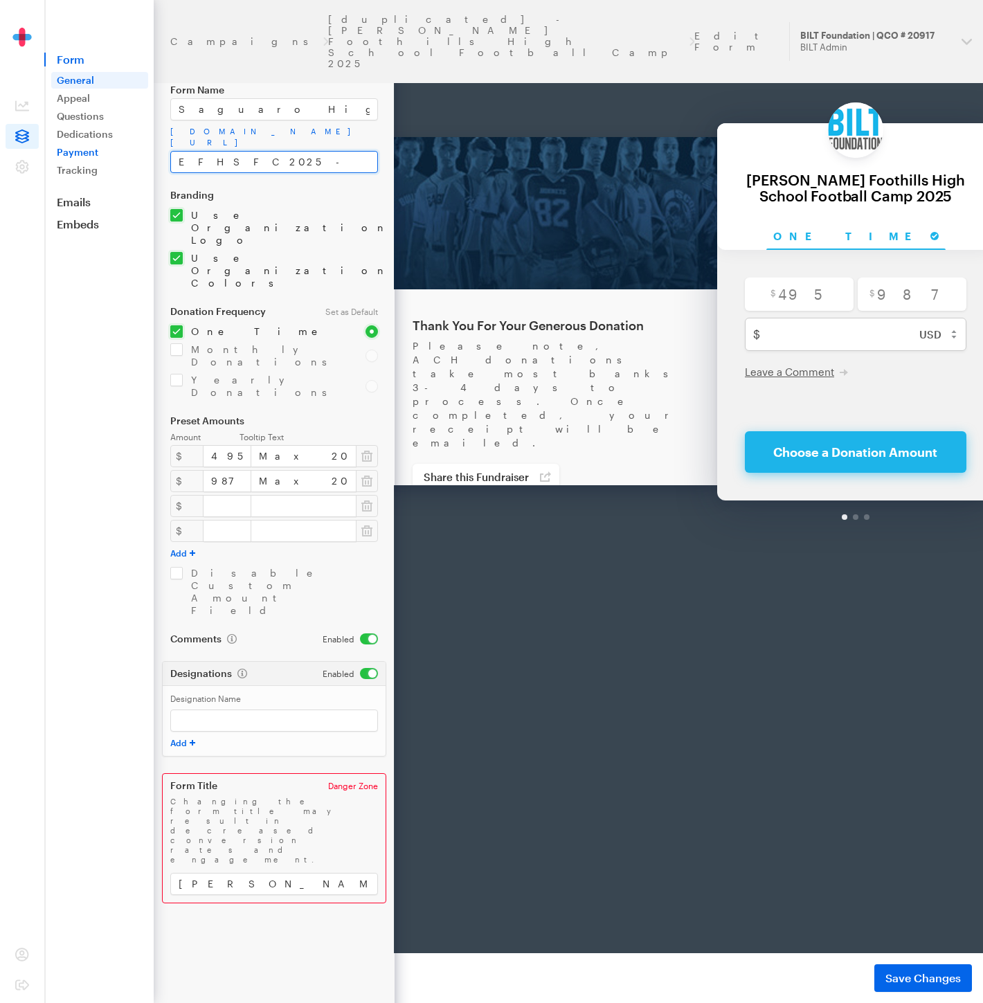
drag, startPoint x: 253, startPoint y: 145, endPoint x: 111, endPoint y: 147, distance: 142.6
click at [111, 147] on div "Campaigns [duplicated] - Estrella Foothills High School Football Camp 2025 Edit…" at bounding box center [491, 501] width 983 height 1003
type input "SHSC2026"
click at [215, 495] on input "number" at bounding box center [227, 506] width 48 height 22
type input "506"
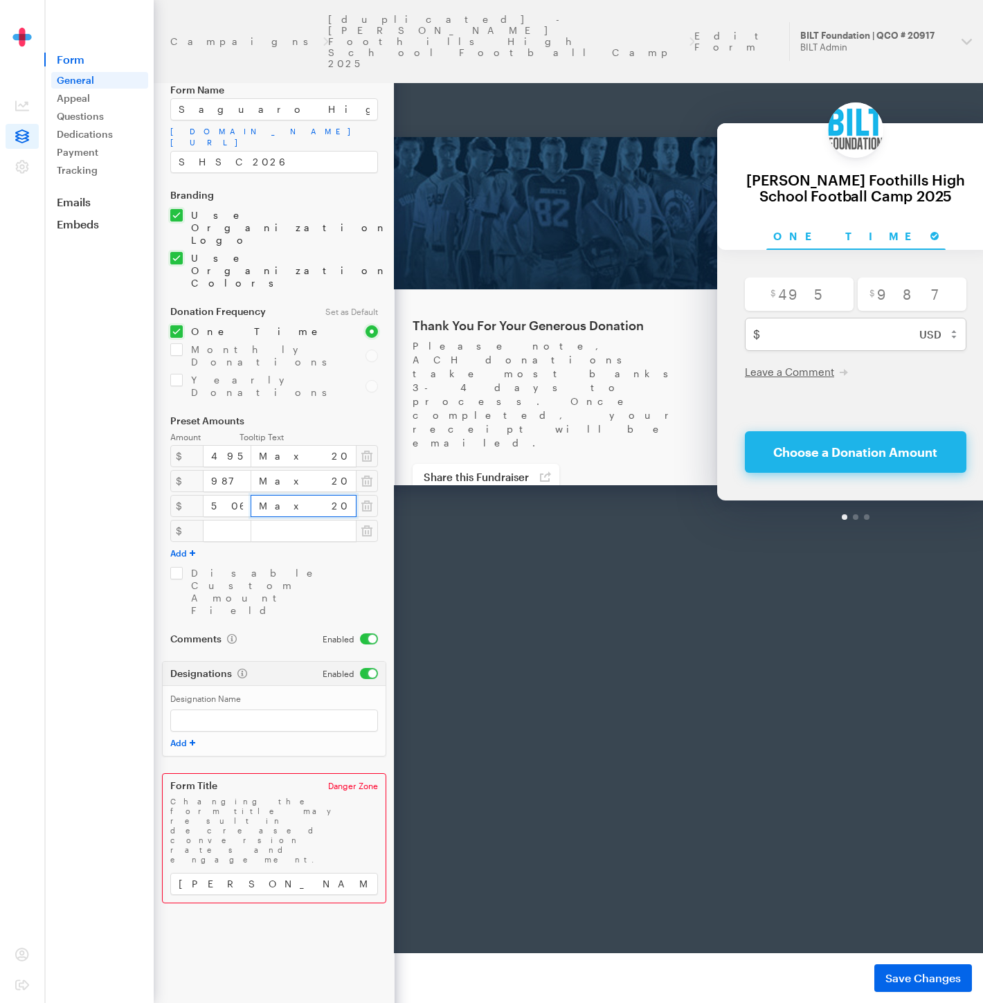
click at [289, 495] on input "Max 2025 QCO Refund Filing Single" at bounding box center [304, 506] width 106 height 22
type input "Max 2026 QCO Refund Filing Single"
click at [210, 520] on input "number" at bounding box center [227, 531] width 48 height 22
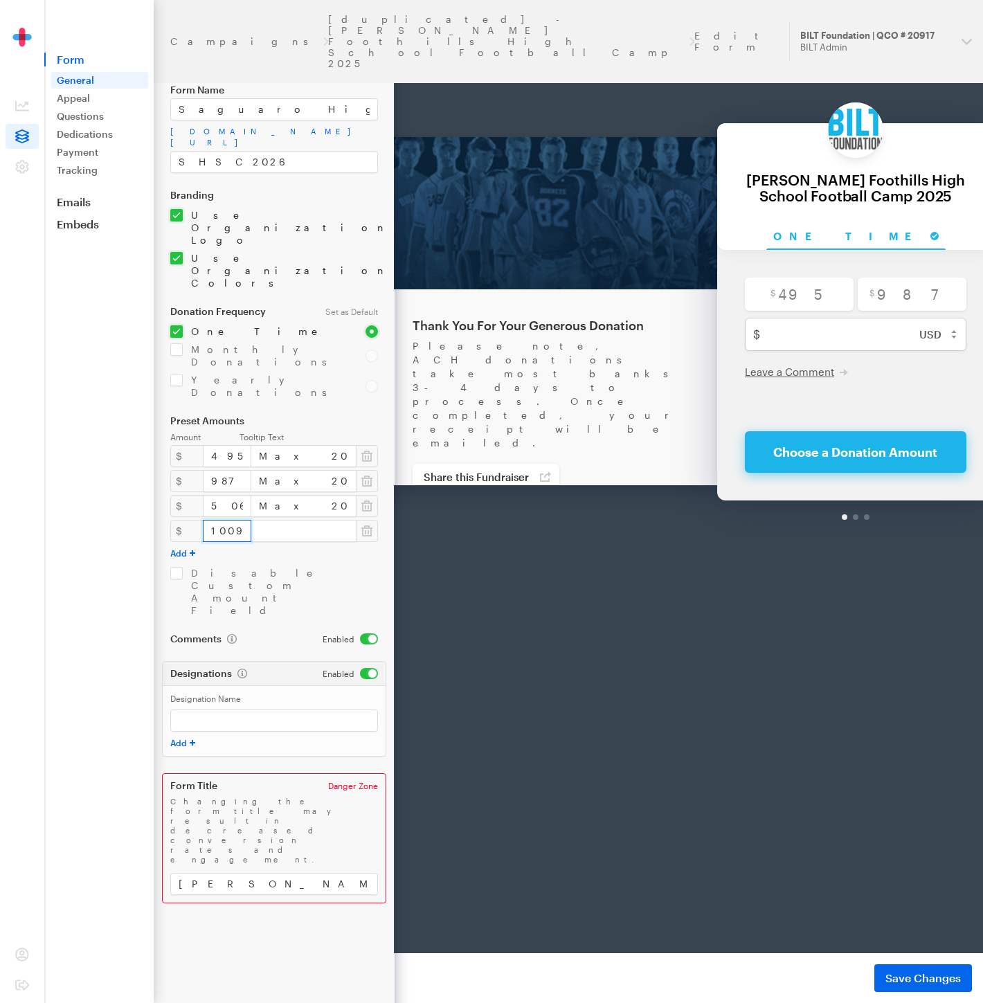
type input "1009"
click at [291, 520] on input "Max 2025 QCO Refund Filing Single" at bounding box center [304, 531] width 106 height 22
type input "Max 2026 QCO Refund Filing Joint"
click at [309, 873] on input "Estrella Foothills High School Football Camp 2025" at bounding box center [274, 884] width 208 height 22
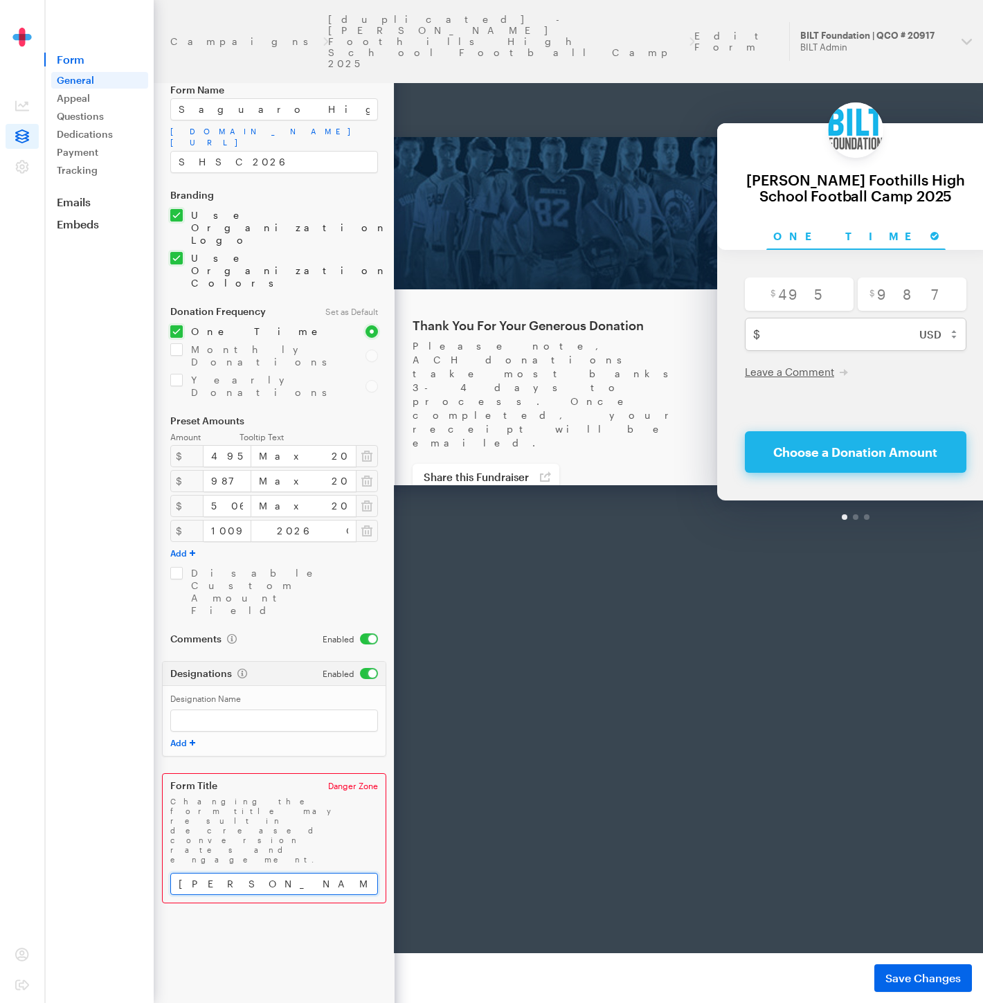
scroll to position [0, 0]
click at [309, 873] on input "Estrella Foothills High School Football Camp 2025" at bounding box center [274, 884] width 208 height 22
type input "Saguaro High School Choir 2026"
click at [917, 972] on span "Save Changes" at bounding box center [922, 978] width 75 height 17
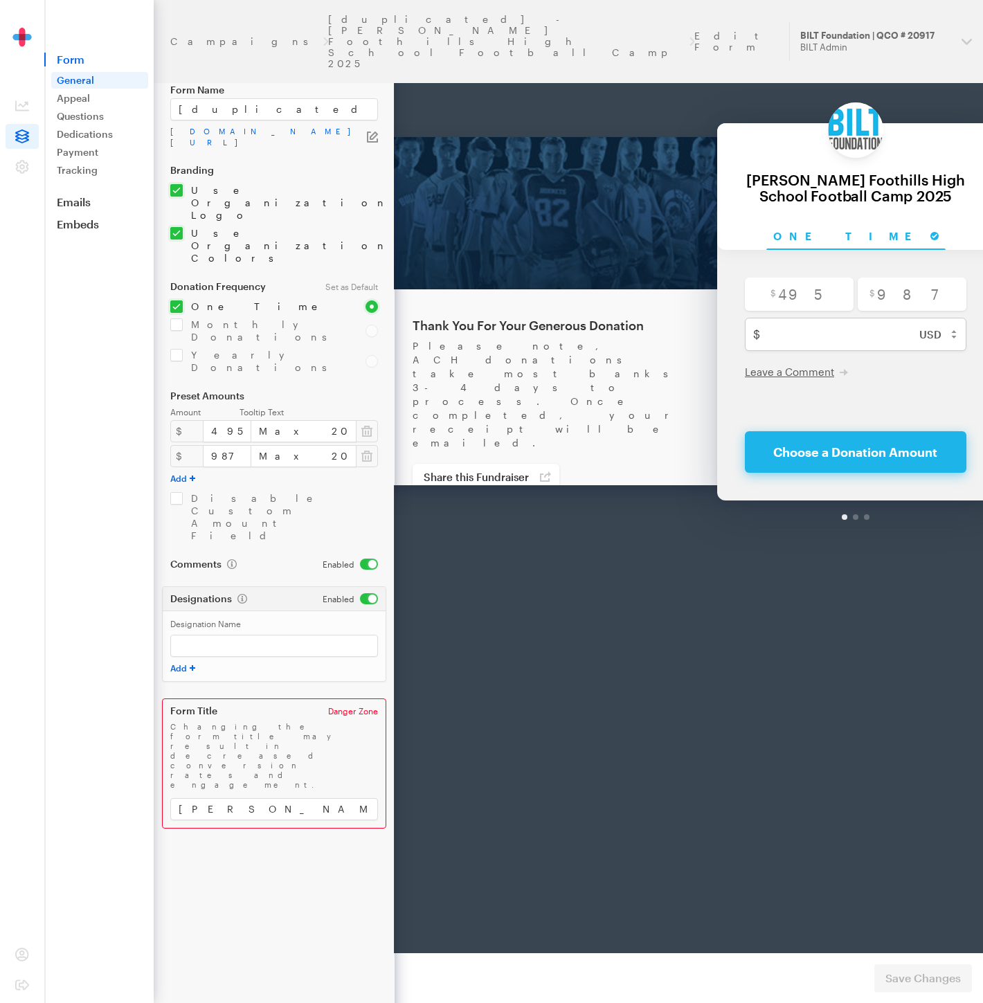
click at [23, 135] on icon at bounding box center [22, 136] width 14 height 14
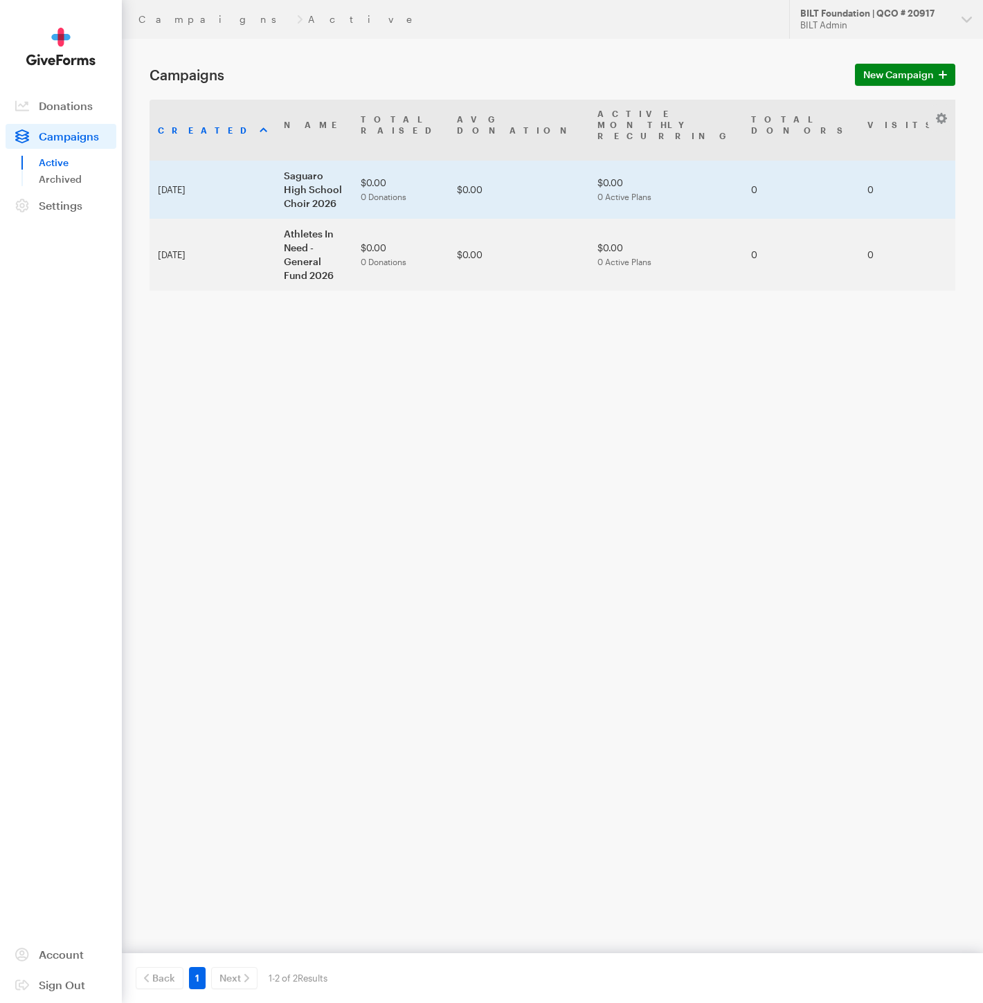
click at [313, 162] on td "Saguaro High School Choir 2026" at bounding box center [313, 190] width 77 height 58
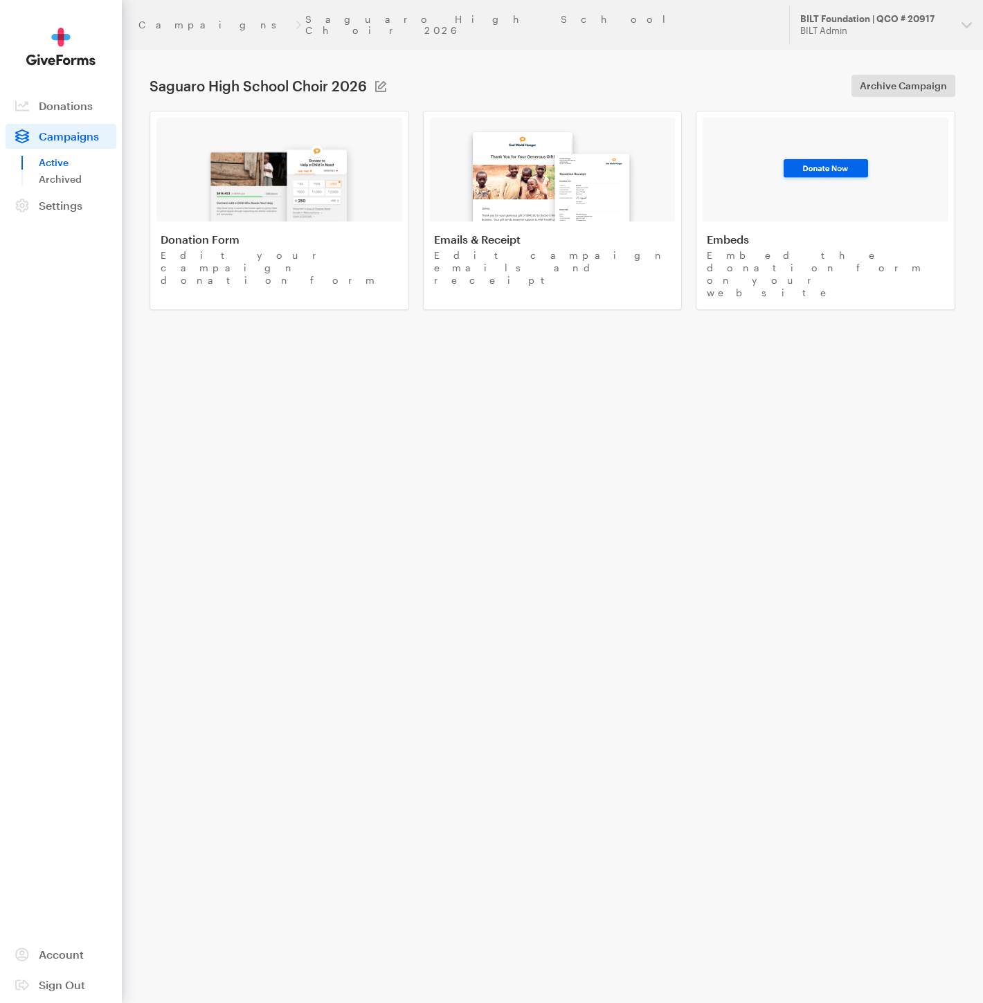
click at [313, 162] on img at bounding box center [280, 177] width 162 height 89
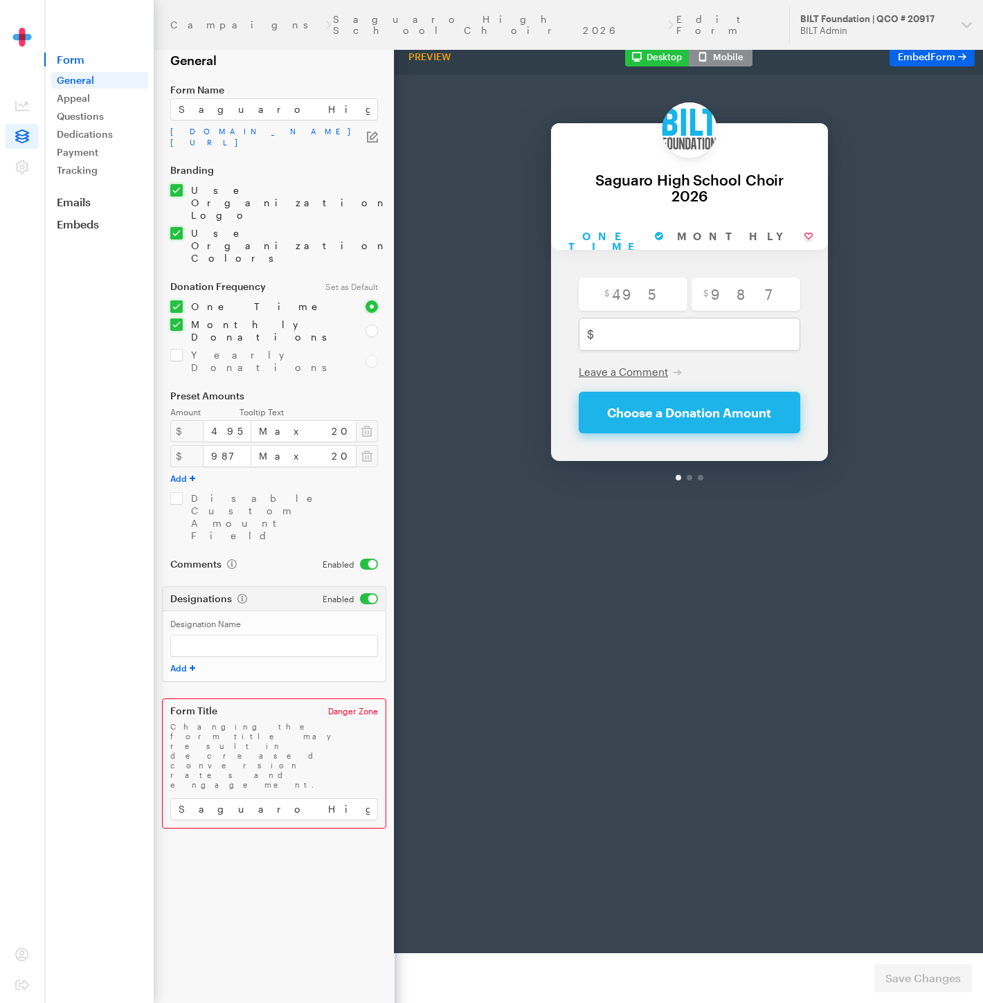
click at [182, 473] on button "Add" at bounding box center [182, 478] width 25 height 11
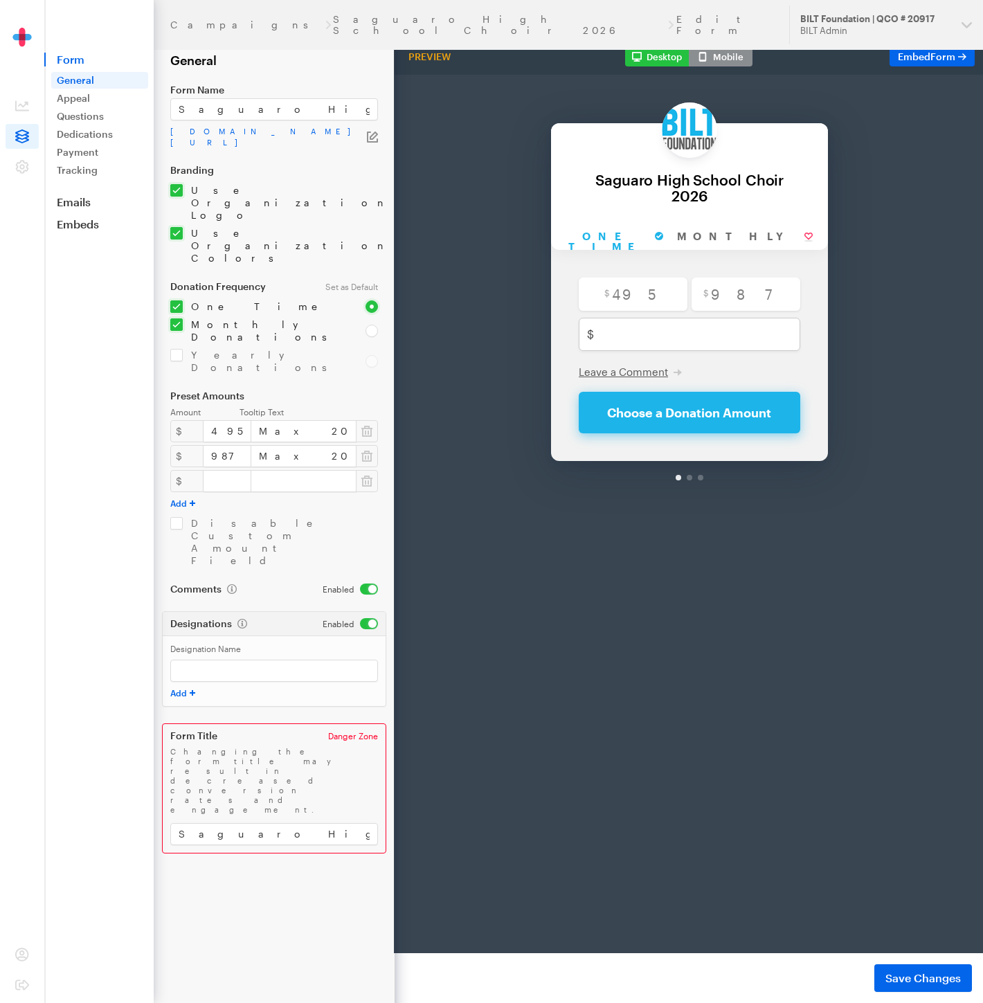
click at [182, 470] on div "$" at bounding box center [186, 481] width 33 height 22
click at [211, 470] on input "number" at bounding box center [227, 481] width 48 height 22
type input "506"
click at [299, 470] on input "text" at bounding box center [304, 481] width 106 height 22
click at [291, 470] on input "Max 2025 QCO Refund Filing Single" at bounding box center [304, 481] width 106 height 22
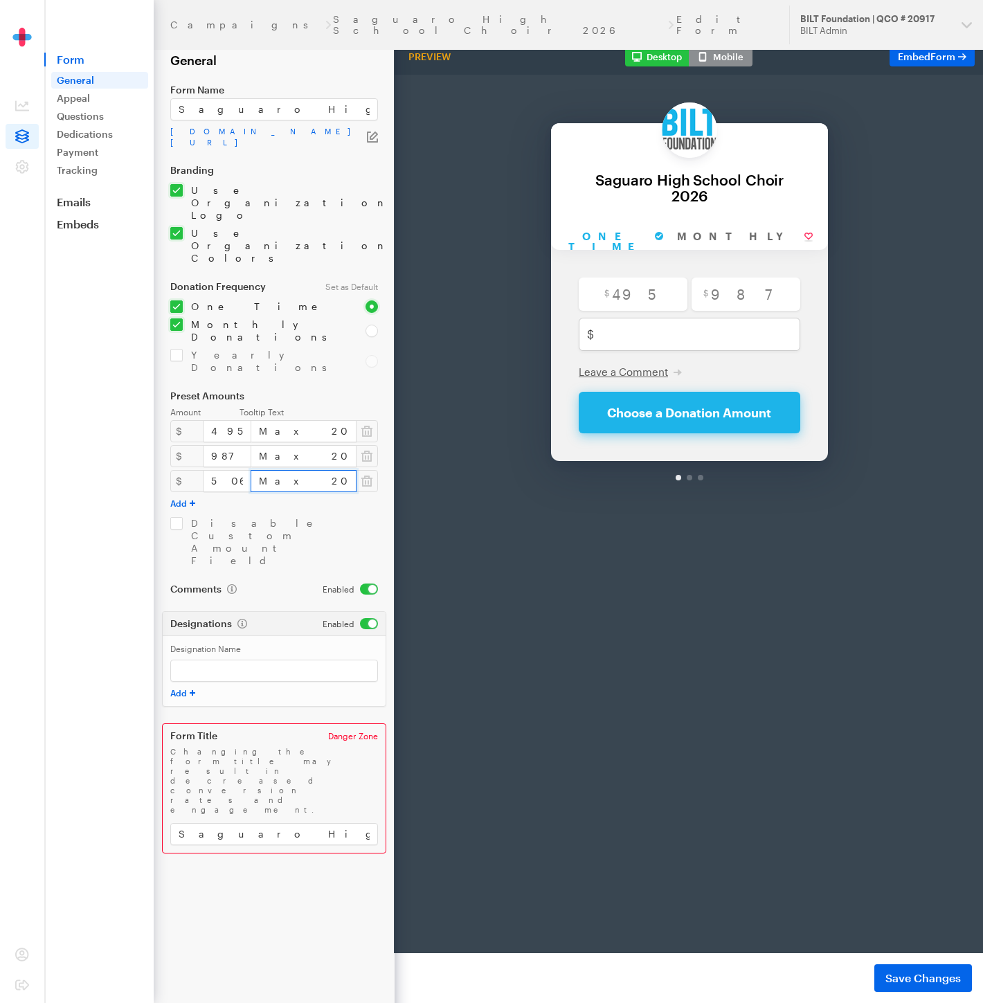
type input "Max 2026 QCO Refund Filing Single"
click at [182, 498] on button "Add" at bounding box center [182, 503] width 25 height 11
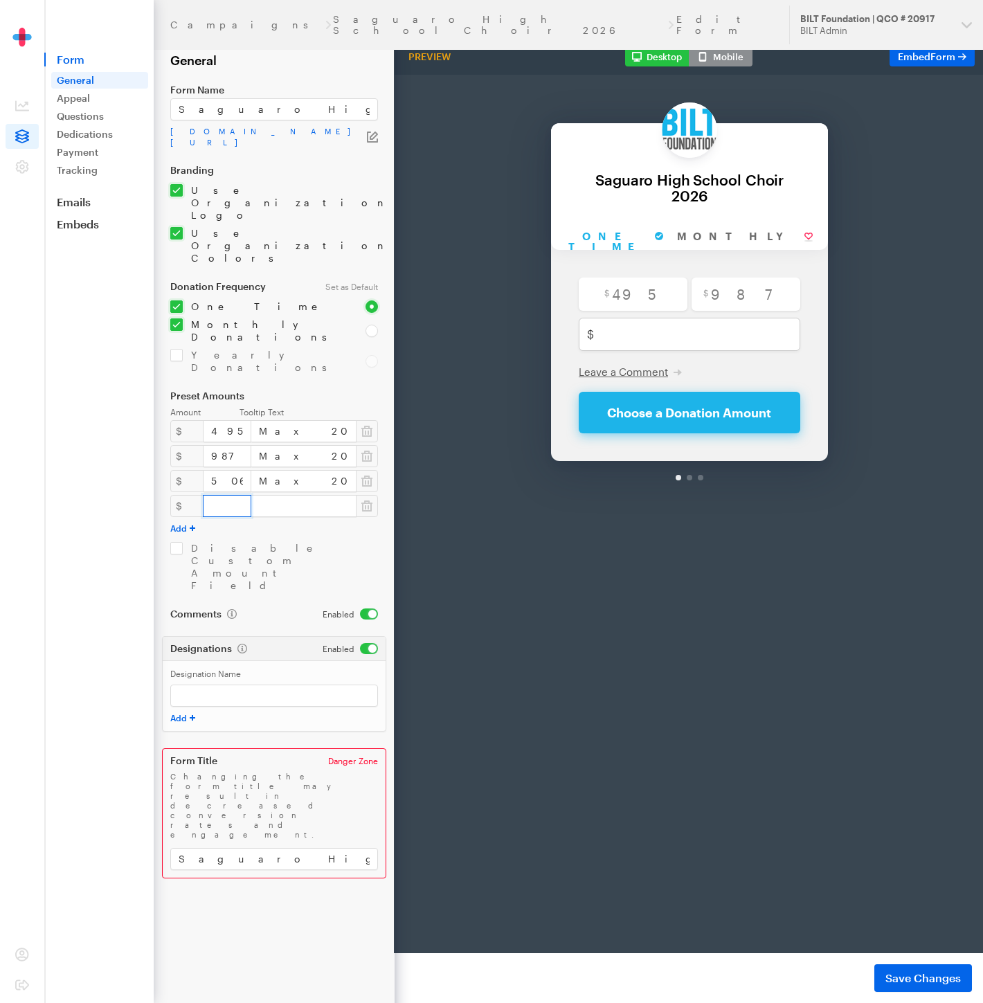
click at [210, 495] on input "number" at bounding box center [227, 506] width 48 height 22
type input "1009"
click at [289, 495] on input "Max 2025 QCO Refund Filing Single" at bounding box center [304, 506] width 106 height 22
type input "Max 2026 QCO Refund Filing Joint"
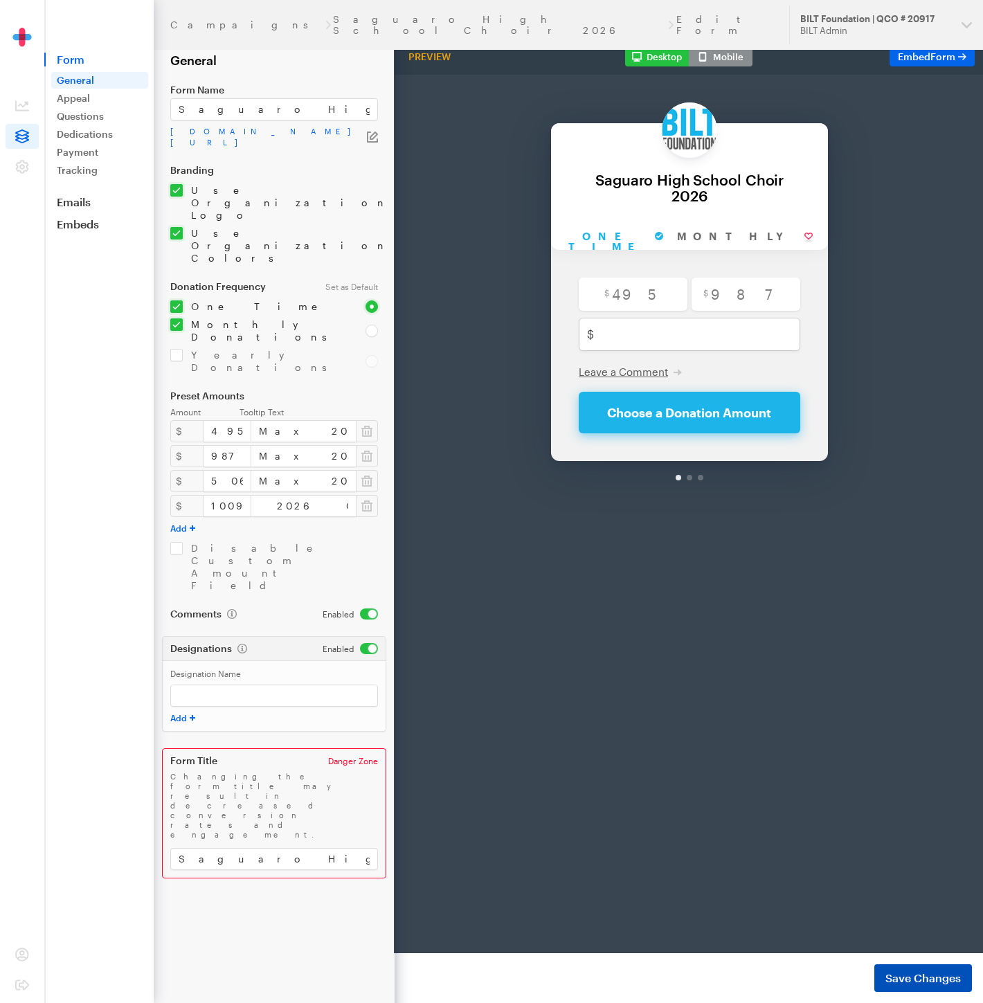
click at [927, 977] on span "Save Changes" at bounding box center [922, 978] width 75 height 17
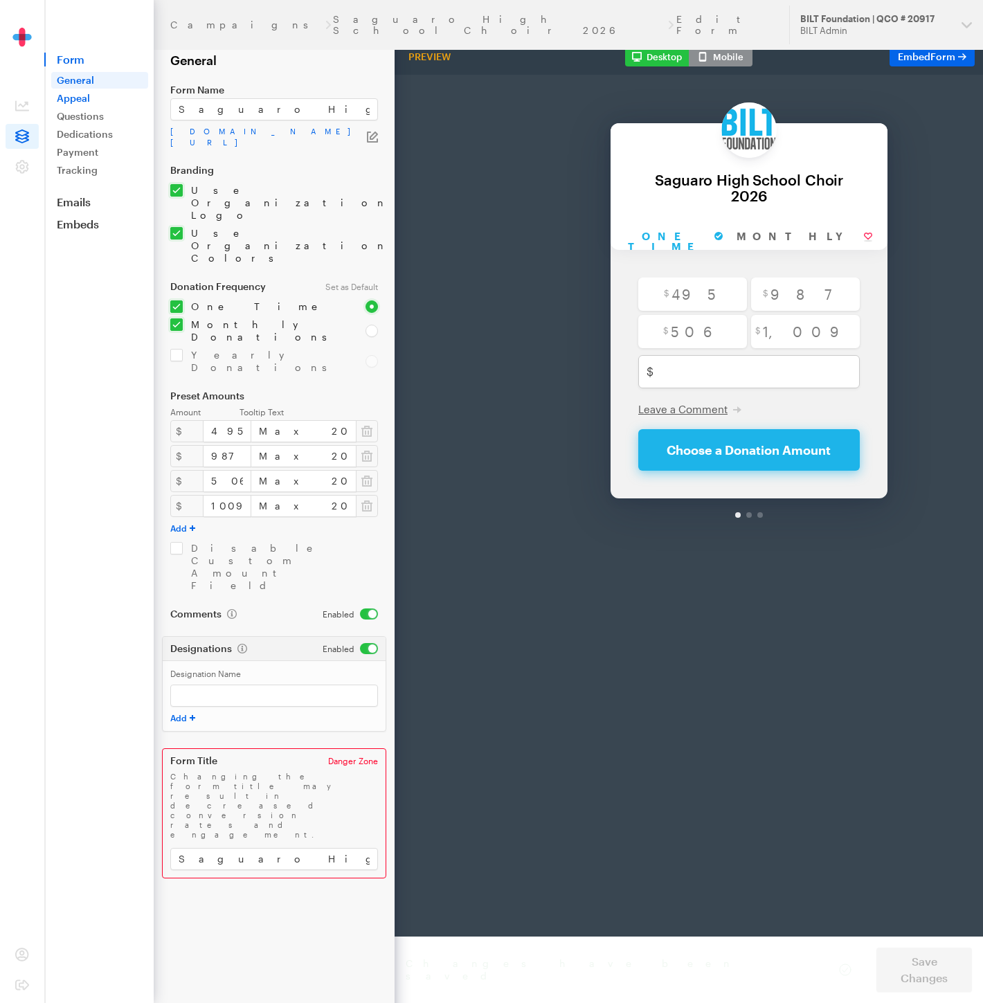
click at [64, 95] on link "Appeal" at bounding box center [99, 98] width 97 height 17
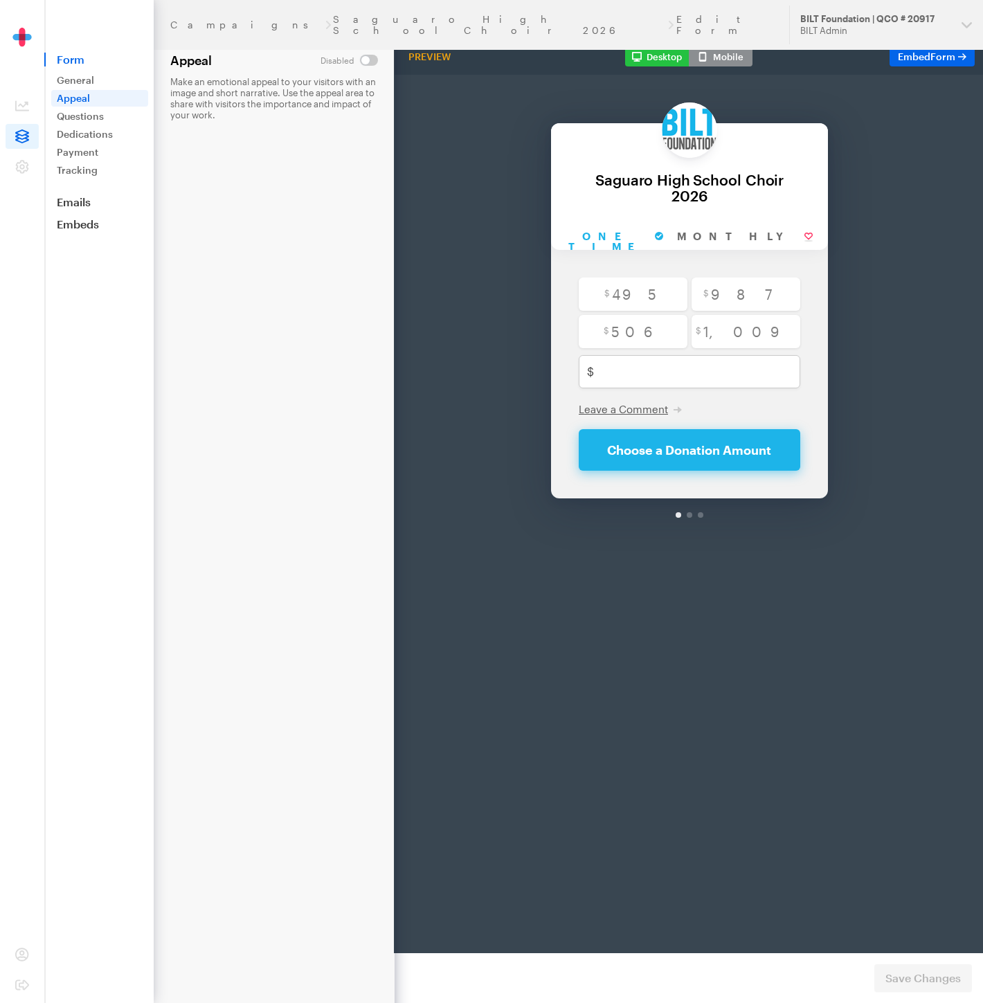
click at [365, 61] on input "checkbox" at bounding box center [348, 60] width 57 height 11
checkbox input "true"
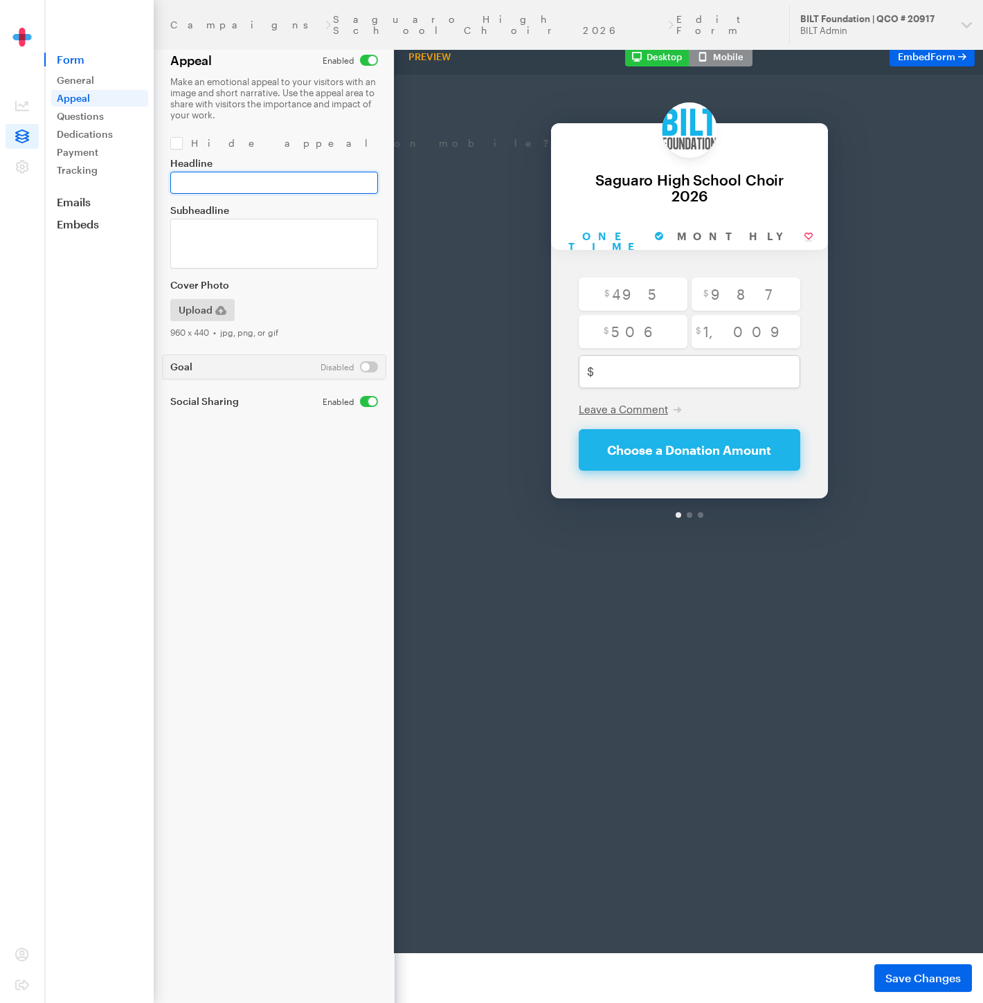
click at [266, 189] on input "Headline" at bounding box center [274, 183] width 208 height 22
click at [172, 143] on input "checkbox" at bounding box center [361, 143] width 382 height 12
checkbox input "true"
click at [229, 176] on input "Headline" at bounding box center [274, 183] width 208 height 22
type input "Thank You For Your Generous Donation"
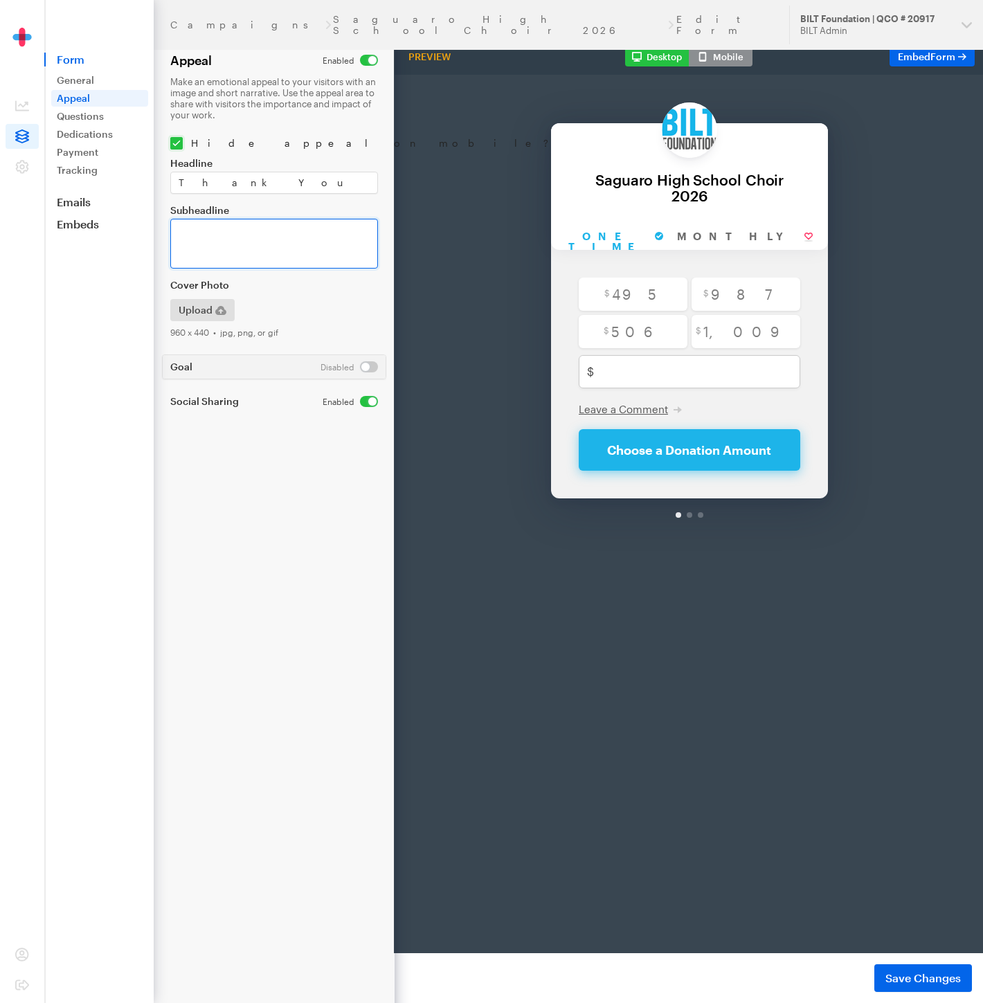
click at [219, 231] on textarea "Subheadline" at bounding box center [274, 244] width 208 height 50
click at [203, 311] on span "Upload" at bounding box center [196, 310] width 34 height 17
drag, startPoint x: 263, startPoint y: 242, endPoint x: 227, endPoint y: 244, distance: 36.0
click at [227, 244] on textarea "Please note, ACH donations take most banks 3-4 business days to process. Once c…" at bounding box center [274, 244] width 208 height 50
type textarea "Please note, ACH donations take most banks 3-4 days to process. Once completed,…"
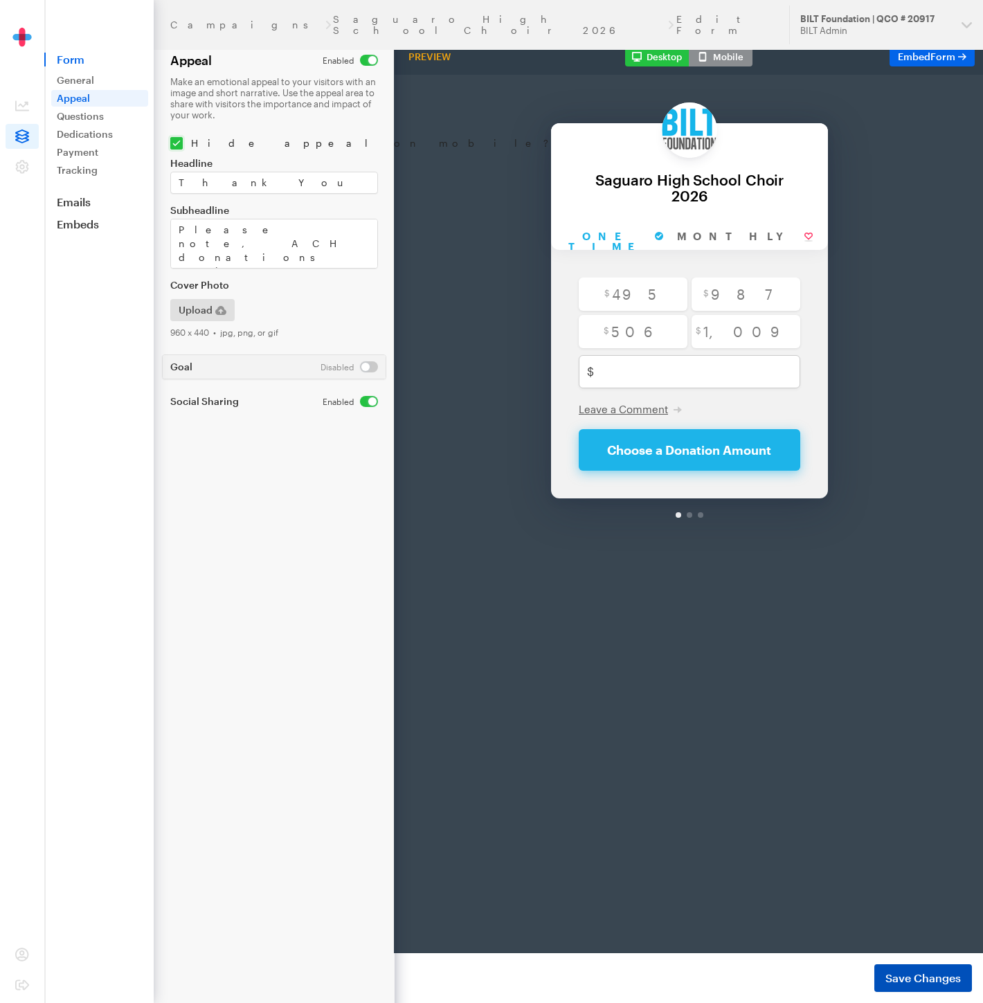
click at [914, 977] on span "Save Changes" at bounding box center [922, 978] width 75 height 17
click at [215, 321] on icon "button" at bounding box center [220, 321] width 11 height 9
click at [925, 976] on span "Save Changes" at bounding box center [922, 978] width 75 height 17
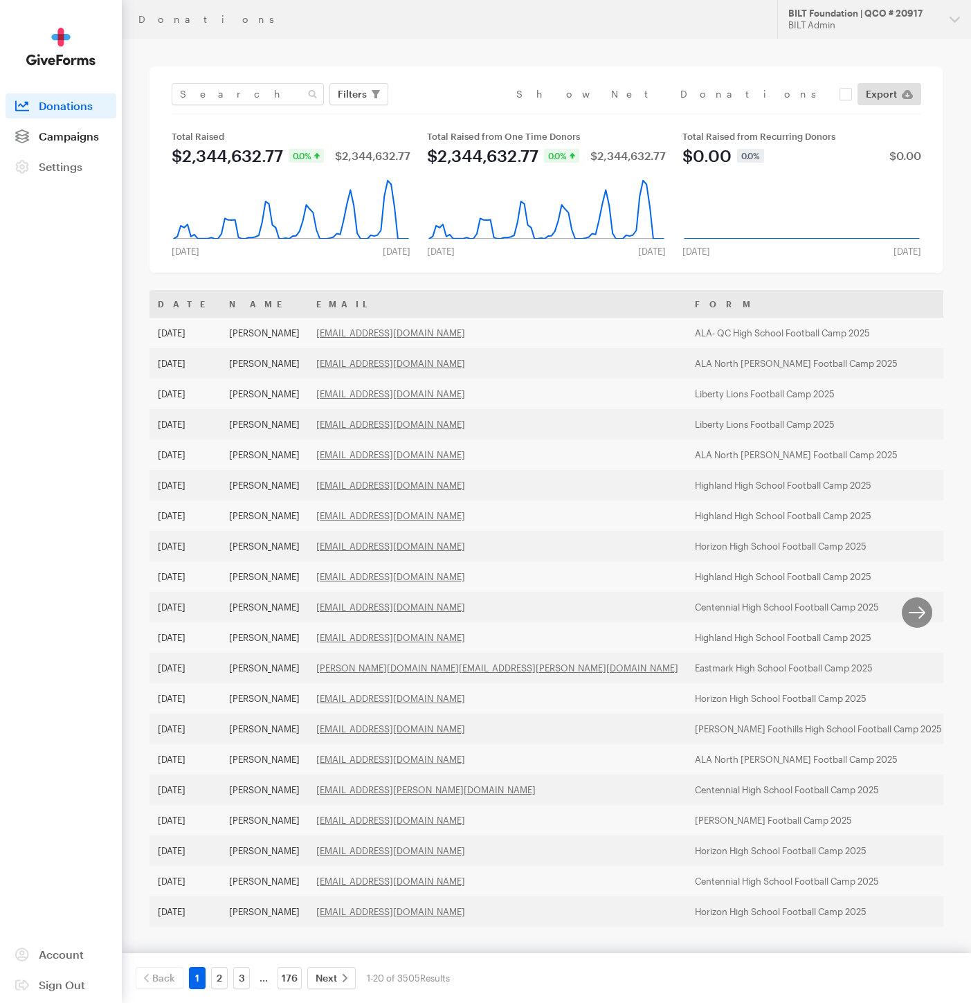
click at [83, 140] on span "Campaigns" at bounding box center [69, 135] width 60 height 13
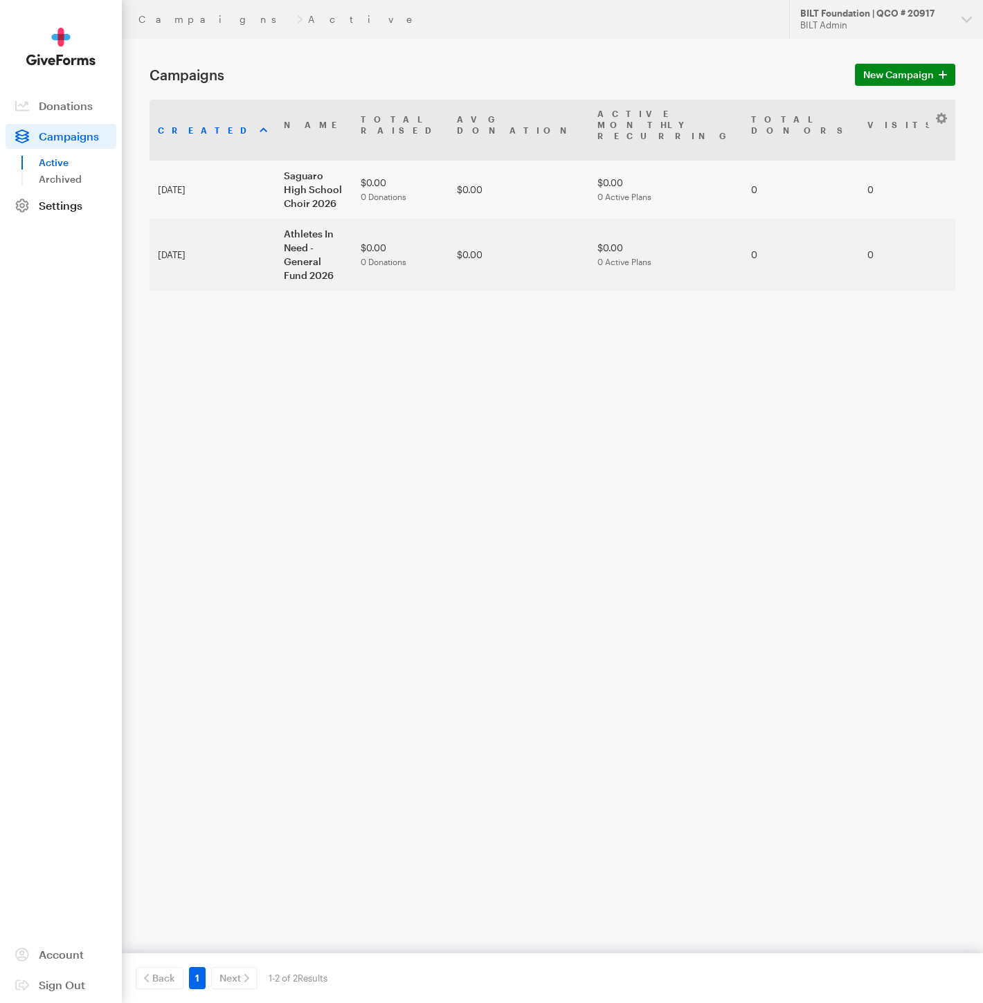
click at [69, 204] on span "Settings" at bounding box center [61, 205] width 44 height 13
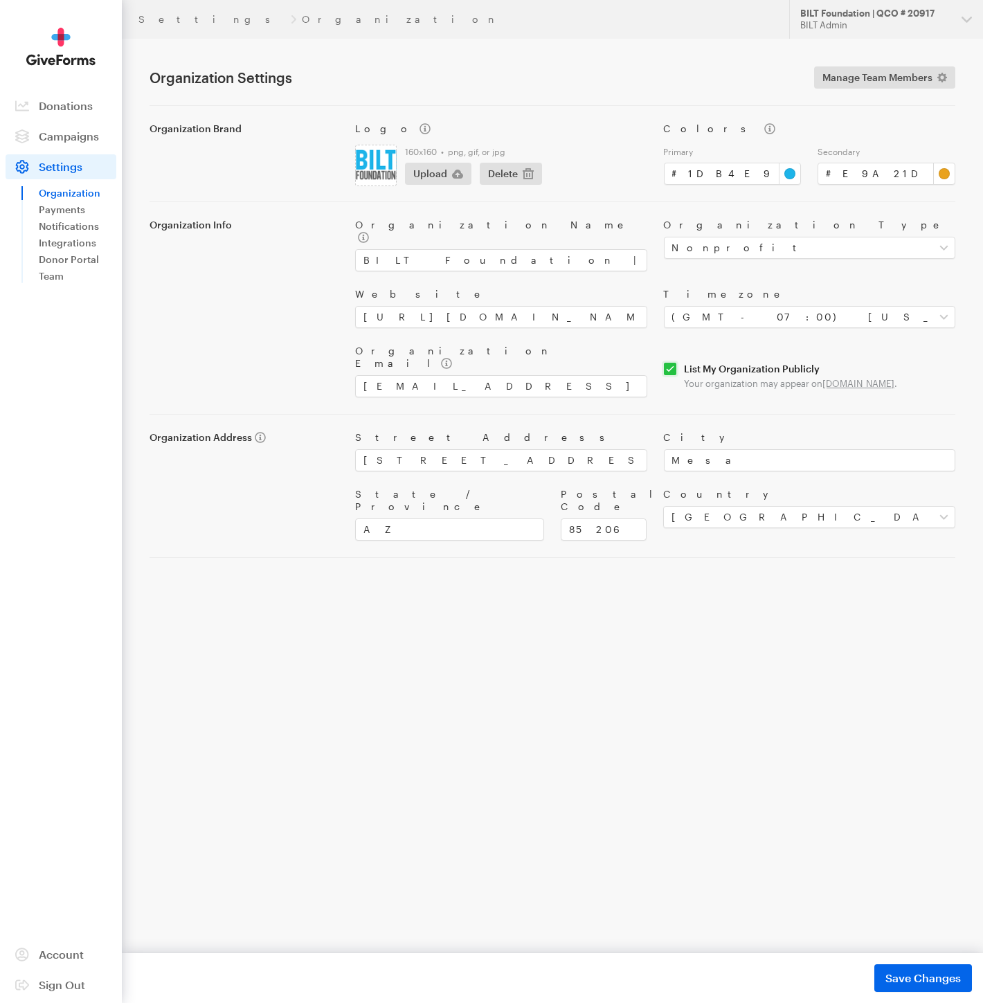
click at [370, 165] on input "file" at bounding box center [376, 165] width 40 height 40
click at [81, 130] on span "Campaigns" at bounding box center [69, 135] width 60 height 13
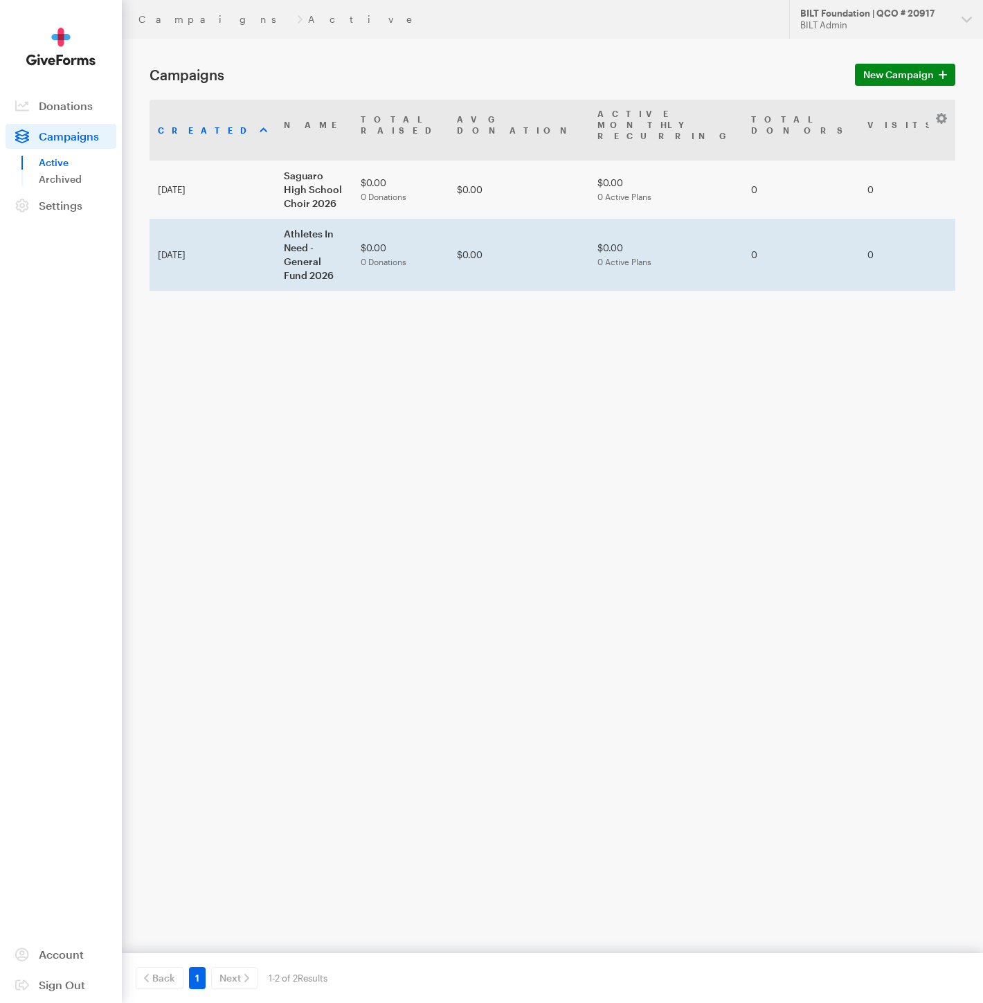
click at [275, 219] on td "Athletes In Need - General Fund 2026" at bounding box center [313, 255] width 77 height 72
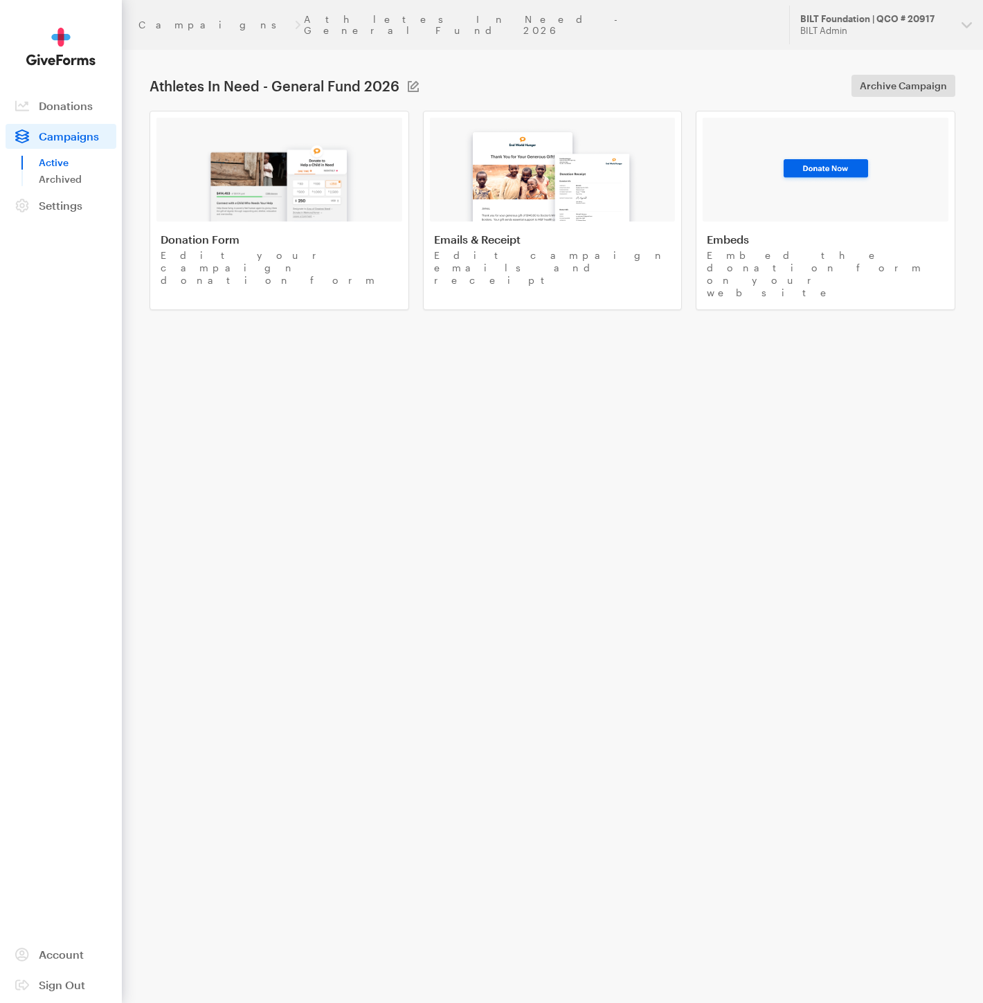
click at [250, 197] on img at bounding box center [280, 177] width 162 height 89
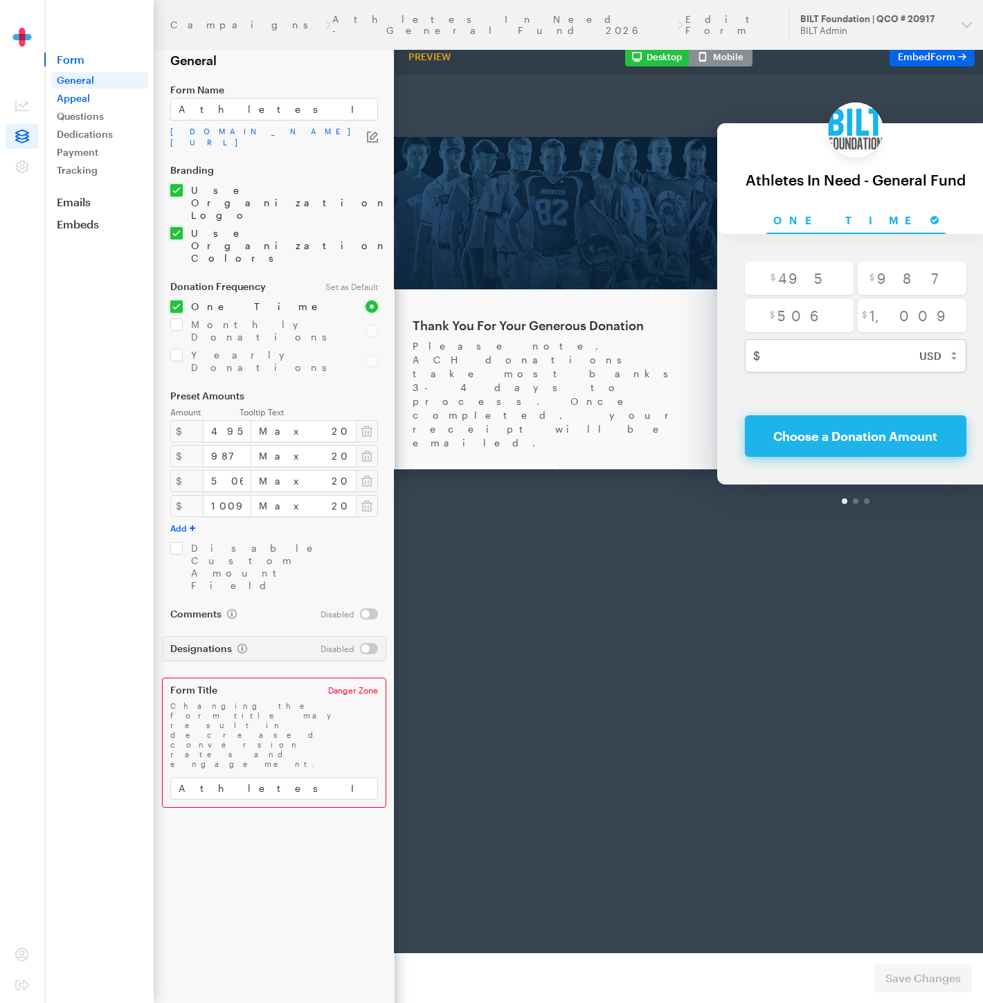
click at [89, 93] on link "Appeal" at bounding box center [99, 98] width 97 height 17
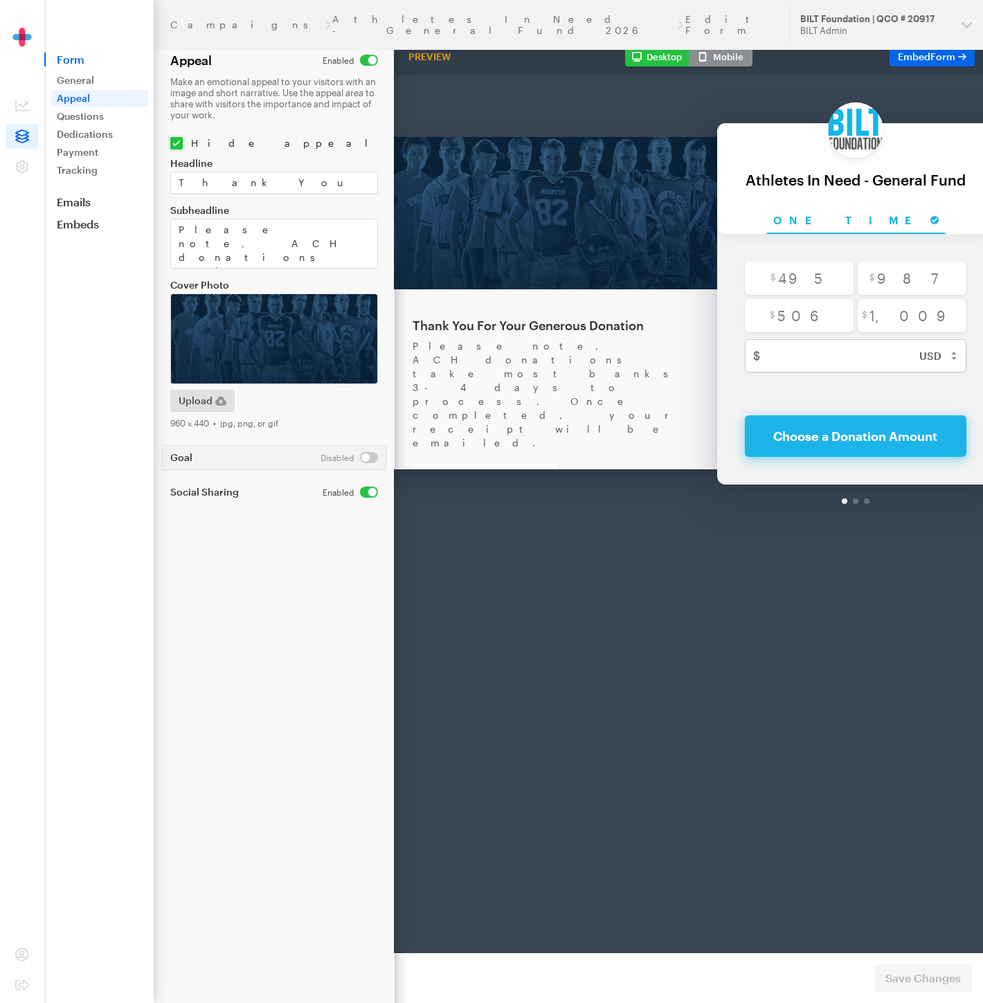
click at [256, 325] on img at bounding box center [274, 338] width 208 height 91
click at [523, 206] on img at bounding box center [551, 177] width 332 height 152
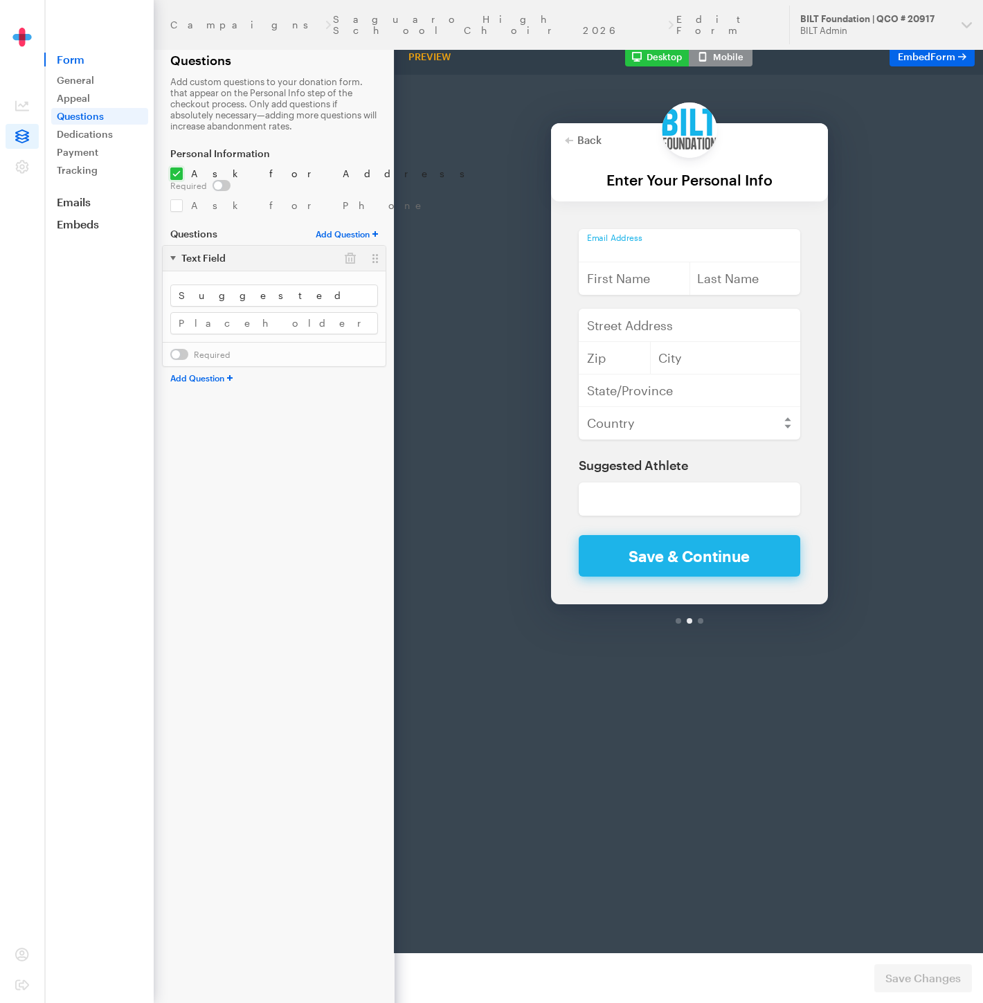
type input "rpass@americanyouth.com"
click at [177, 199] on input "checkbox" at bounding box center [301, 205] width 263 height 12
checkbox input "true"
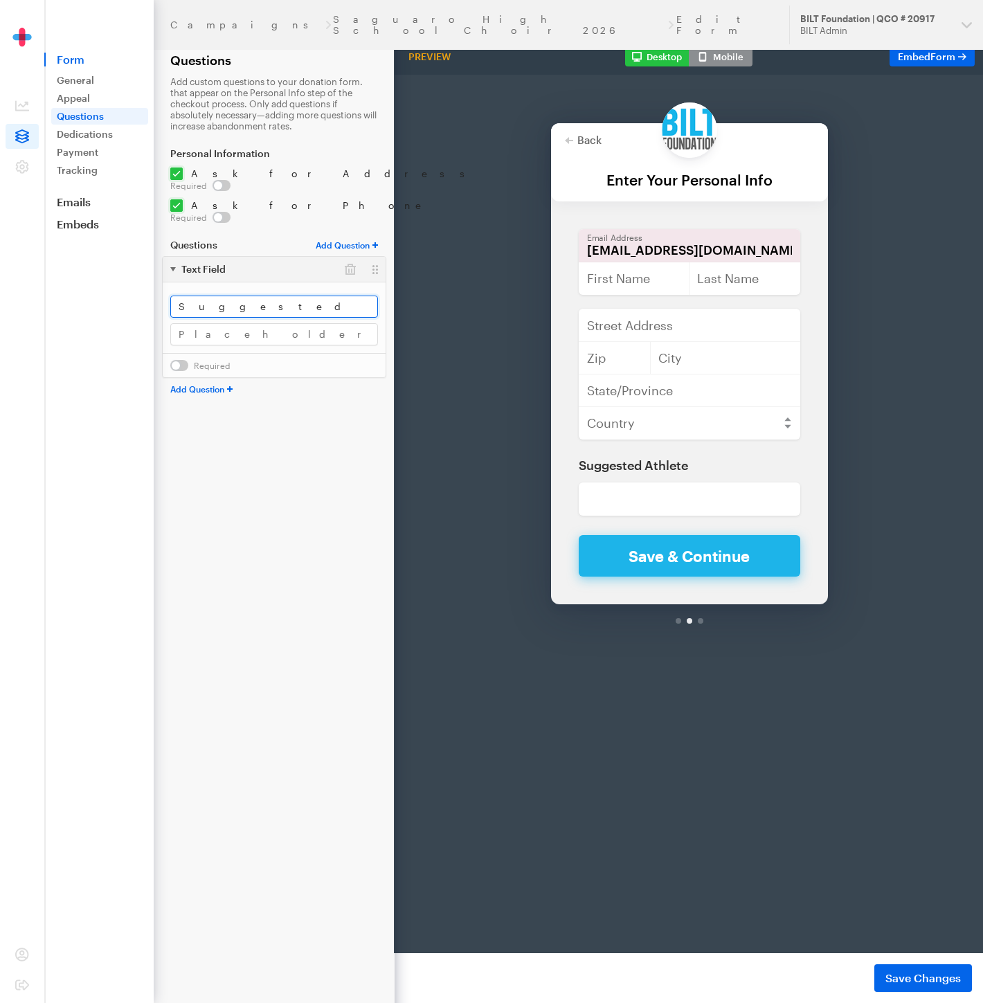
drag, startPoint x: 285, startPoint y: 281, endPoint x: 109, endPoint y: 262, distance: 177.5
click at [109, 262] on div "Campaigns Saguaro High School Choir 2026 Edit Form Updates Support BILT Foundat…" at bounding box center [491, 501] width 983 height 1003
click at [195, 323] on input "text" at bounding box center [274, 334] width 208 height 22
type input "Suggested Athlete to Sponsor"
drag, startPoint x: 269, startPoint y: 284, endPoint x: 28, endPoint y: 245, distance: 243.3
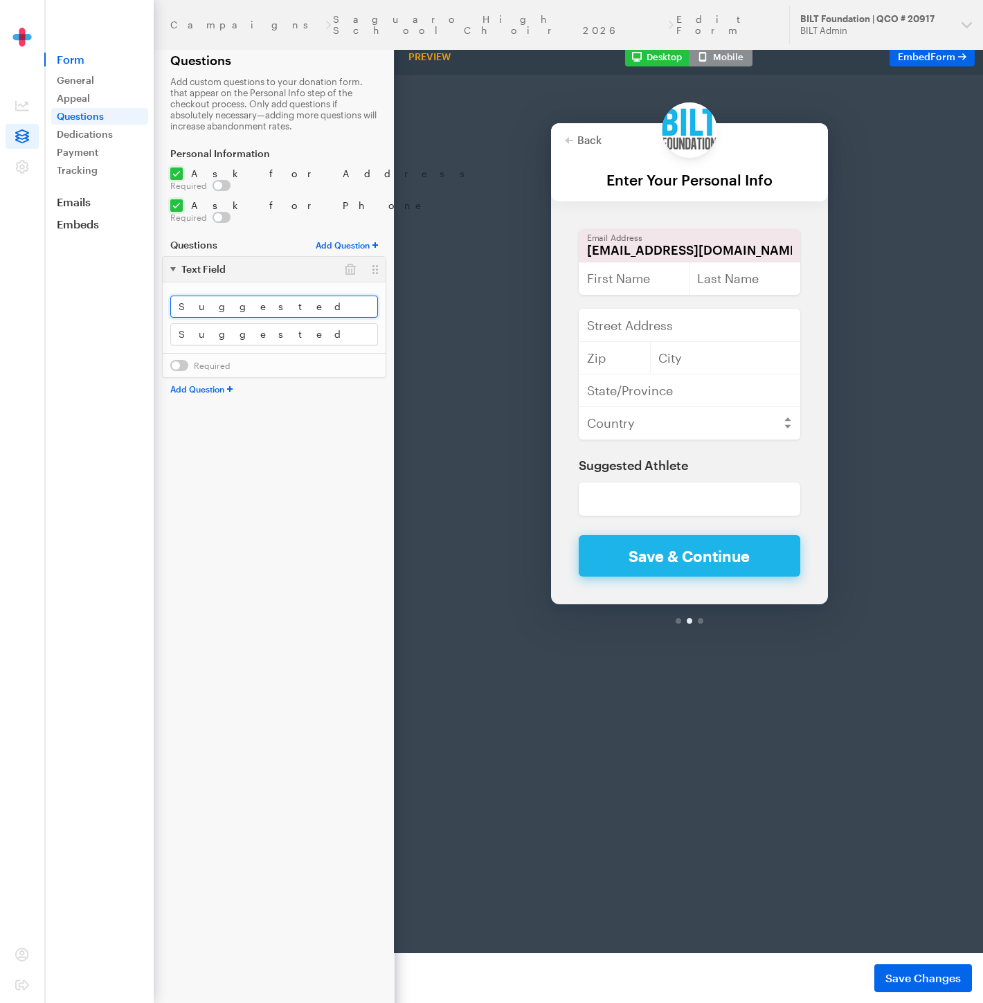
click at [28, 245] on div "Campaigns Saguaro High School Choir 2026 Edit Form Updates Support BILT Foundat…" at bounding box center [491, 501] width 983 height 1003
click at [920, 977] on span "Save Changes" at bounding box center [922, 978] width 75 height 17
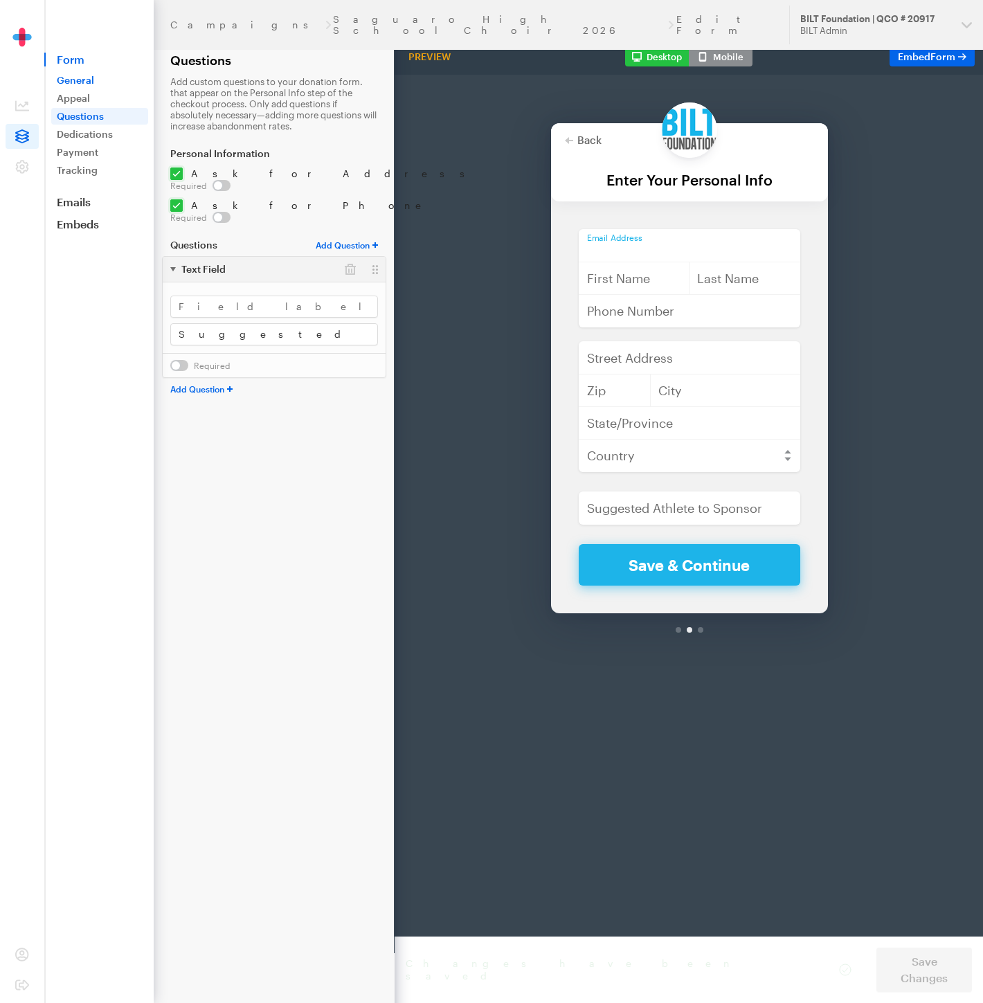
type input "[EMAIL_ADDRESS][DOMAIN_NAME]"
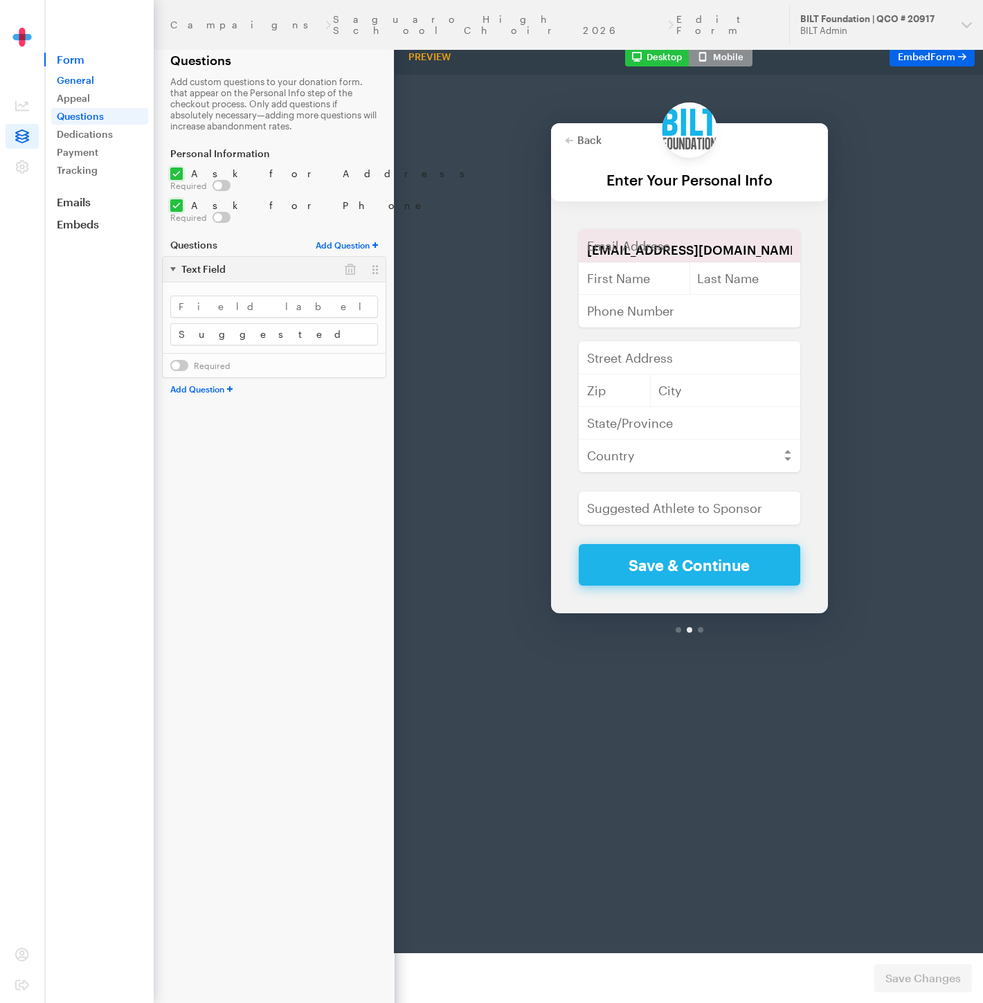
click at [80, 78] on link "General" at bounding box center [99, 80] width 97 height 17
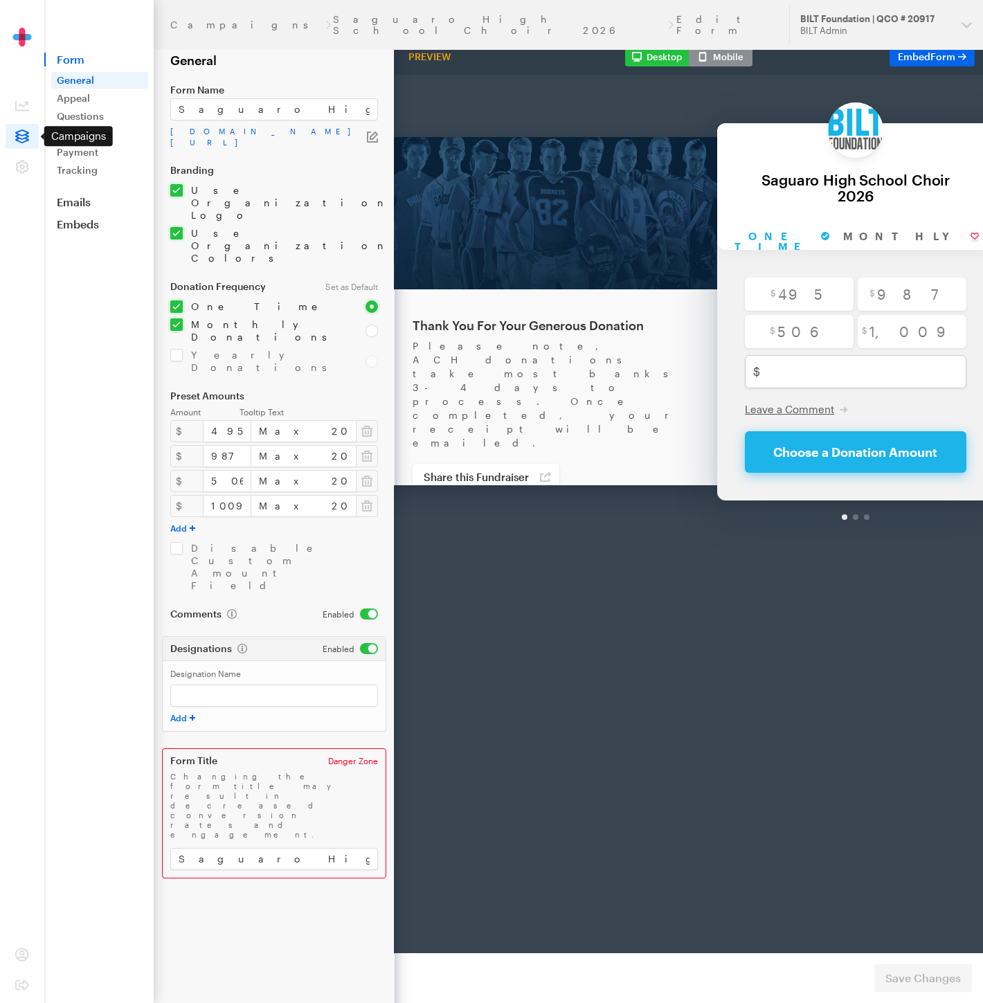
click at [21, 136] on icon at bounding box center [22, 136] width 14 height 14
